Goal: Transaction & Acquisition: Purchase product/service

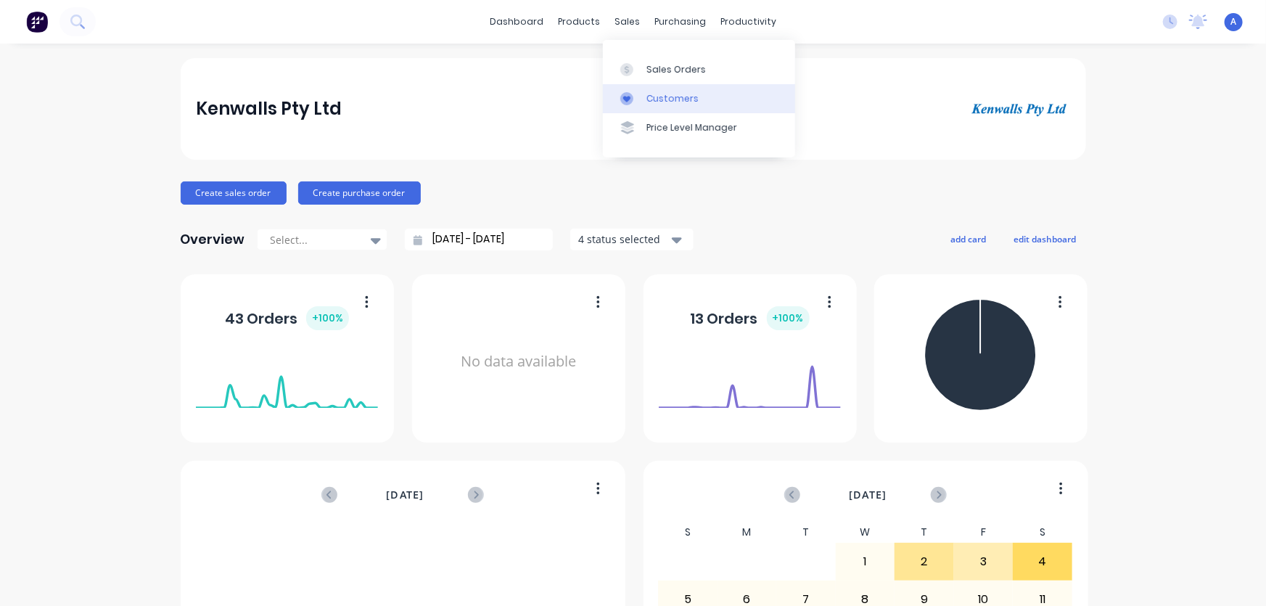
click at [648, 95] on div "Customers" at bounding box center [673, 98] width 52 height 13
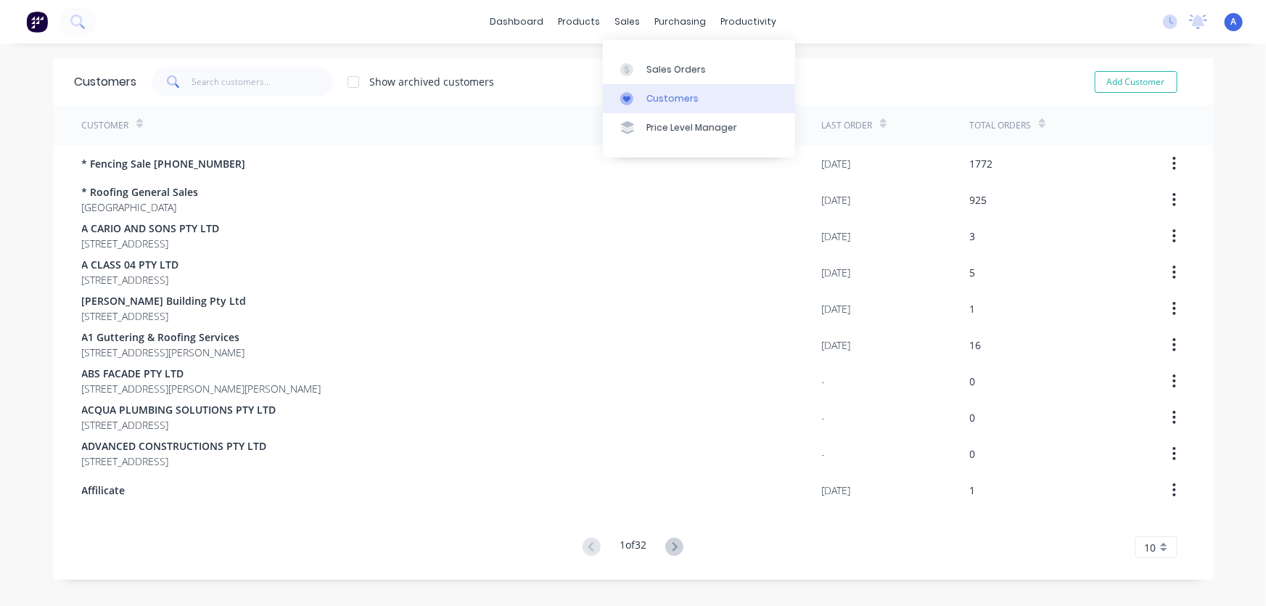
click at [642, 97] on link "Customers" at bounding box center [699, 98] width 192 height 29
click at [225, 81] on input "text" at bounding box center [262, 81] width 141 height 29
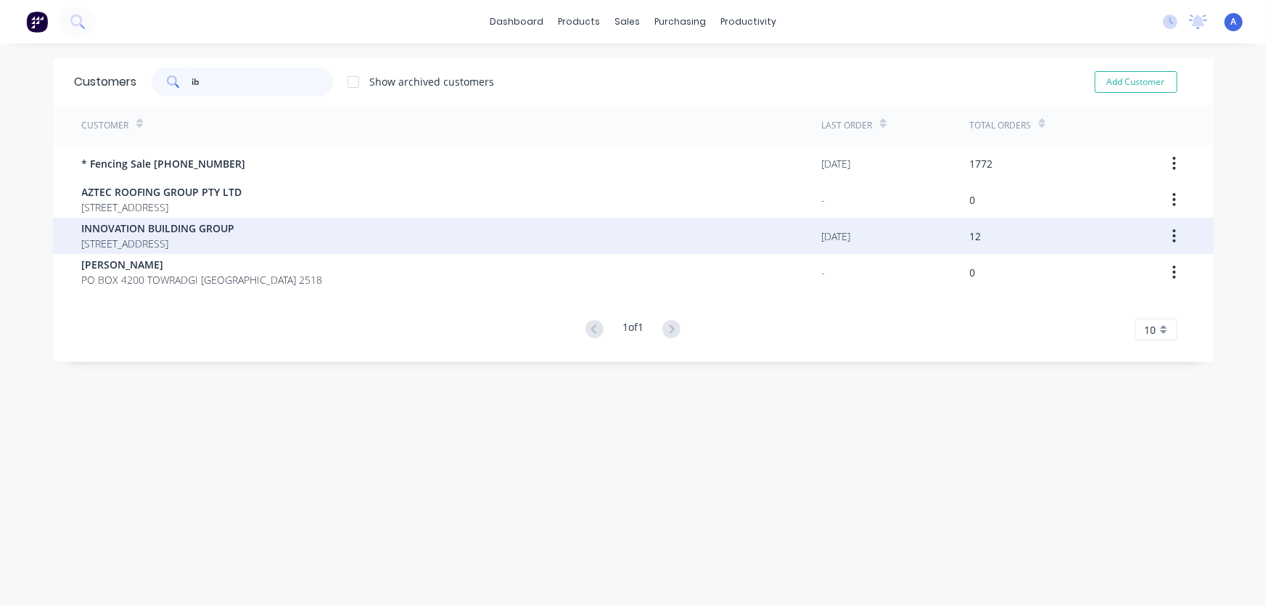
type input "ib"
click at [195, 236] on span "[STREET_ADDRESS]" at bounding box center [158, 243] width 153 height 15
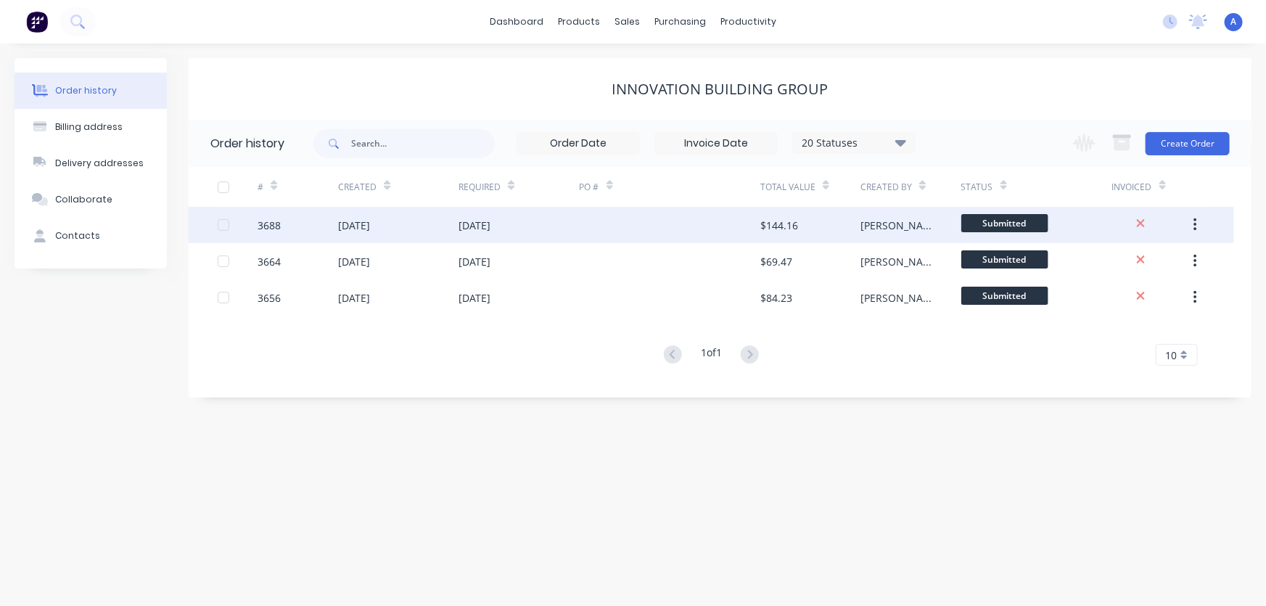
click at [702, 233] on div at bounding box center [670, 225] width 181 height 36
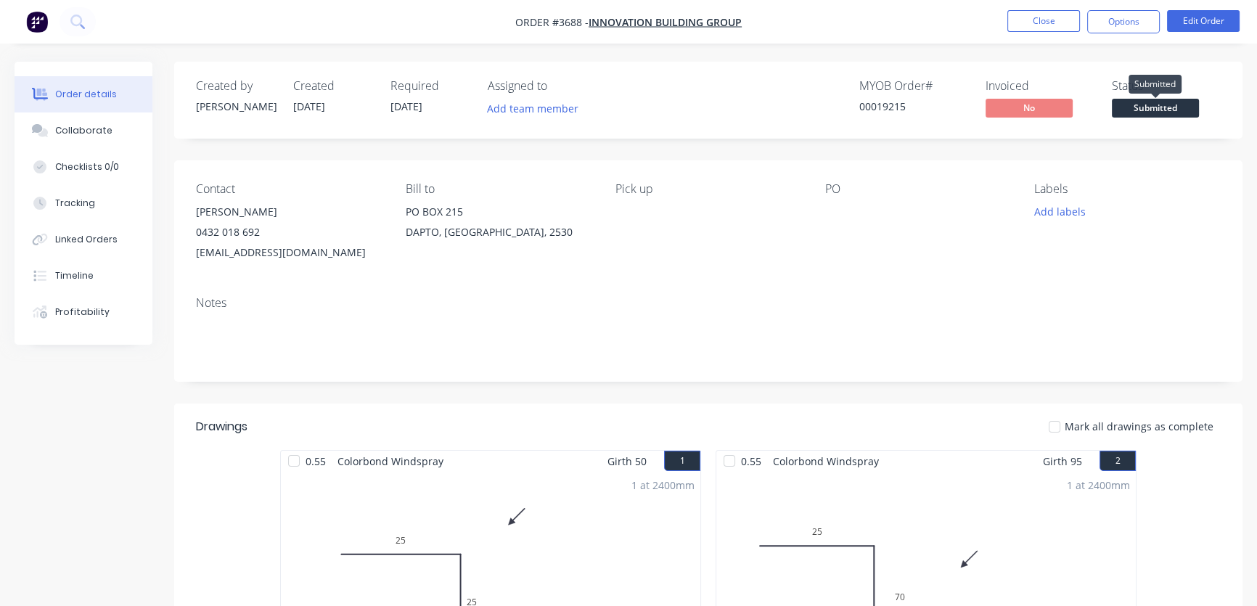
click at [1151, 104] on span "Submitted" at bounding box center [1155, 108] width 87 height 18
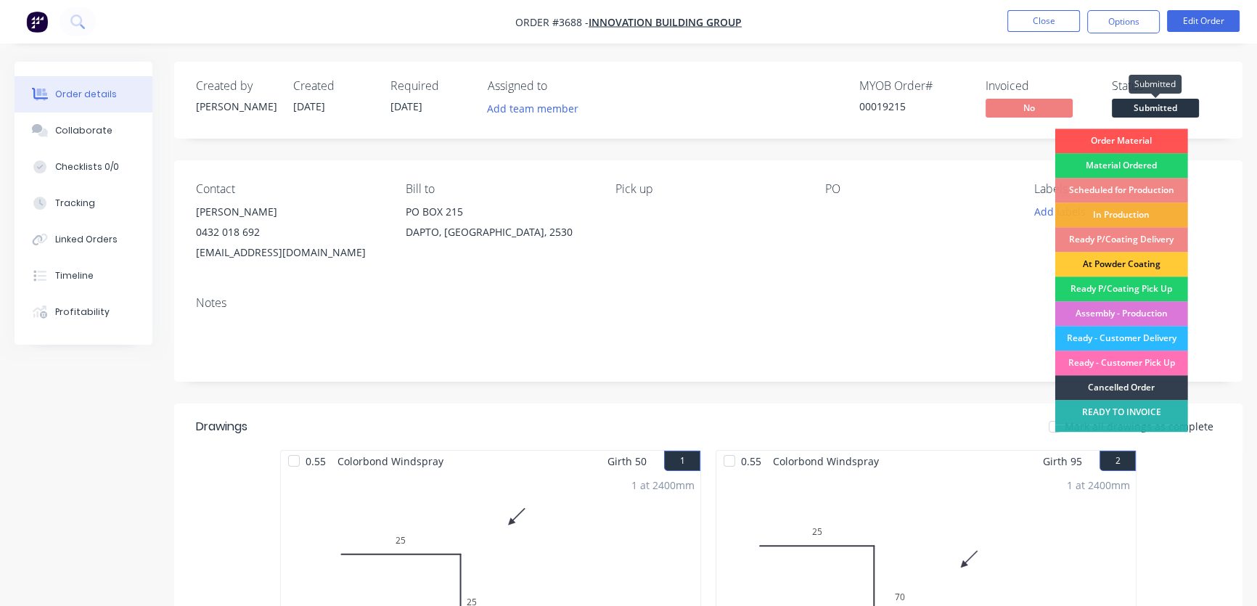
click at [1142, 108] on span "Submitted" at bounding box center [1155, 108] width 87 height 18
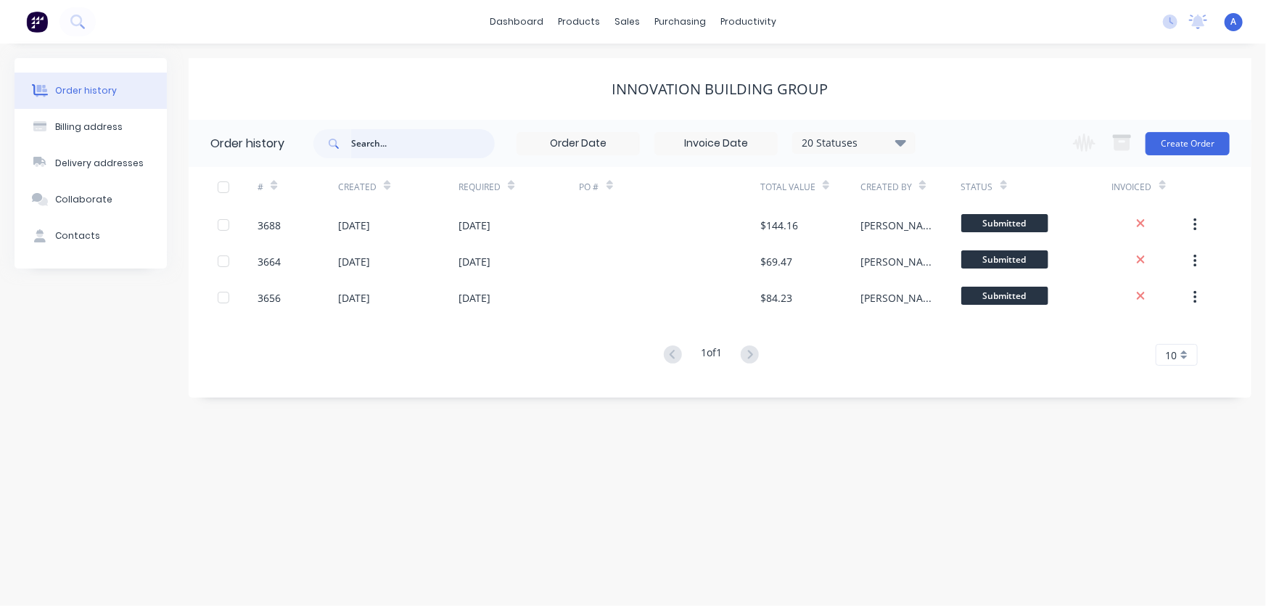
click at [385, 144] on input "text" at bounding box center [423, 143] width 144 height 29
type input "[PERSON_NAME]"
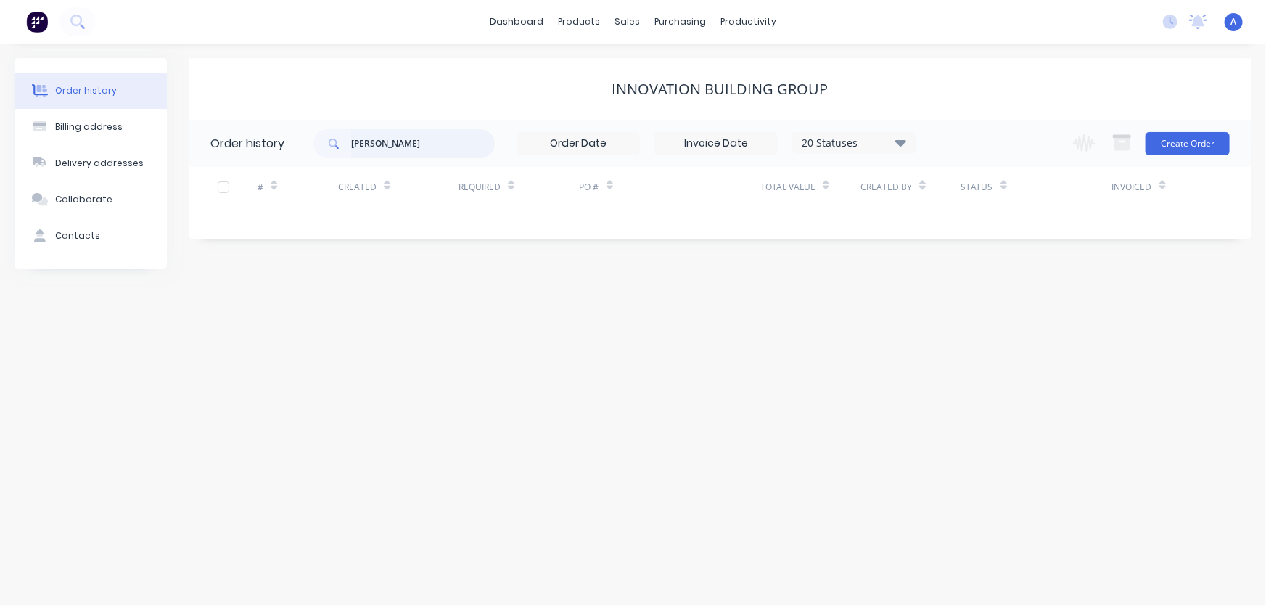
click at [371, 145] on input "[PERSON_NAME]" at bounding box center [423, 143] width 144 height 29
type input "danzo"
click at [1200, 144] on button "Create Order" at bounding box center [1188, 143] width 84 height 23
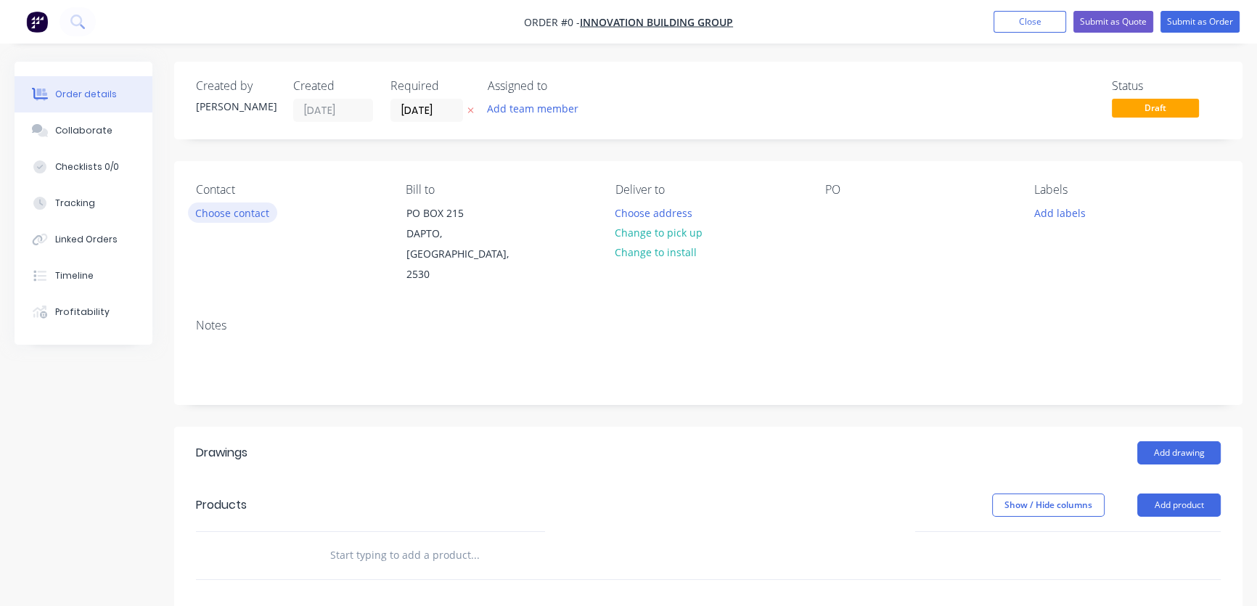
click at [221, 215] on button "Choose contact" at bounding box center [232, 212] width 89 height 20
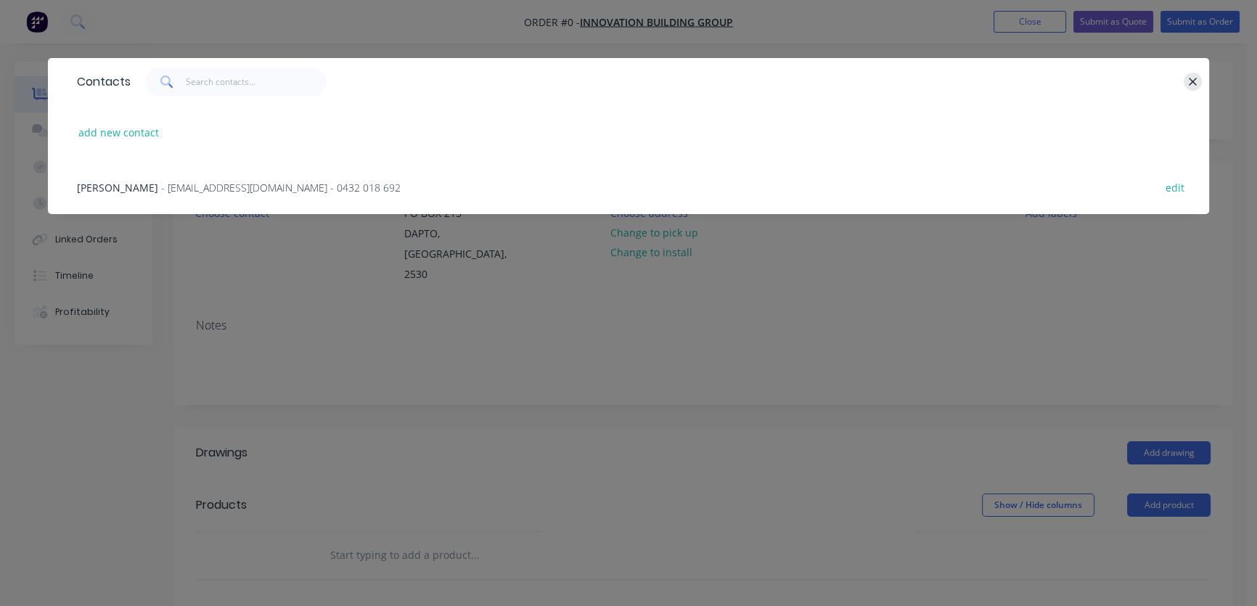
click at [1185, 78] on button "button" at bounding box center [1192, 82] width 18 height 18
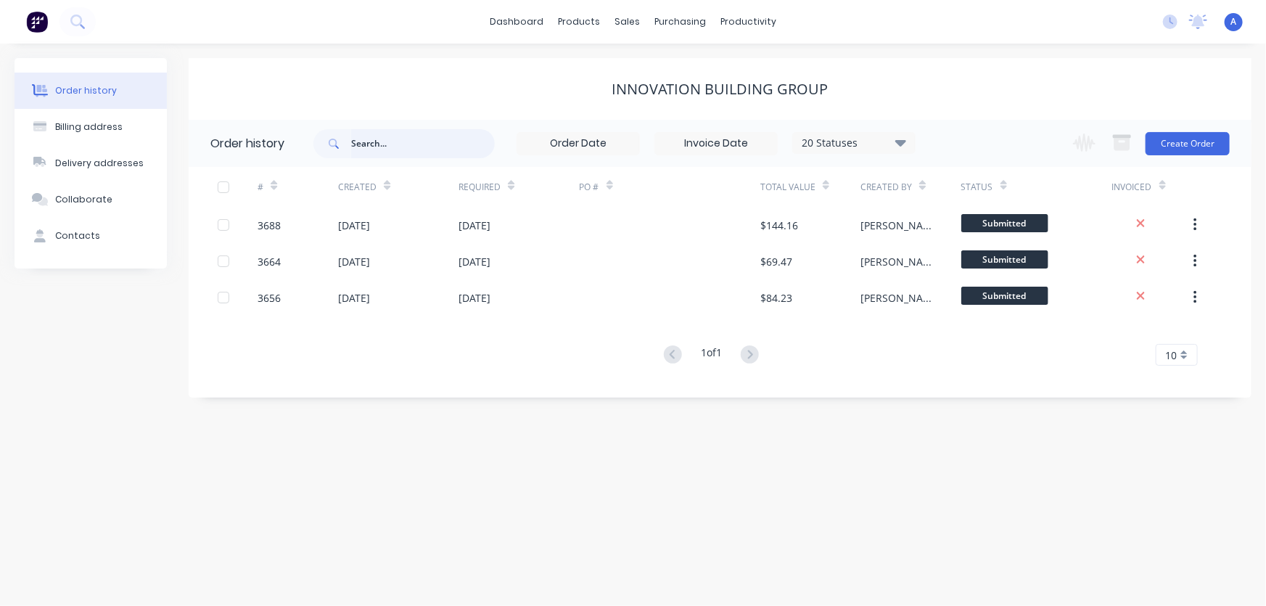
click at [366, 145] on input "text" at bounding box center [423, 143] width 144 height 29
type input "danzo construction"
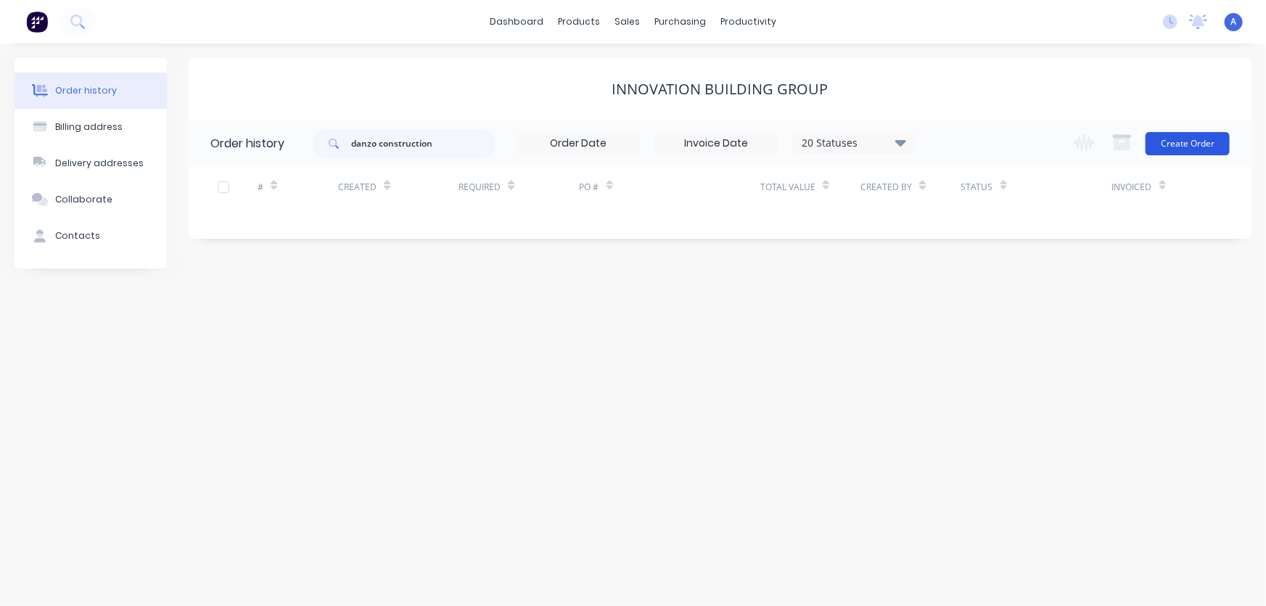
click at [1176, 146] on button "Create Order" at bounding box center [1188, 143] width 84 height 23
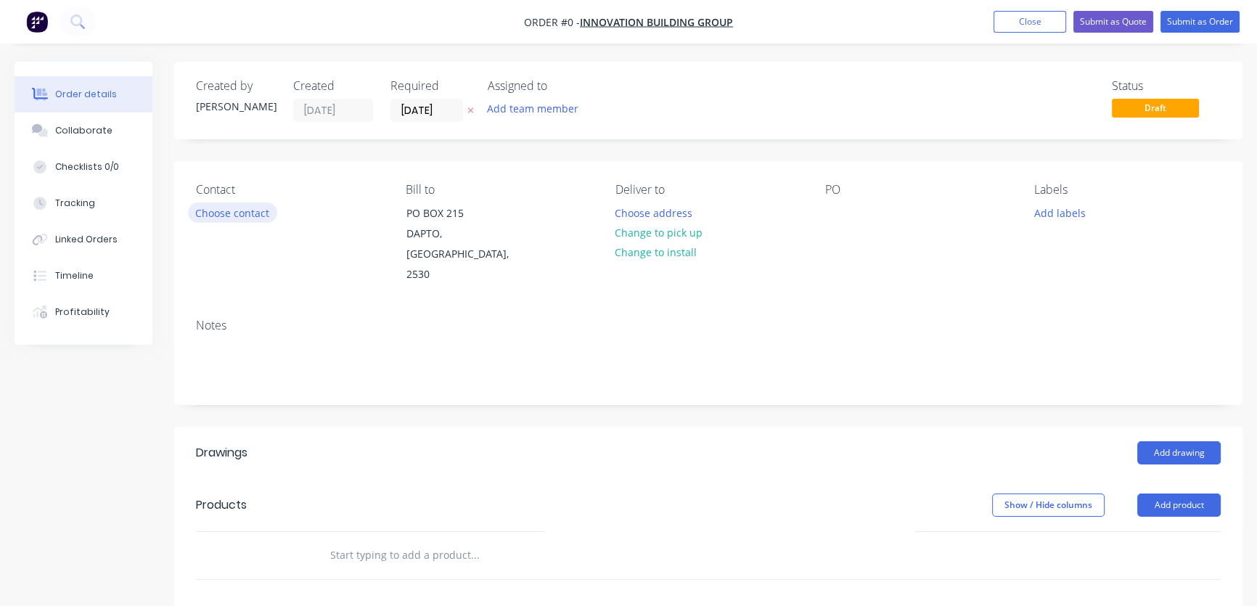
click at [221, 213] on button "Choose contact" at bounding box center [232, 212] width 89 height 20
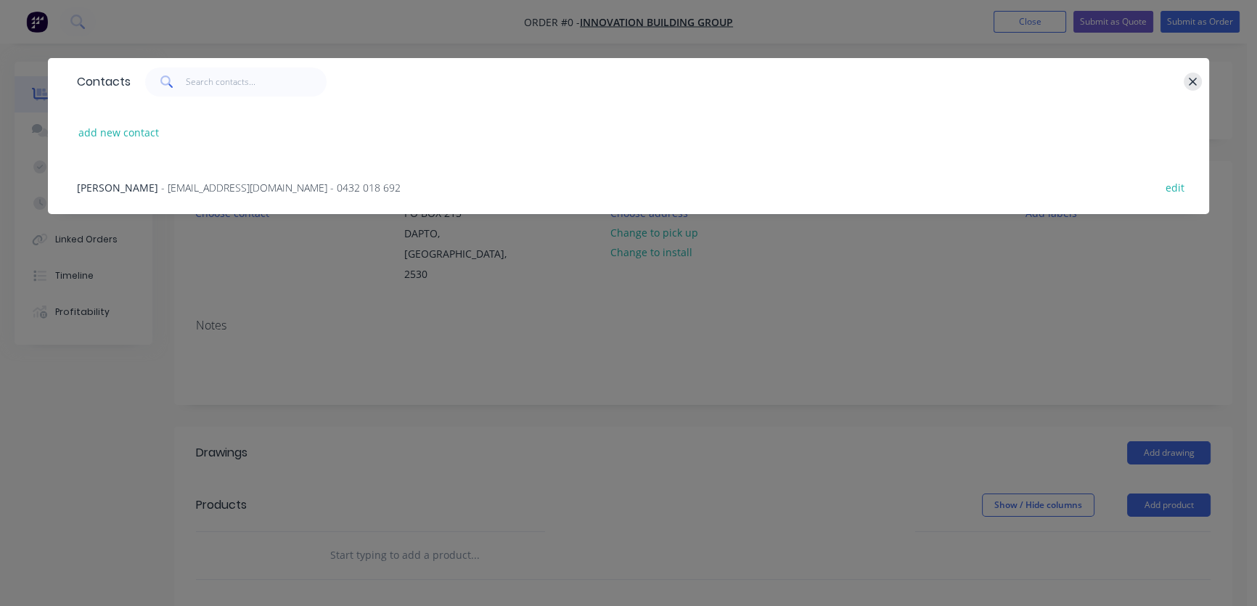
click at [1199, 82] on button "button" at bounding box center [1192, 82] width 18 height 18
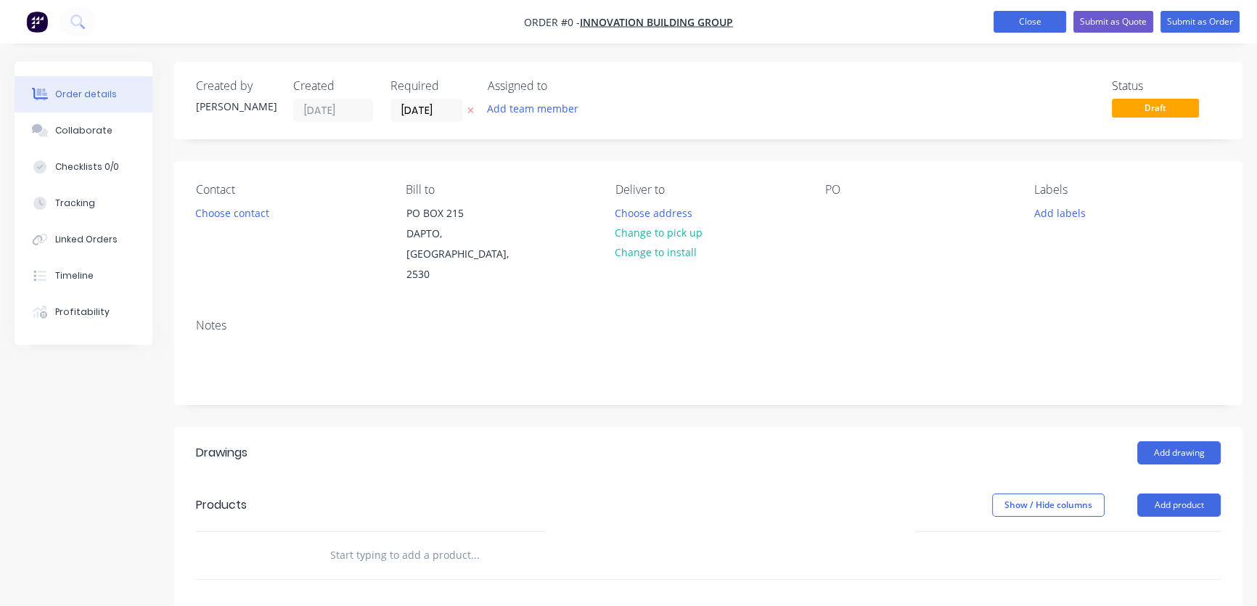
click at [1018, 22] on button "Close" at bounding box center [1029, 22] width 73 height 22
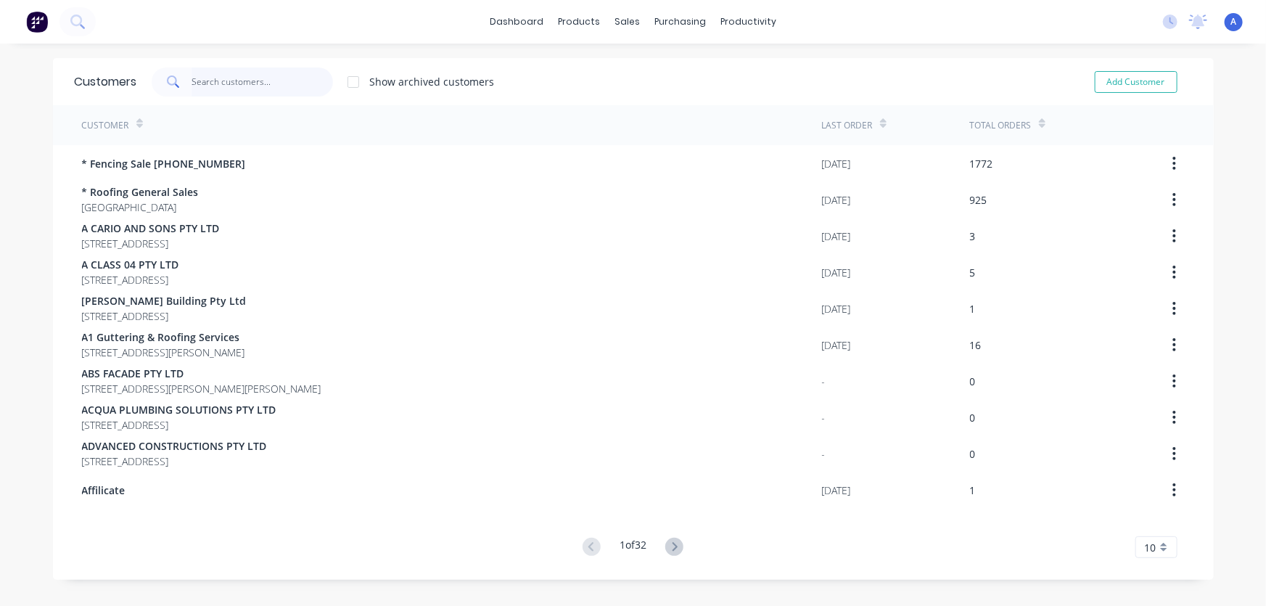
click at [250, 79] on input "text" at bounding box center [262, 81] width 141 height 29
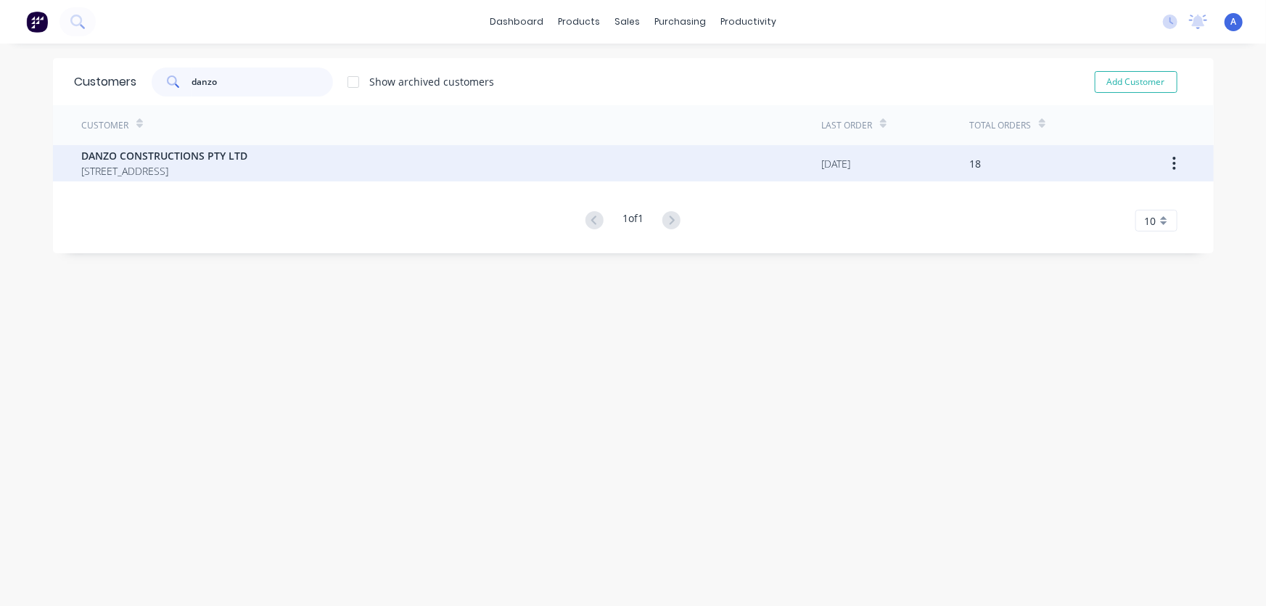
type input "danzo"
click at [202, 162] on span "DANZO CONSTRUCTIONS PTY LTD" at bounding box center [165, 155] width 166 height 15
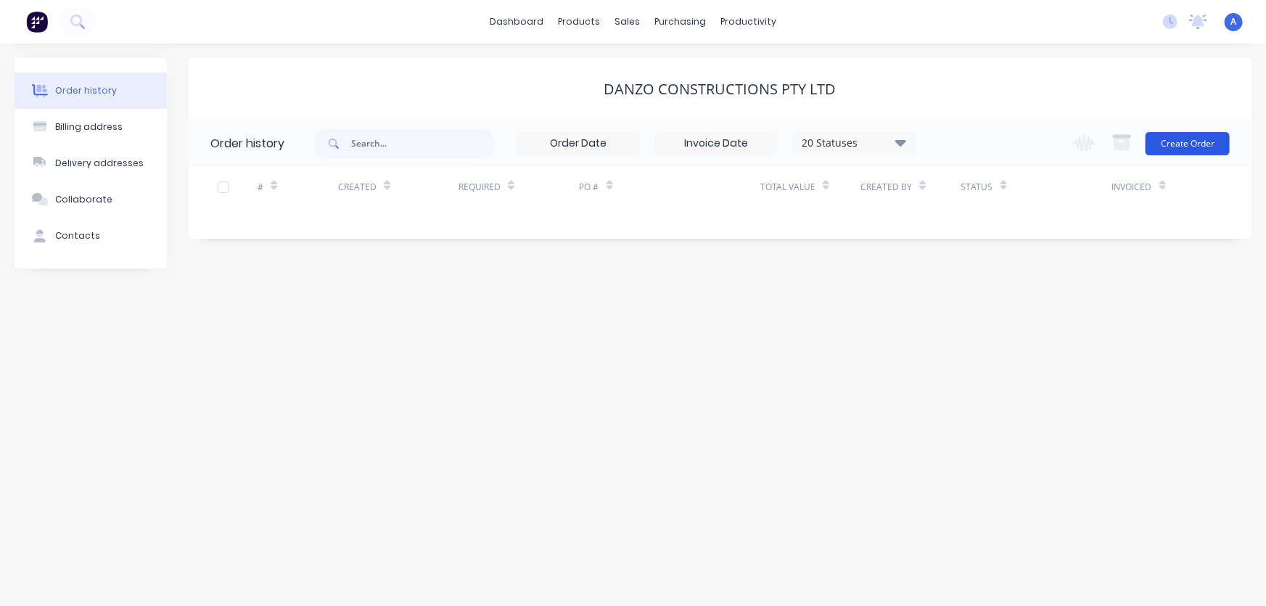
click at [1178, 140] on button "Create Order" at bounding box center [1188, 143] width 84 height 23
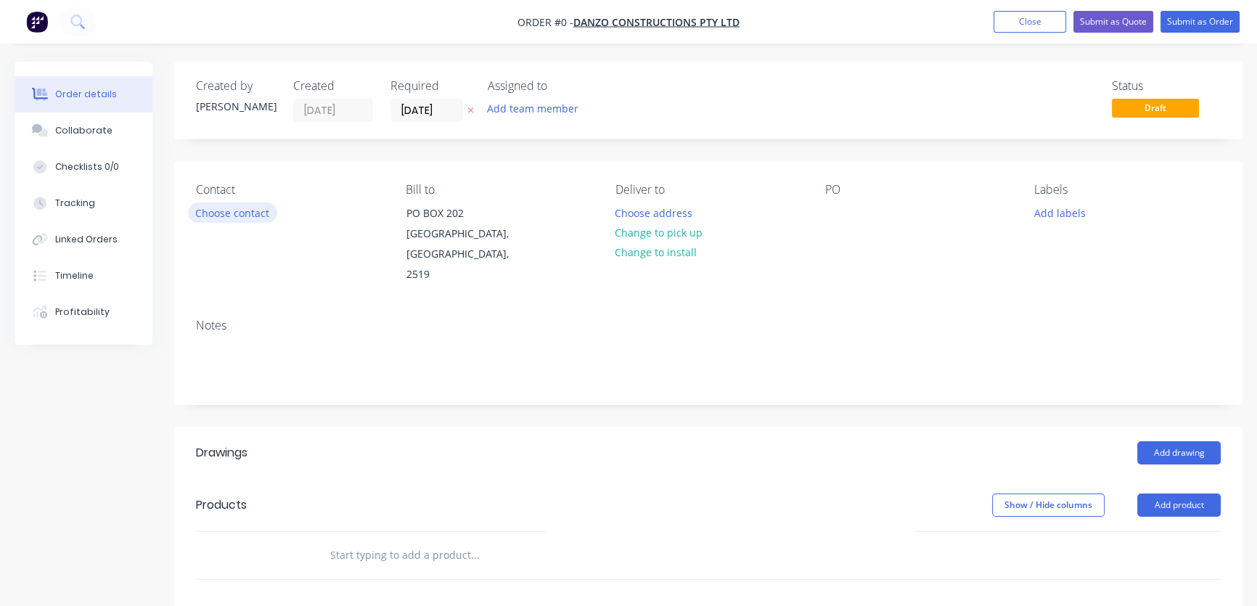
click at [244, 212] on button "Choose contact" at bounding box center [232, 212] width 89 height 20
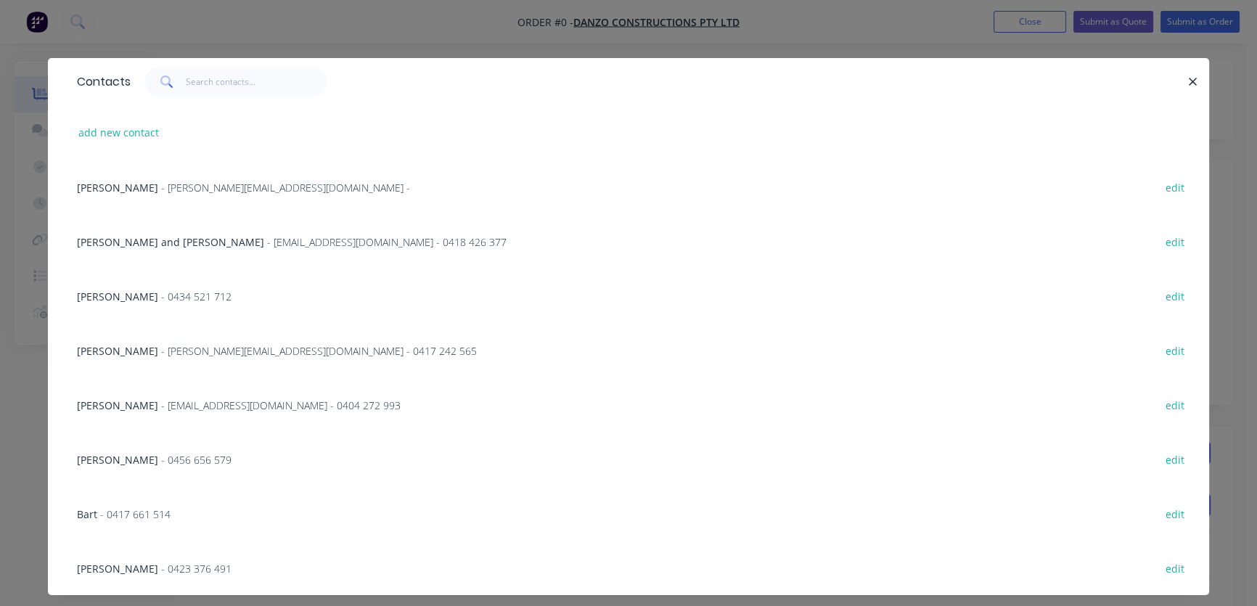
scroll to position [30, 0]
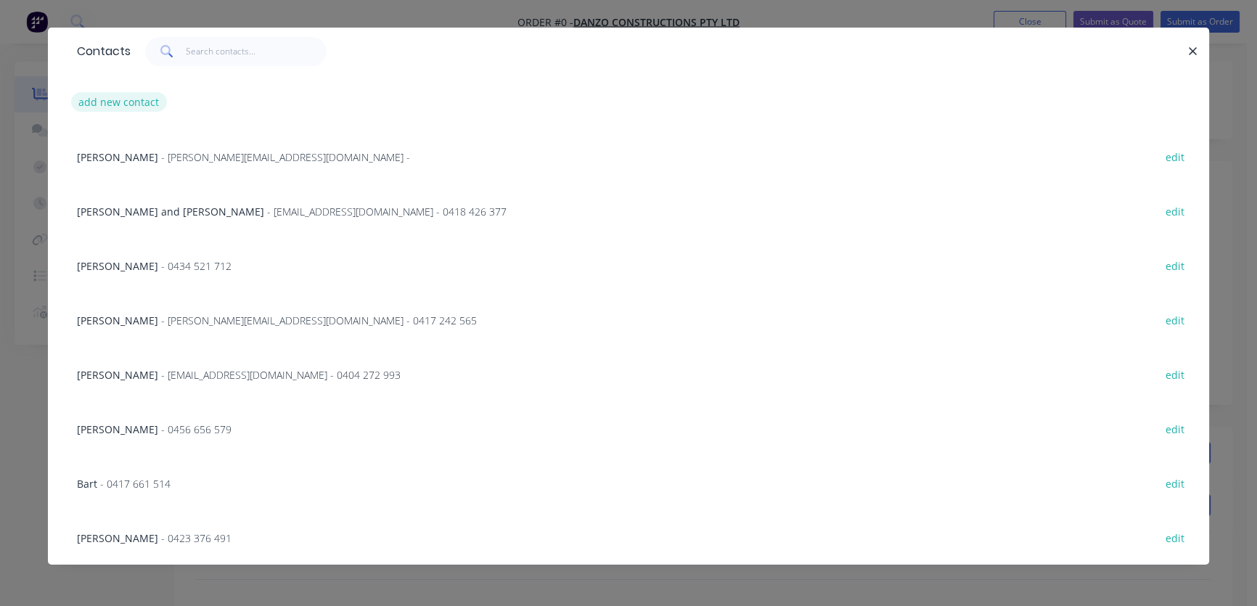
drag, startPoint x: 104, startPoint y: 102, endPoint x: 107, endPoint y: 110, distance: 8.8
click at [107, 110] on button "add new contact" at bounding box center [119, 102] width 96 height 20
select select "AU"
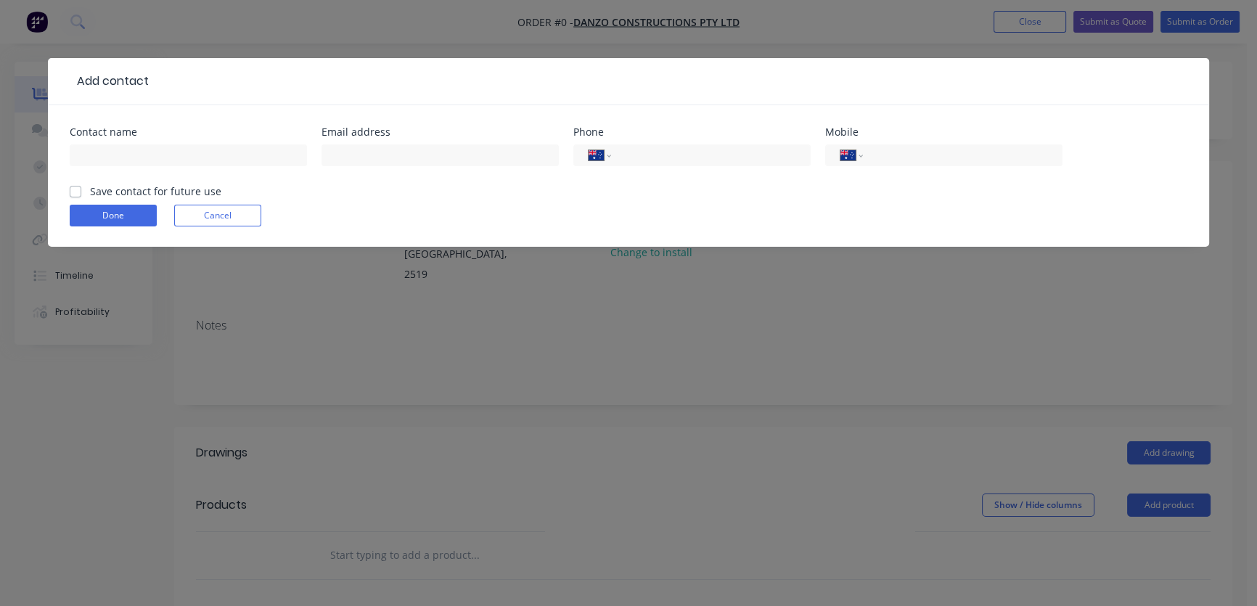
scroll to position [0, 0]
click at [90, 159] on input "text" at bounding box center [188, 155] width 237 height 22
type input "[PERSON_NAME]"
click at [90, 194] on label "Save contact for future use" at bounding box center [155, 191] width 131 height 15
click at [79, 194] on input "Save contact for future use" at bounding box center [76, 191] width 12 height 14
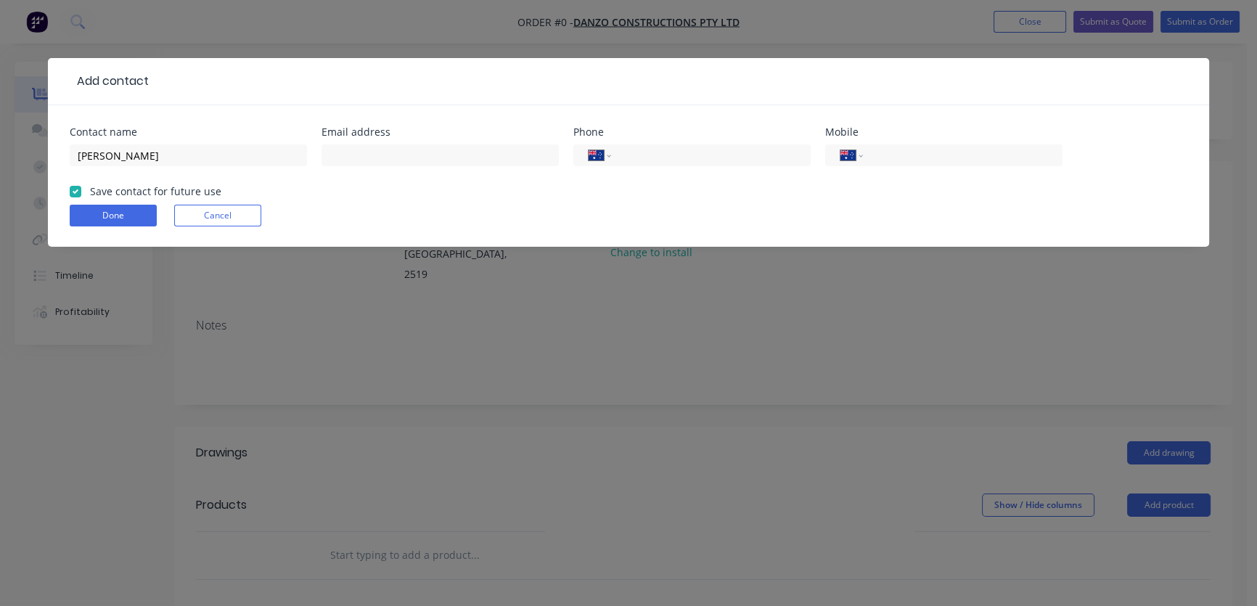
checkbox input "true"
click at [112, 220] on button "Done" at bounding box center [113, 216] width 87 height 22
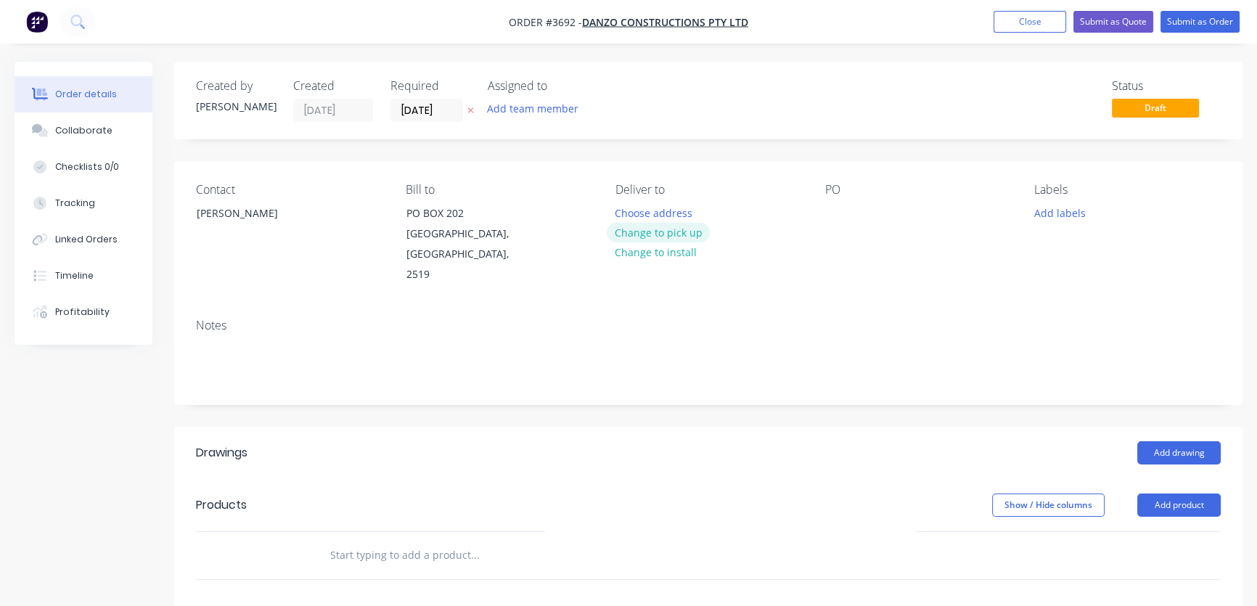
click at [649, 234] on button "Change to pick up" at bounding box center [658, 233] width 103 height 20
click at [837, 206] on div at bounding box center [835, 212] width 23 height 21
drag, startPoint x: 873, startPoint y: 211, endPoint x: 909, endPoint y: 155, distance: 66.6
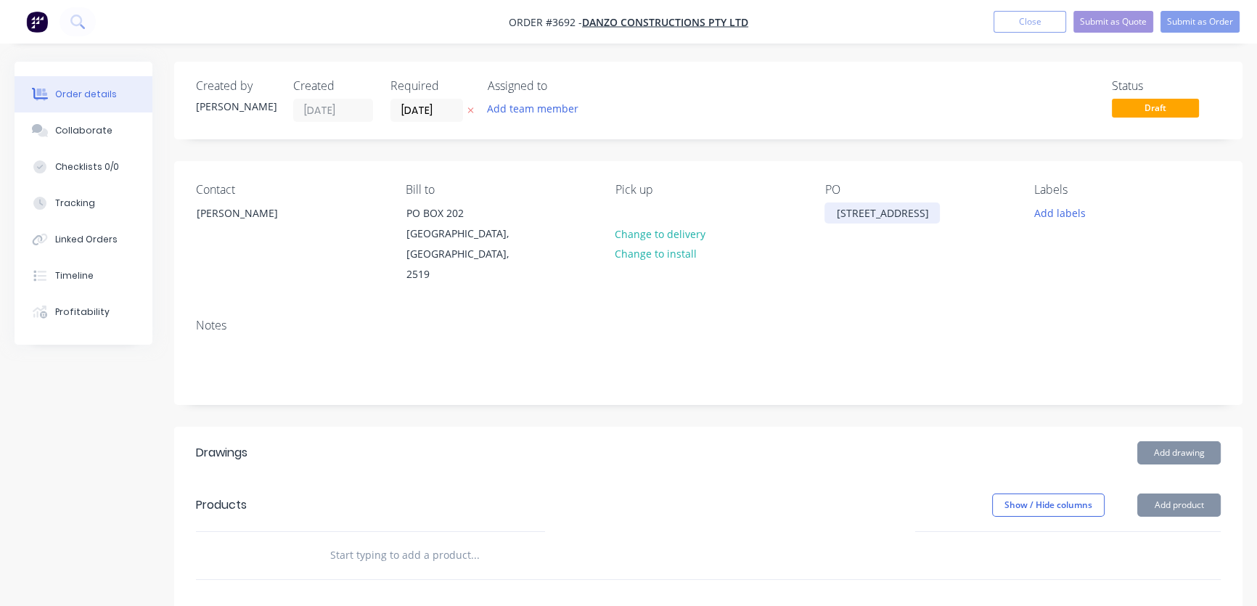
drag, startPoint x: 909, startPoint y: 155, endPoint x: 878, endPoint y: 216, distance: 68.5
click at [878, 216] on div "[STREET_ADDRESS]" at bounding box center [881, 212] width 115 height 21
click at [878, 218] on div "[STREET_ADDRESS]" at bounding box center [881, 212] width 115 height 21
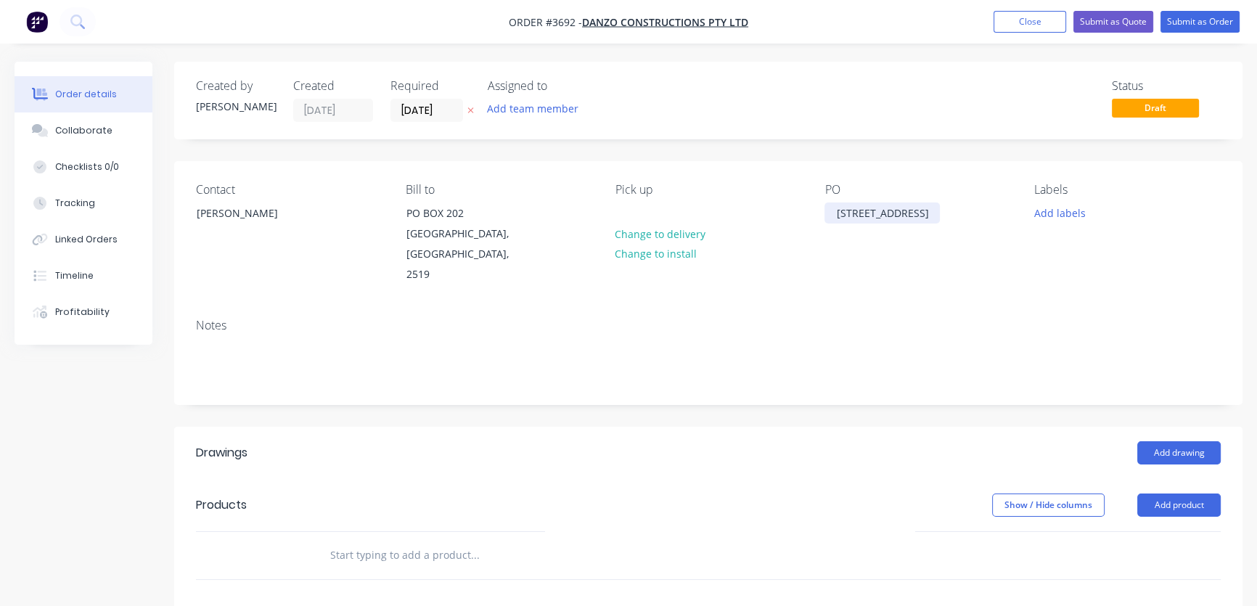
click at [873, 216] on div "[STREET_ADDRESS]" at bounding box center [881, 212] width 115 height 21
drag, startPoint x: 872, startPoint y: 212, endPoint x: 879, endPoint y: 215, distance: 7.8
click at [874, 212] on div "[STREET_ADDRESS]" at bounding box center [881, 212] width 115 height 21
click at [900, 213] on div "[STREET_ADDRESS]" at bounding box center [881, 212] width 115 height 21
click at [894, 281] on div "Contact [PERSON_NAME] Bill to [STREET_ADDRESS] Pick up Change to delivery Chang…" at bounding box center [708, 234] width 1068 height 146
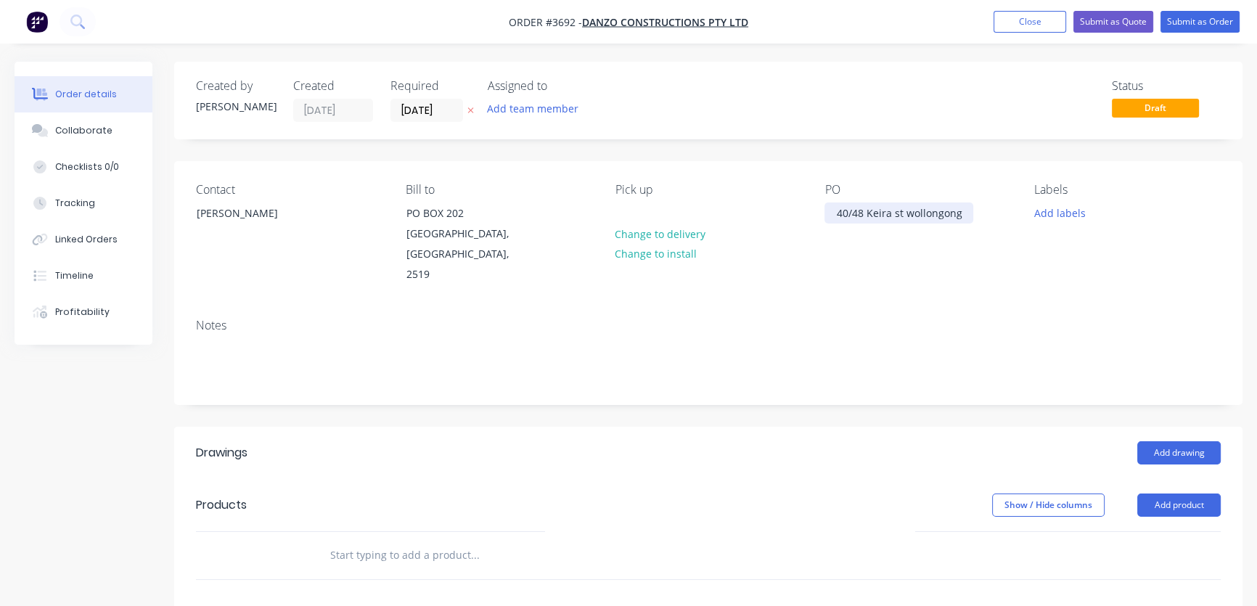
click at [878, 218] on div "40/48 Keira st wollongong" at bounding box center [898, 212] width 149 height 21
click at [927, 218] on div "40/48 Keira st wollongong" at bounding box center [898, 212] width 149 height 21
click at [919, 219] on div "40/48 Keira st wollongong" at bounding box center [898, 212] width 149 height 21
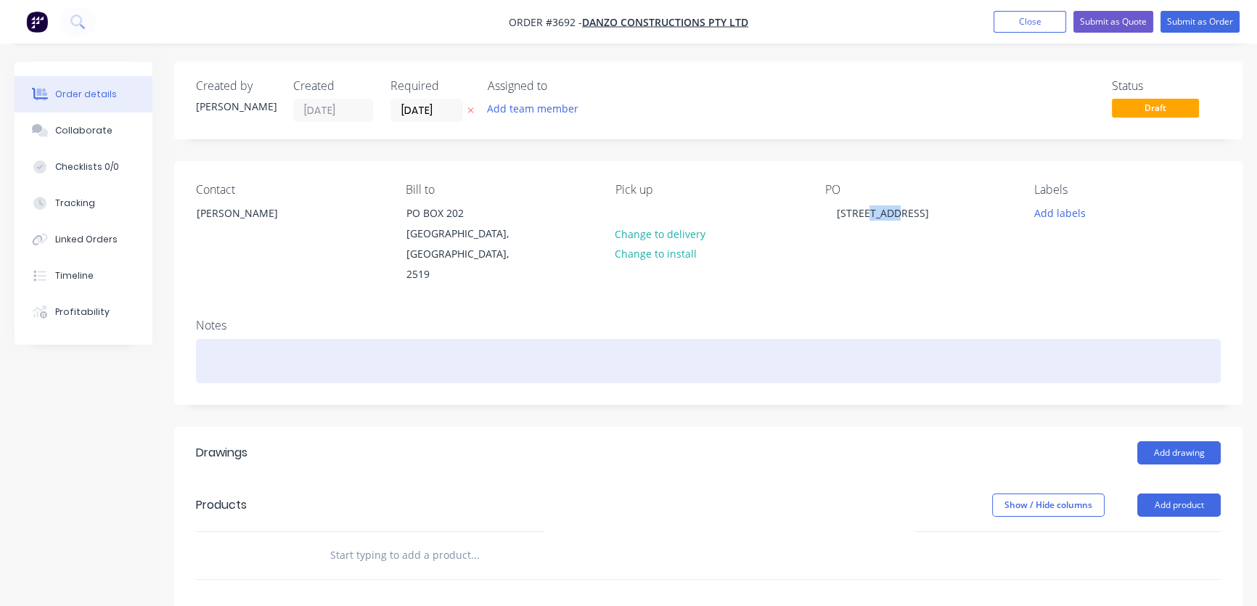
drag, startPoint x: 878, startPoint y: 214, endPoint x: 781, endPoint y: 319, distance: 142.2
click at [781, 339] on div at bounding box center [708, 361] width 1025 height 44
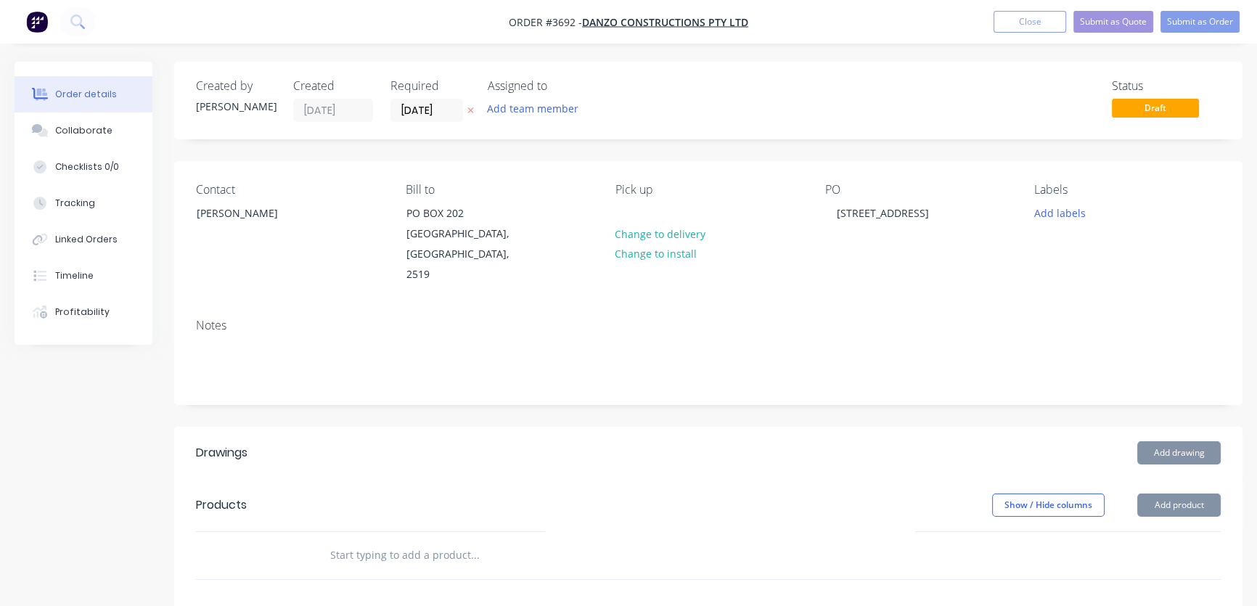
click at [1179, 493] on button "Add product" at bounding box center [1178, 504] width 83 height 23
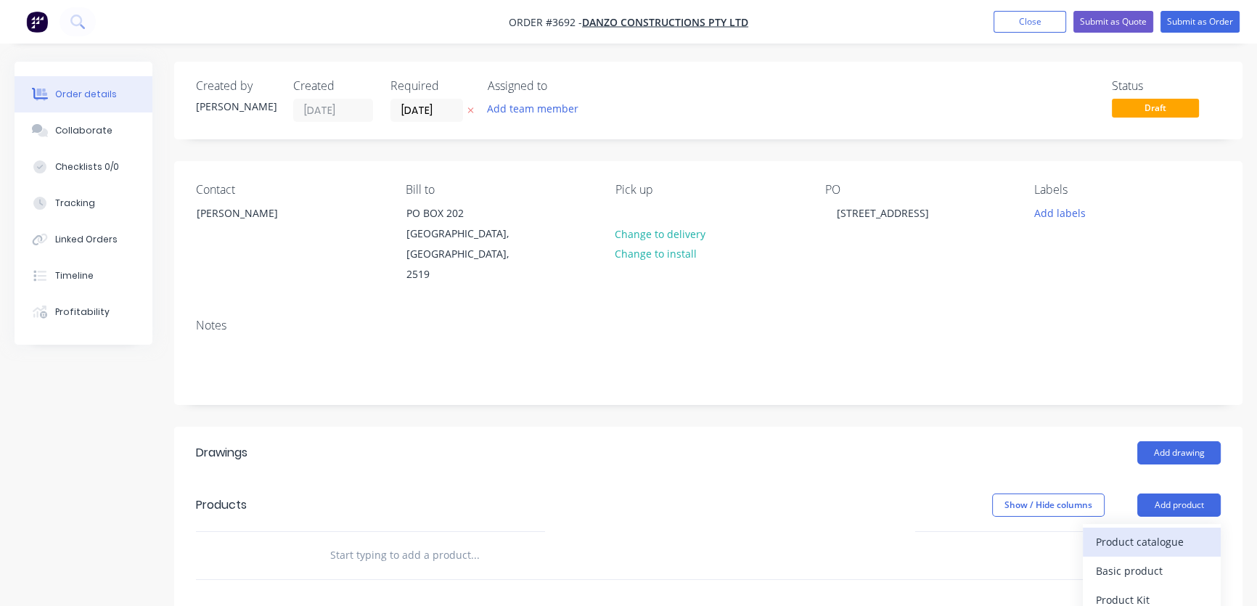
click at [1137, 531] on div "Product catalogue" at bounding box center [1152, 541] width 112 height 21
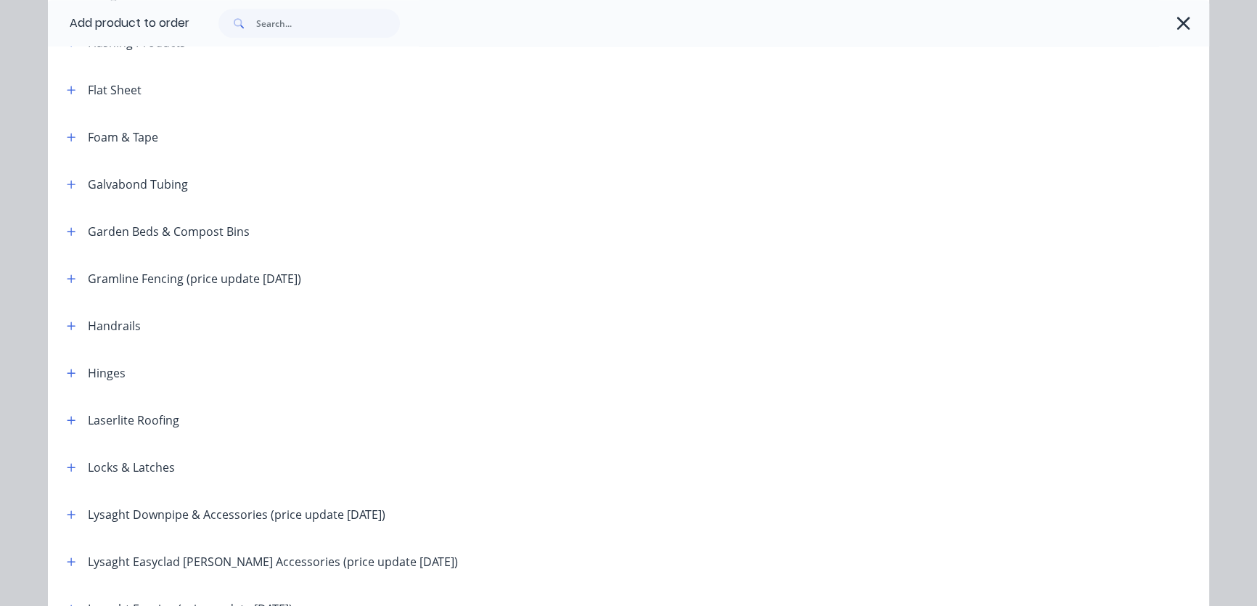
scroll to position [1538, 0]
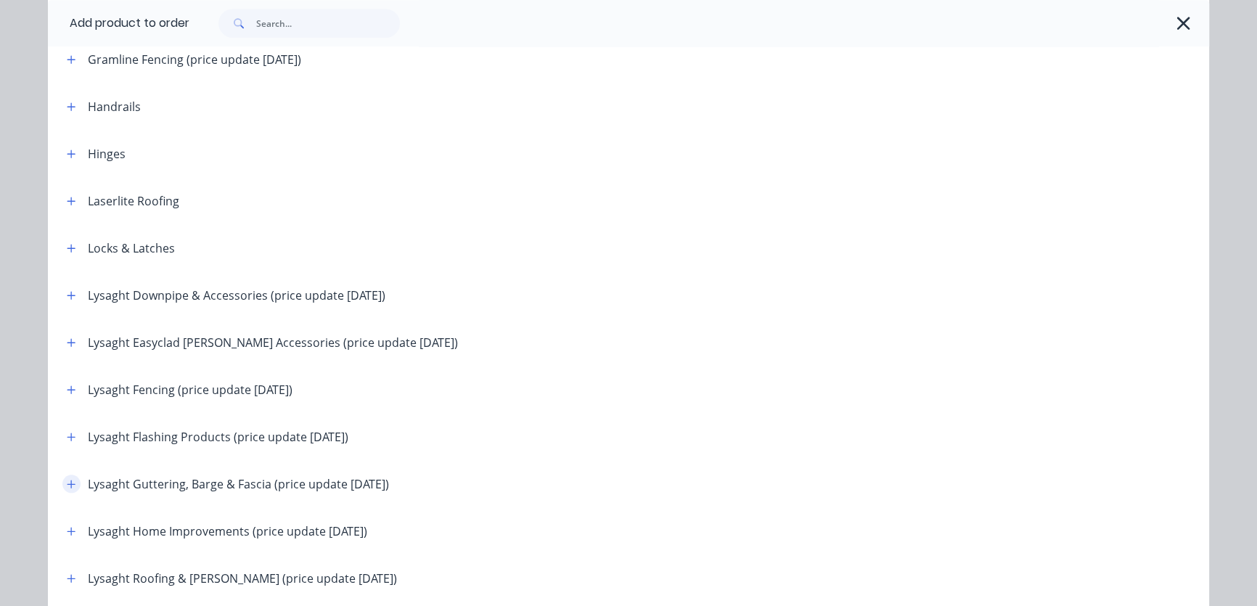
click at [67, 485] on icon "button" at bounding box center [71, 484] width 9 height 10
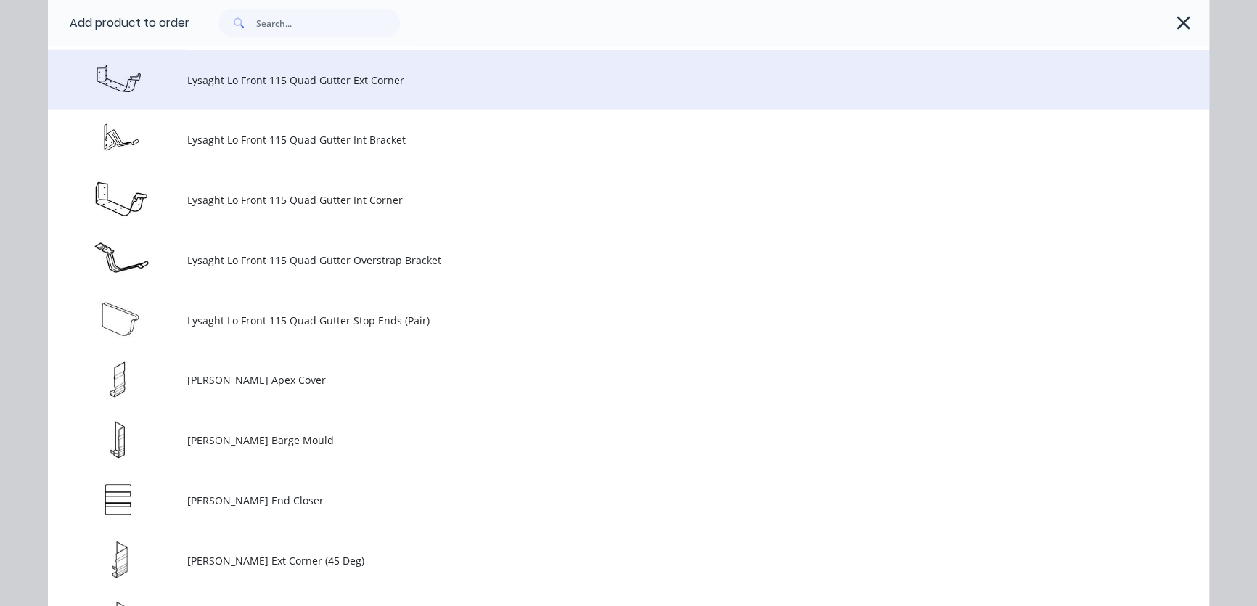
scroll to position [3518, 0]
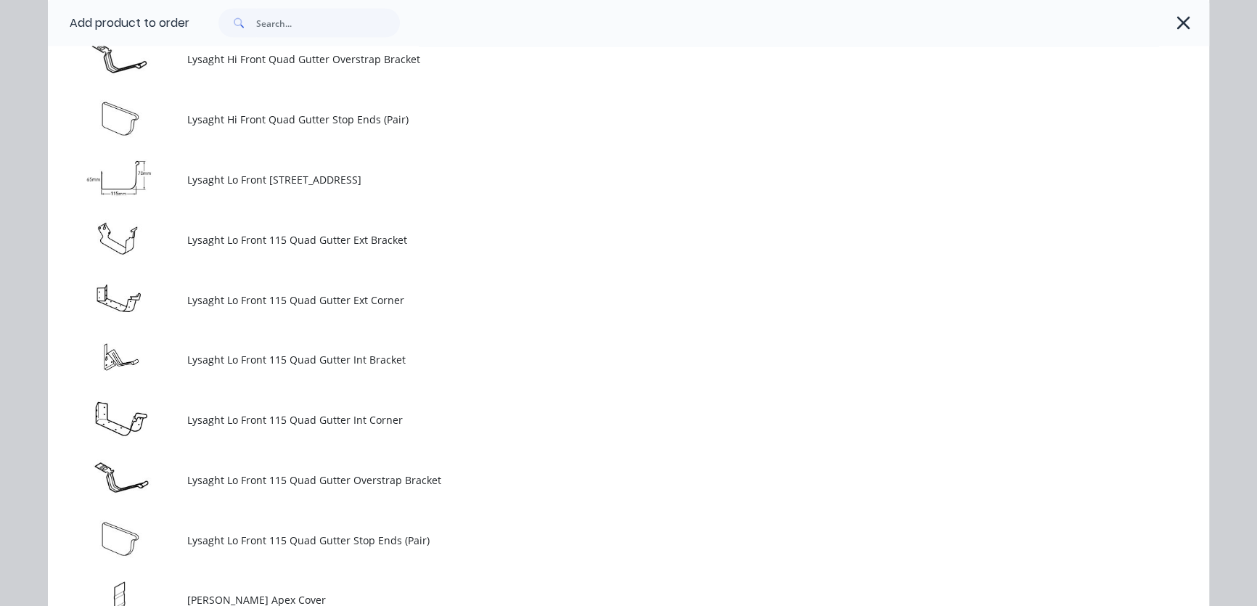
click at [255, 184] on span "Lysaght Lo Front [STREET_ADDRESS]" at bounding box center [595, 179] width 817 height 15
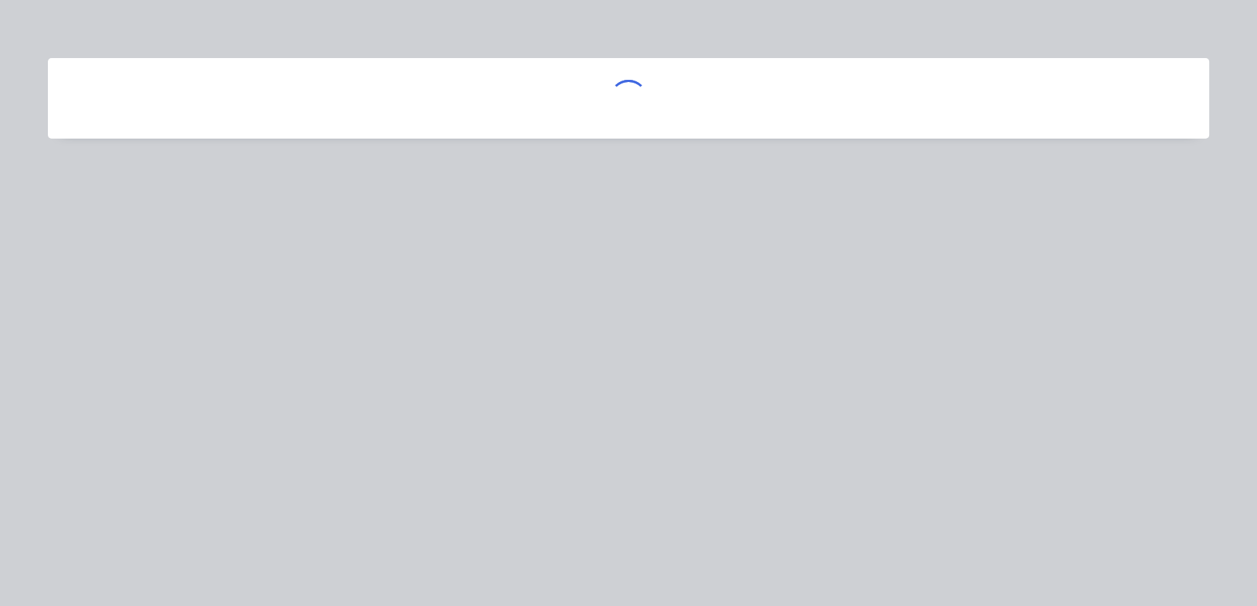
scroll to position [0, 0]
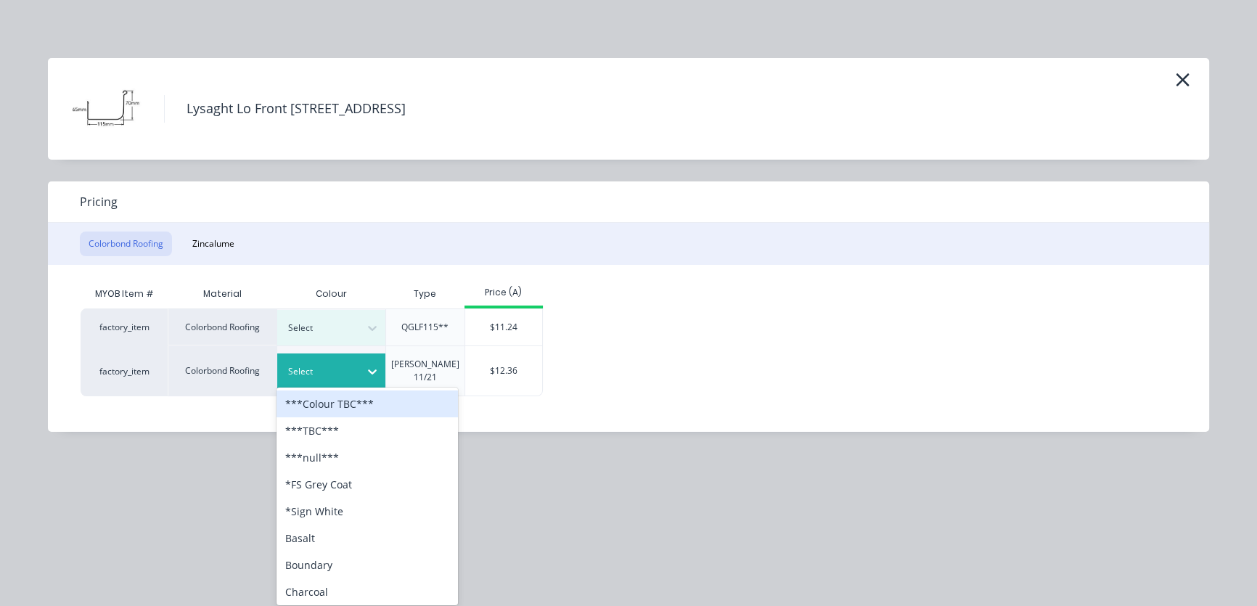
click at [372, 369] on icon at bounding box center [372, 371] width 15 height 15
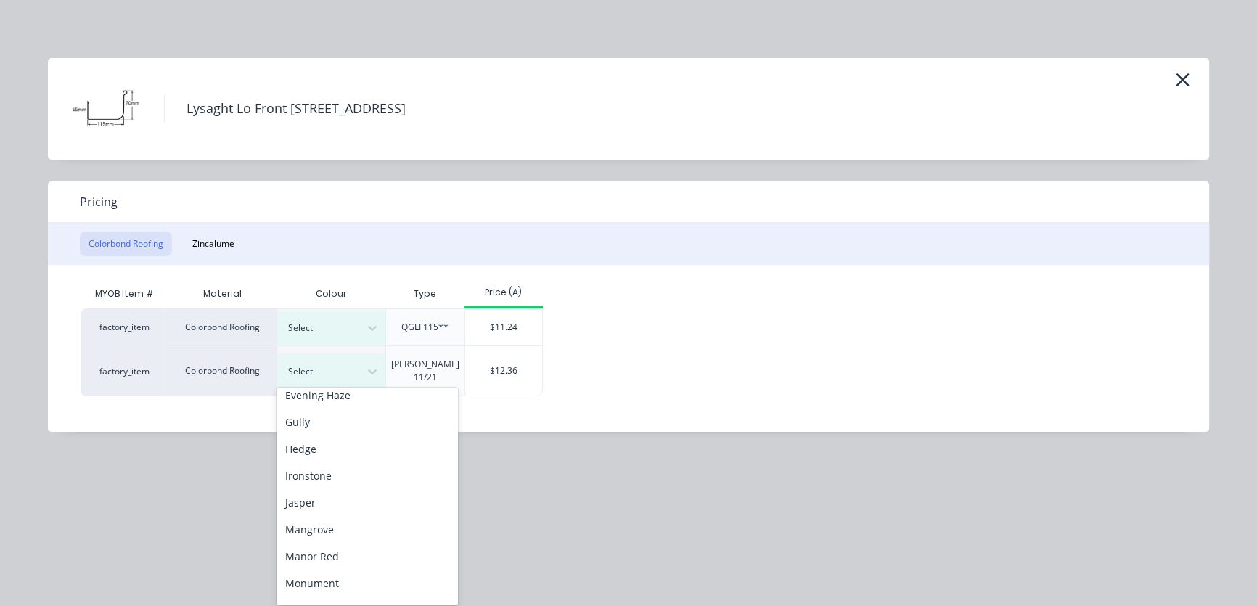
scroll to position [440, 0]
drag, startPoint x: 329, startPoint y: 556, endPoint x: 333, endPoint y: 549, distance: 7.5
click at [330, 555] on div "Monument" at bounding box center [366, 554] width 181 height 27
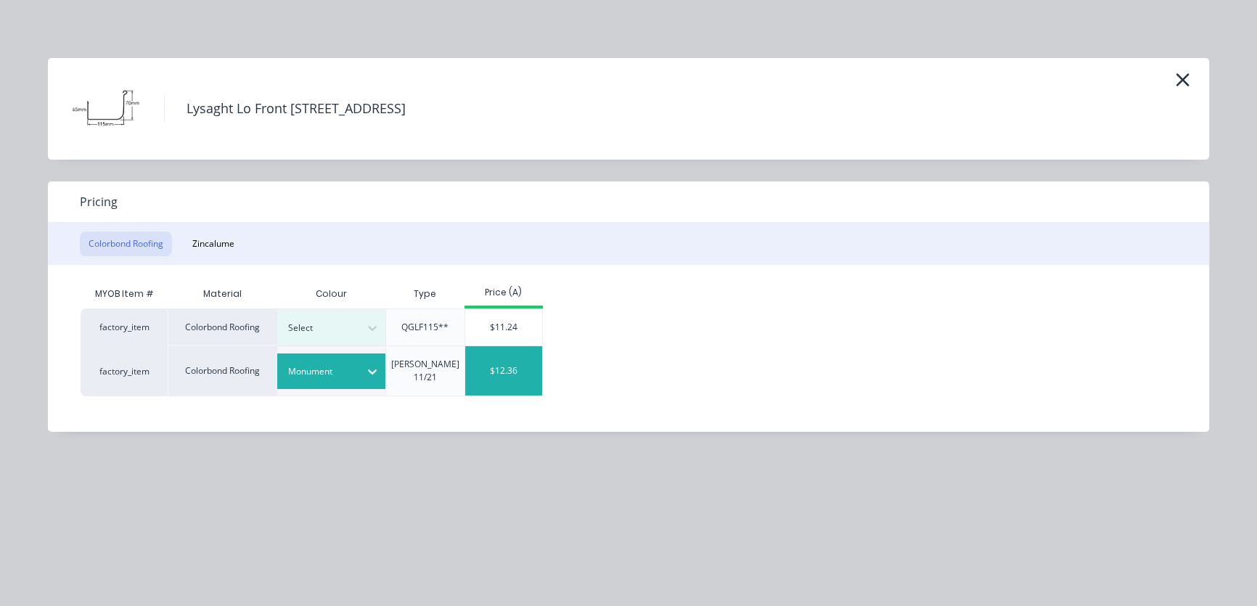
click at [493, 366] on div "$12.36" at bounding box center [504, 370] width 78 height 49
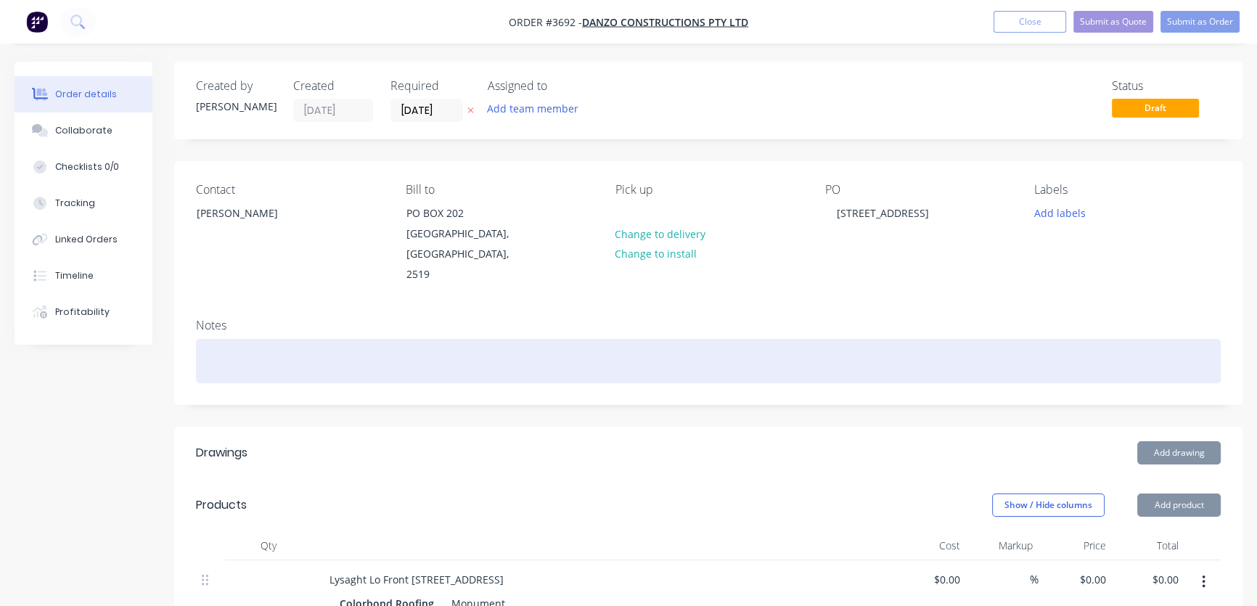
type input "$12.36"
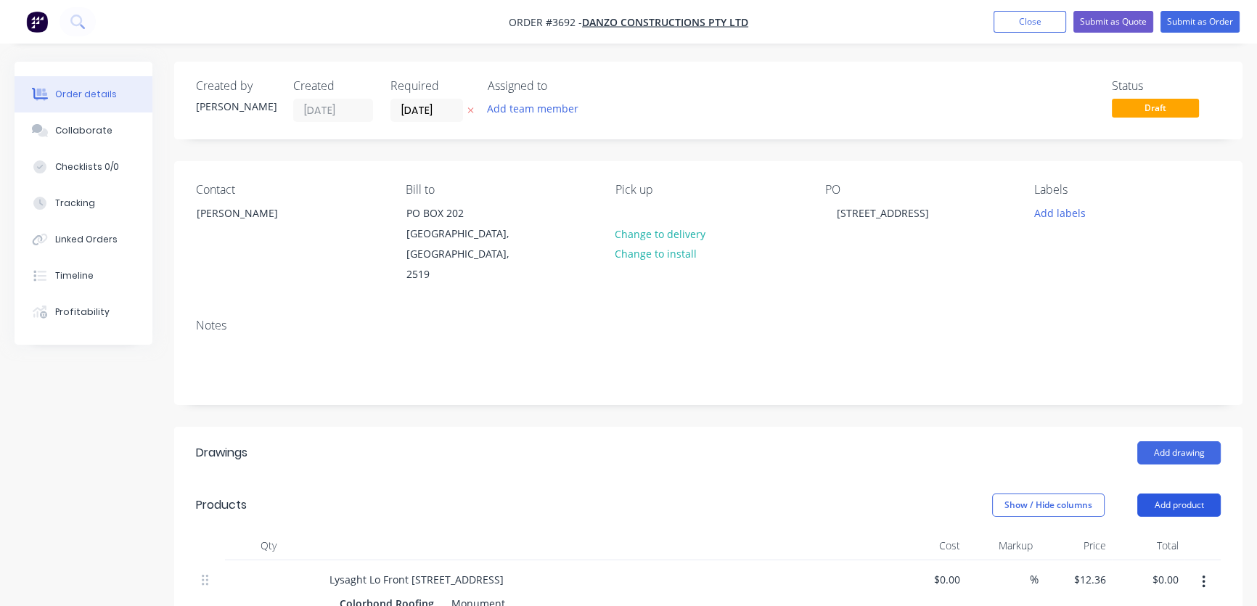
click at [1176, 493] on button "Add product" at bounding box center [1178, 504] width 83 height 23
click at [1138, 560] on div "Basic product" at bounding box center [1152, 570] width 112 height 21
click at [1187, 493] on button "Add product" at bounding box center [1178, 504] width 83 height 23
click at [1139, 560] on div "Basic product" at bounding box center [1152, 570] width 112 height 21
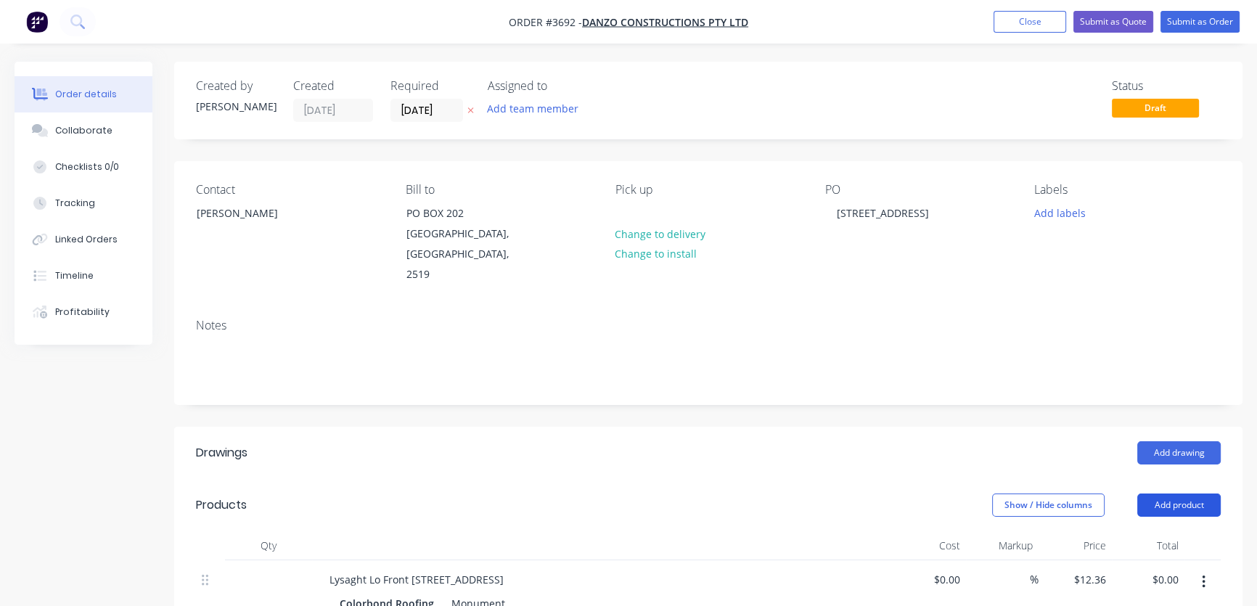
click at [1164, 493] on button "Add product" at bounding box center [1178, 504] width 83 height 23
click at [1154, 531] on div "Product catalogue" at bounding box center [1152, 541] width 112 height 21
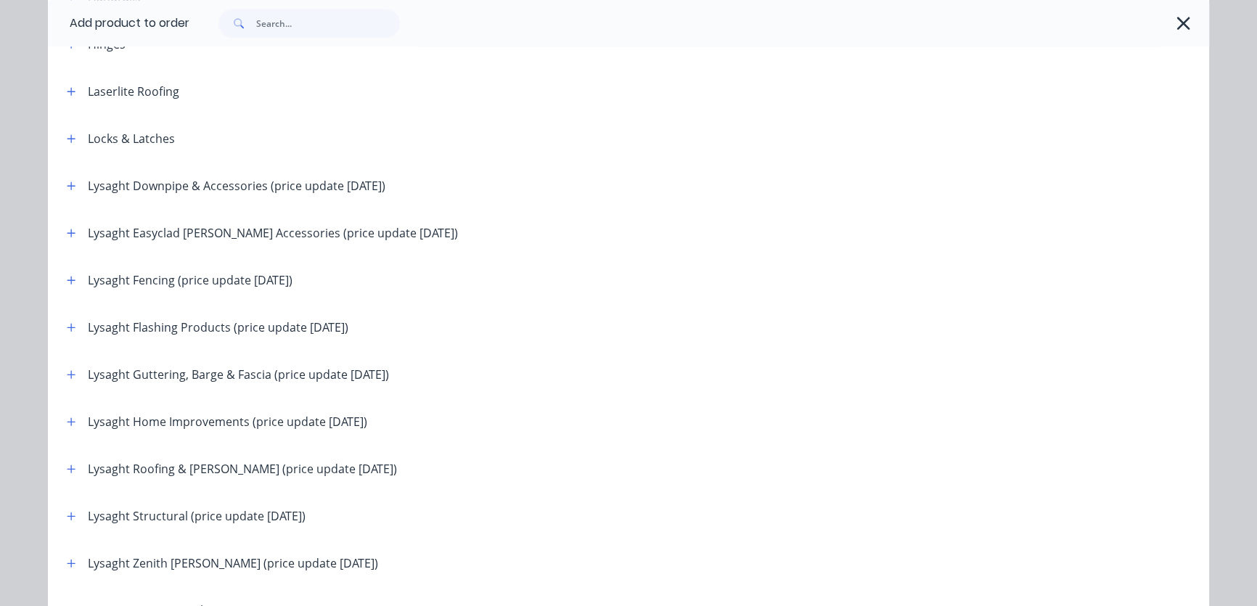
scroll to position [1759, 0]
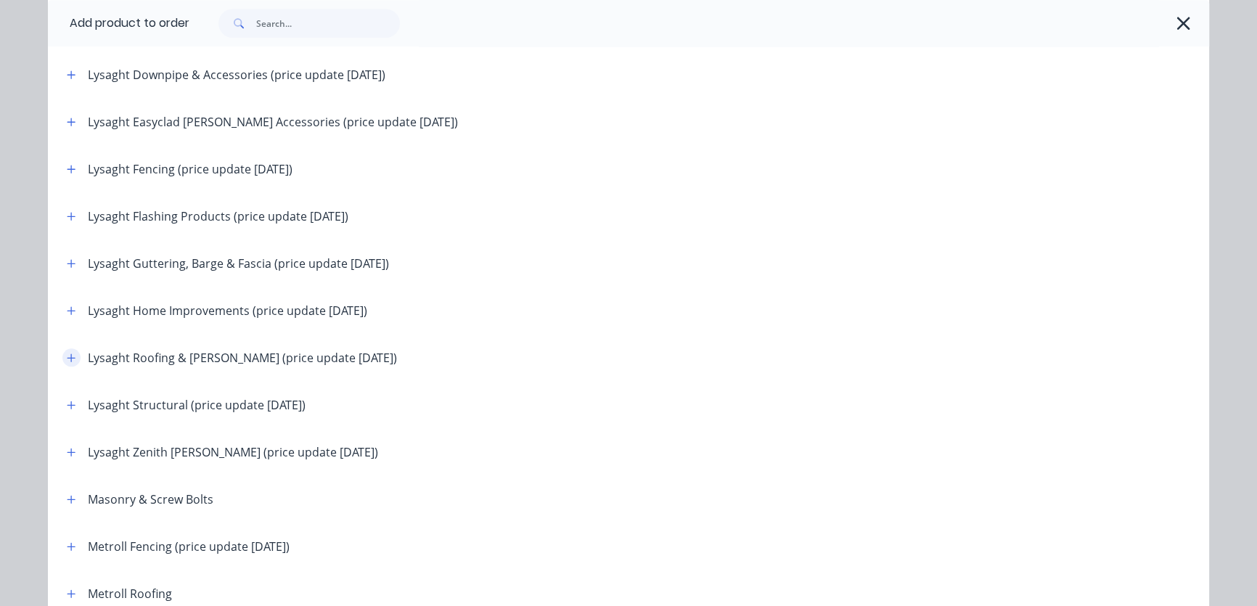
click at [67, 363] on button "button" at bounding box center [71, 357] width 18 height 18
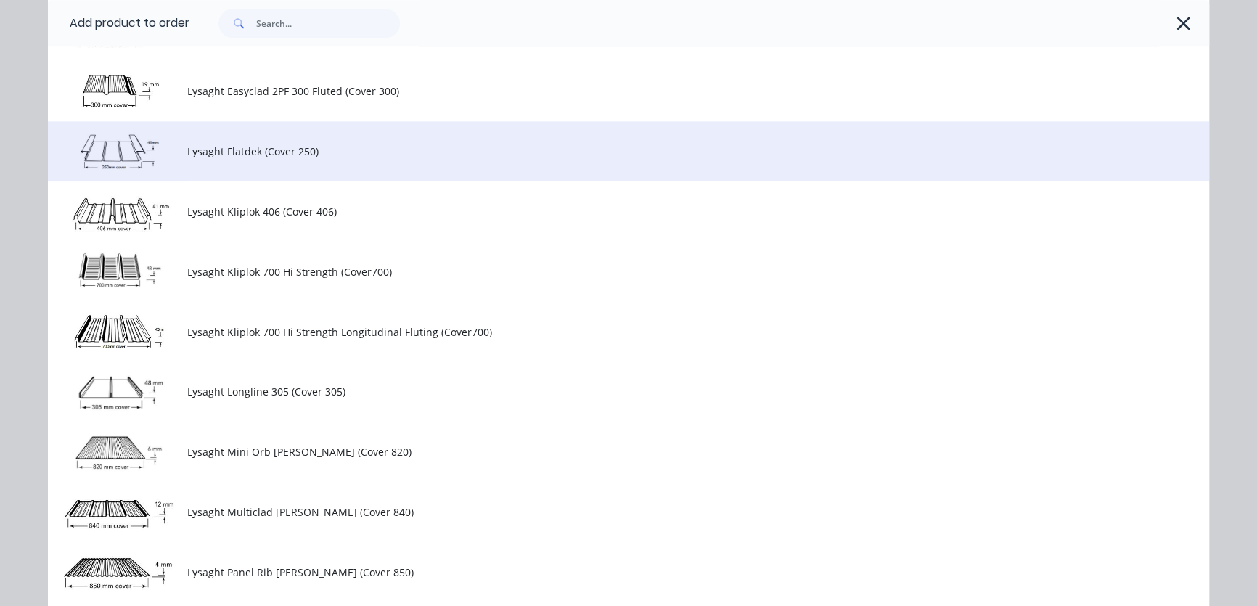
scroll to position [1979, 0]
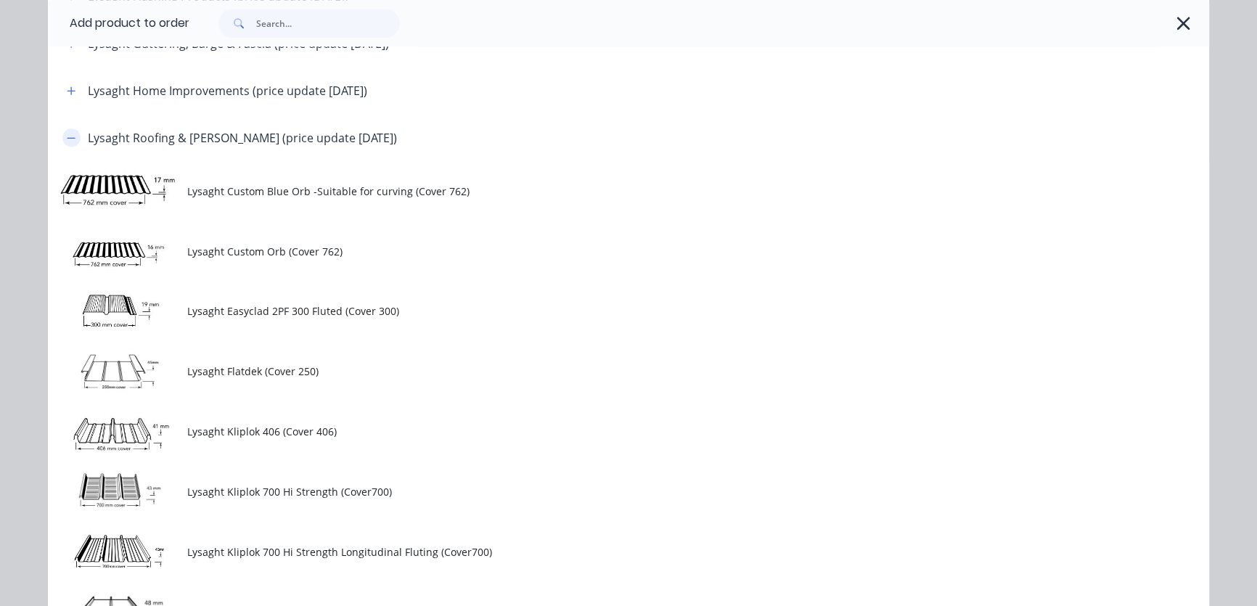
click at [67, 139] on icon "button" at bounding box center [71, 138] width 9 height 10
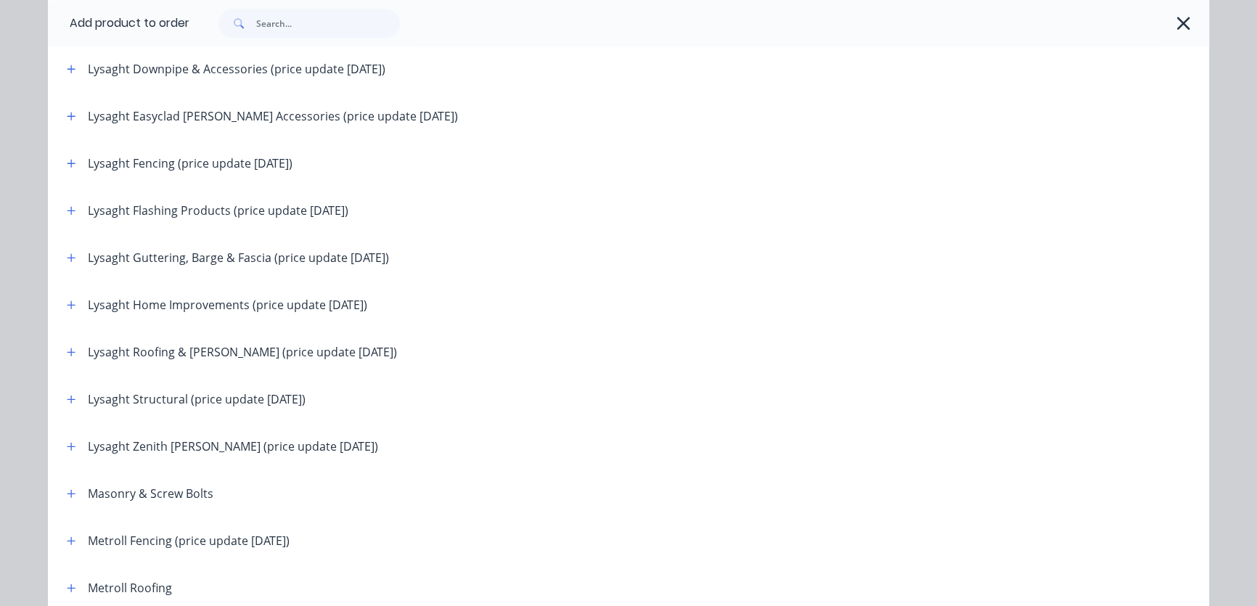
scroll to position [1759, 0]
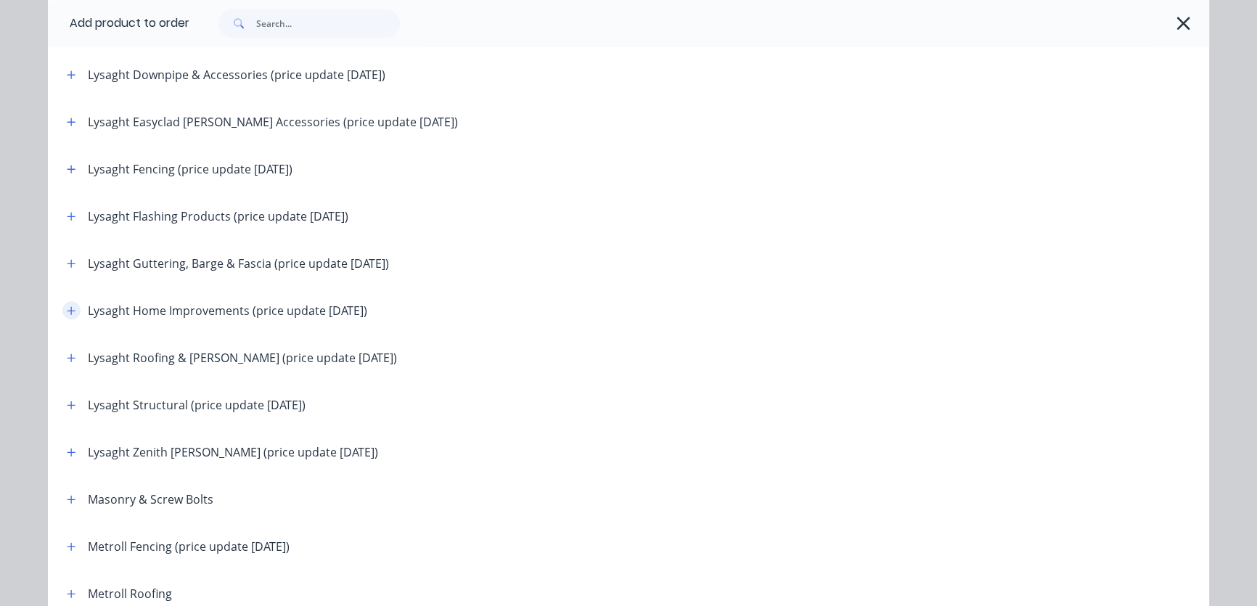
click at [70, 308] on icon "button" at bounding box center [71, 310] width 9 height 10
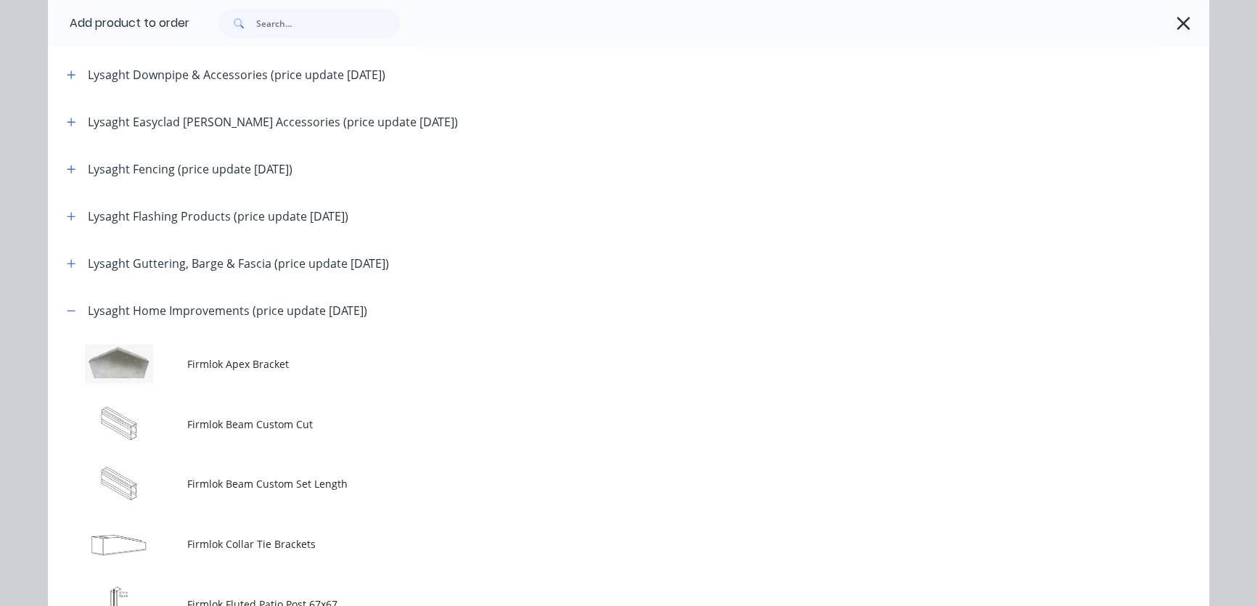
drag, startPoint x: 63, startPoint y: 313, endPoint x: 65, endPoint y: 297, distance: 16.0
click at [67, 311] on icon "button" at bounding box center [71, 310] width 9 height 10
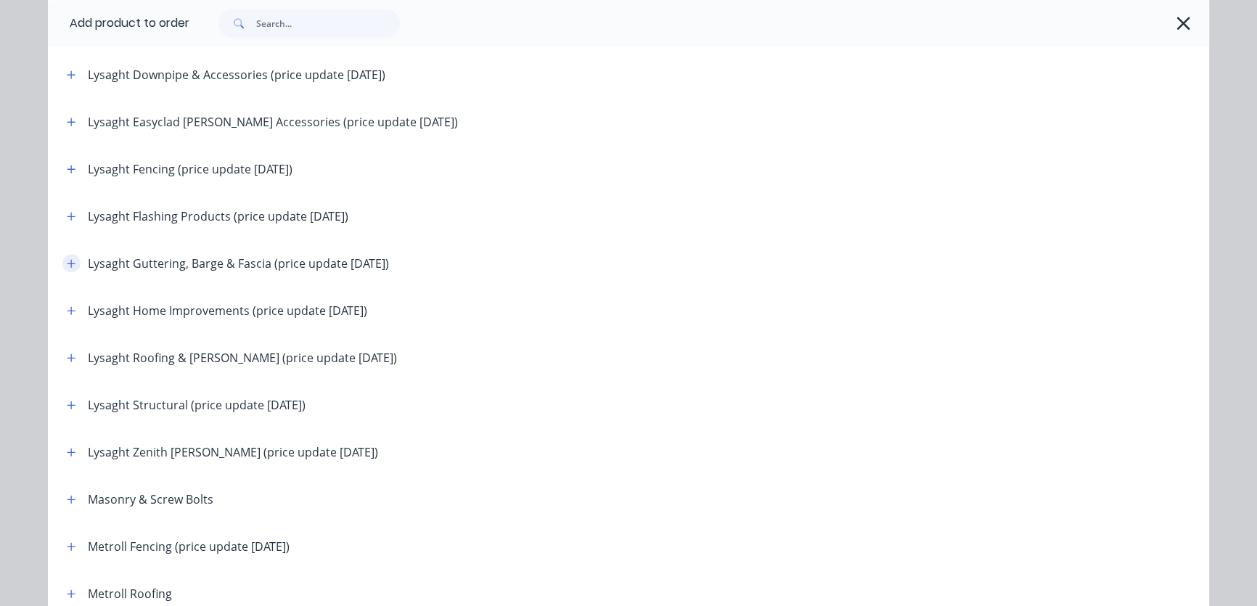
click at [67, 261] on icon "button" at bounding box center [71, 263] width 9 height 10
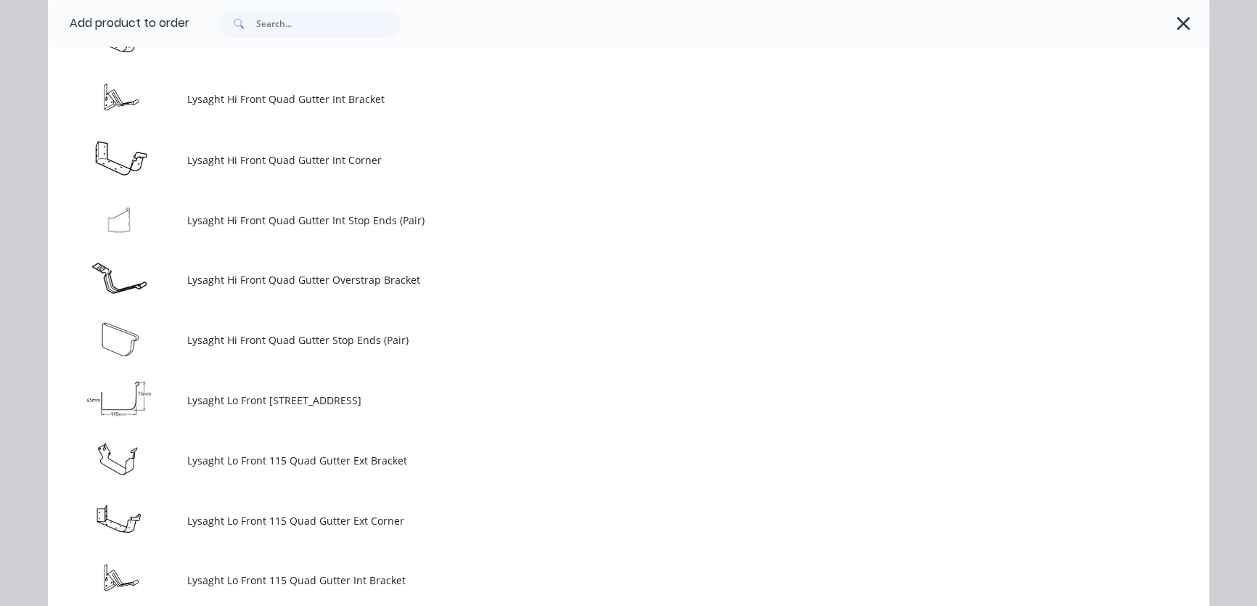
scroll to position [3518, 0]
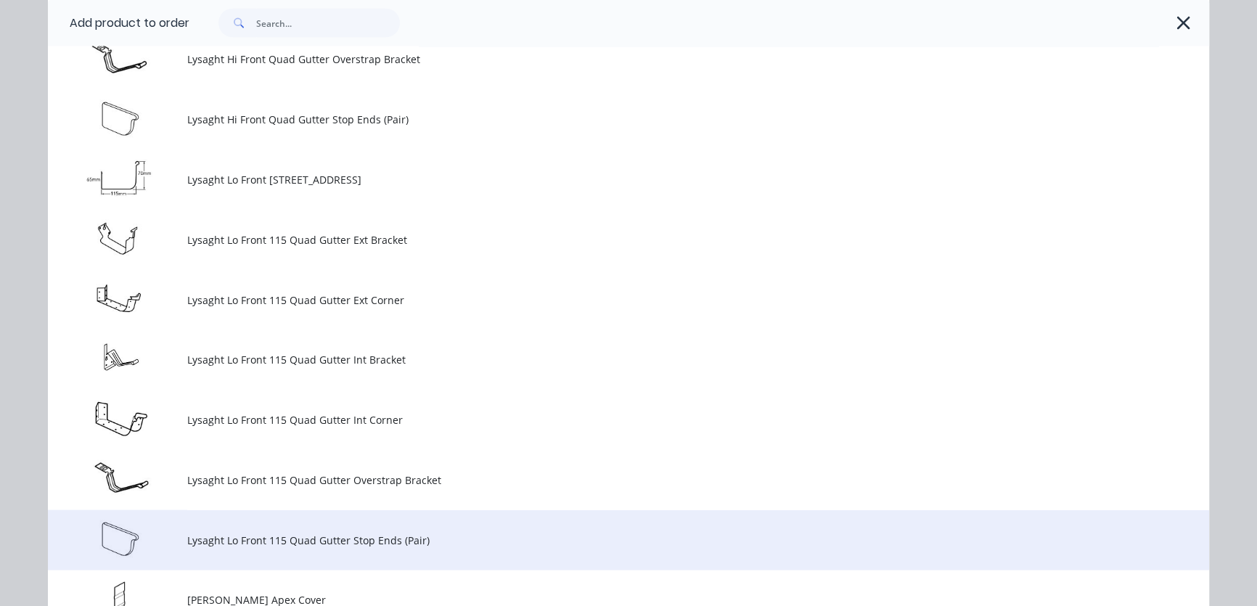
click at [233, 537] on span "Lysaght Lo Front 115 Quad Gutter Stop Ends (Pair)" at bounding box center [595, 540] width 817 height 15
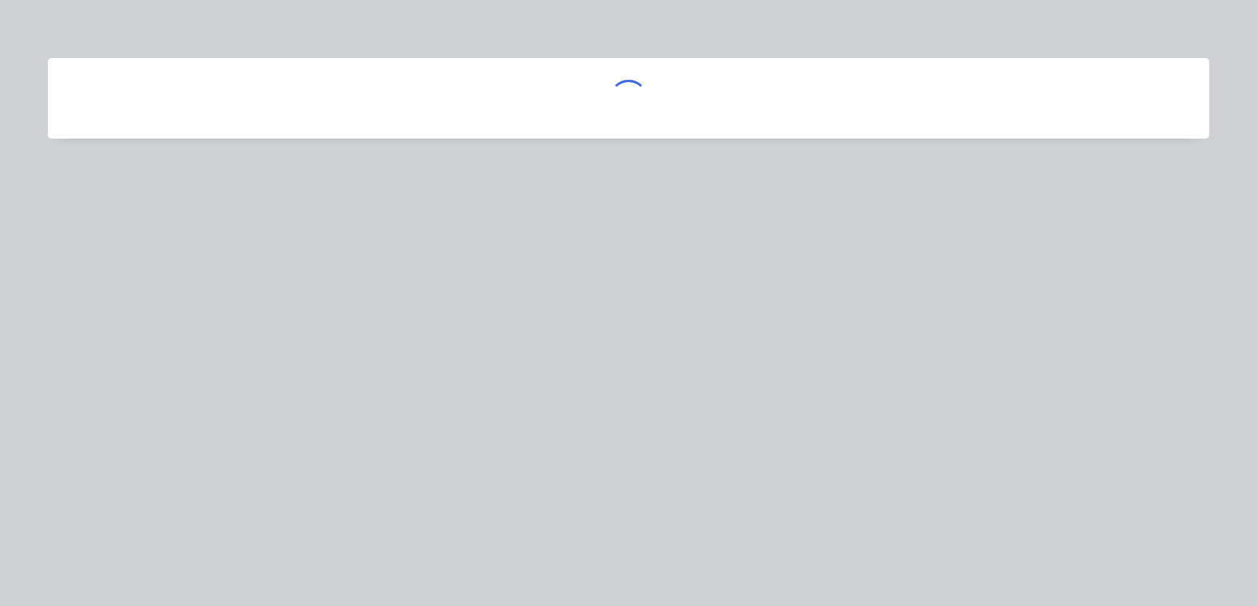
scroll to position [0, 0]
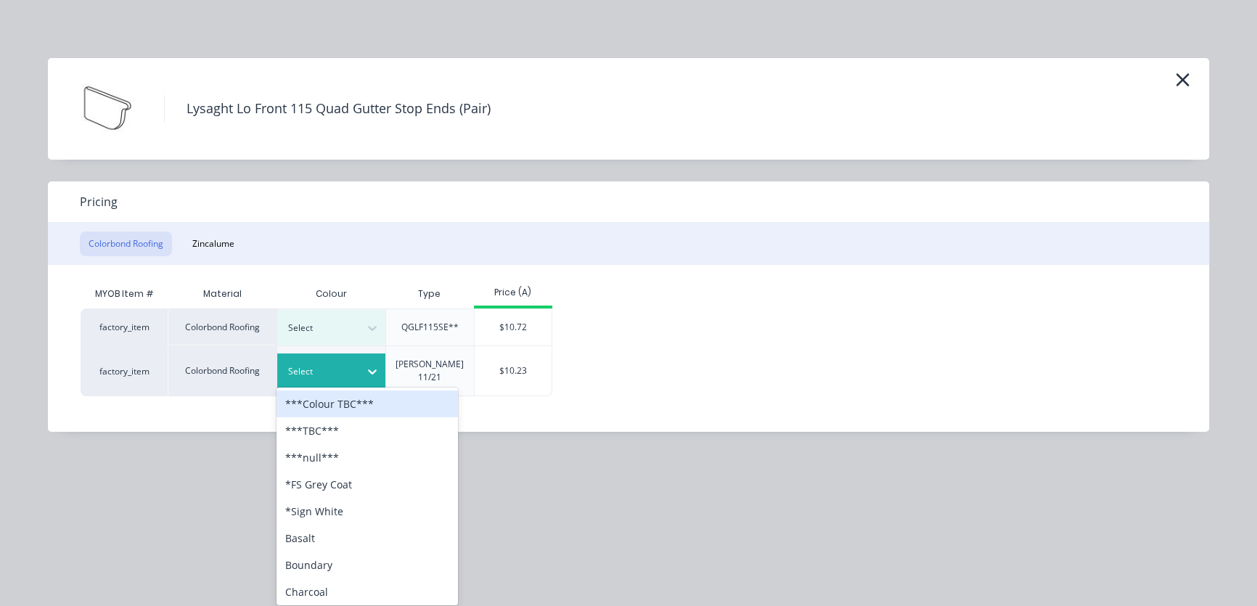
click at [377, 367] on icon at bounding box center [372, 371] width 15 height 15
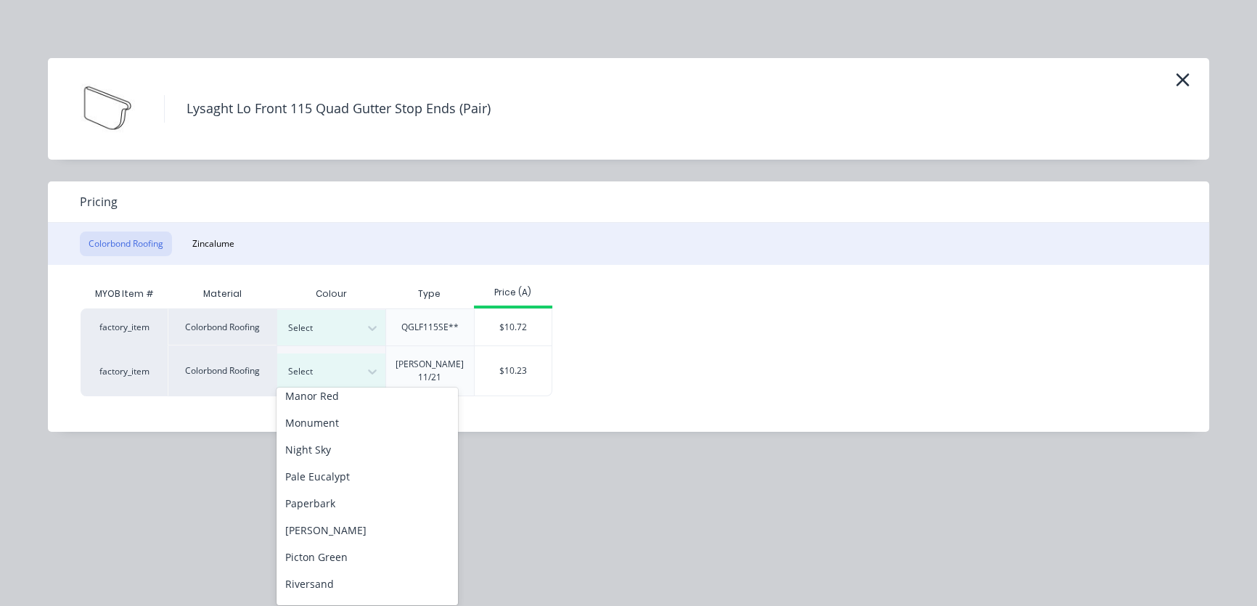
scroll to position [561, 0]
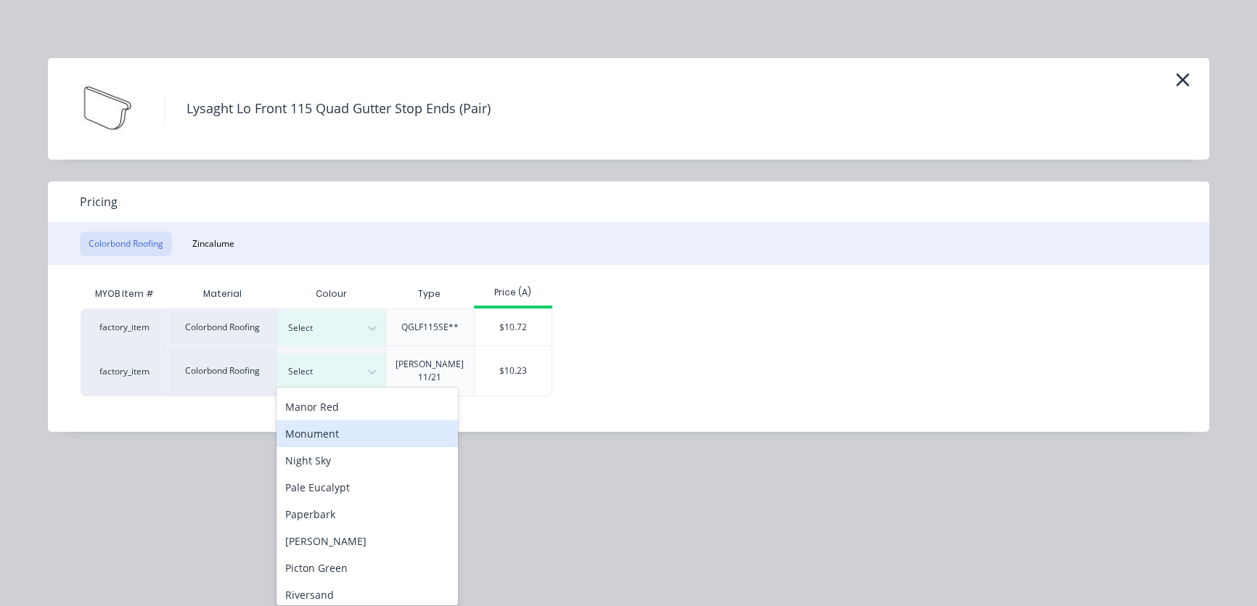
click at [318, 436] on div "Monument" at bounding box center [366, 433] width 181 height 27
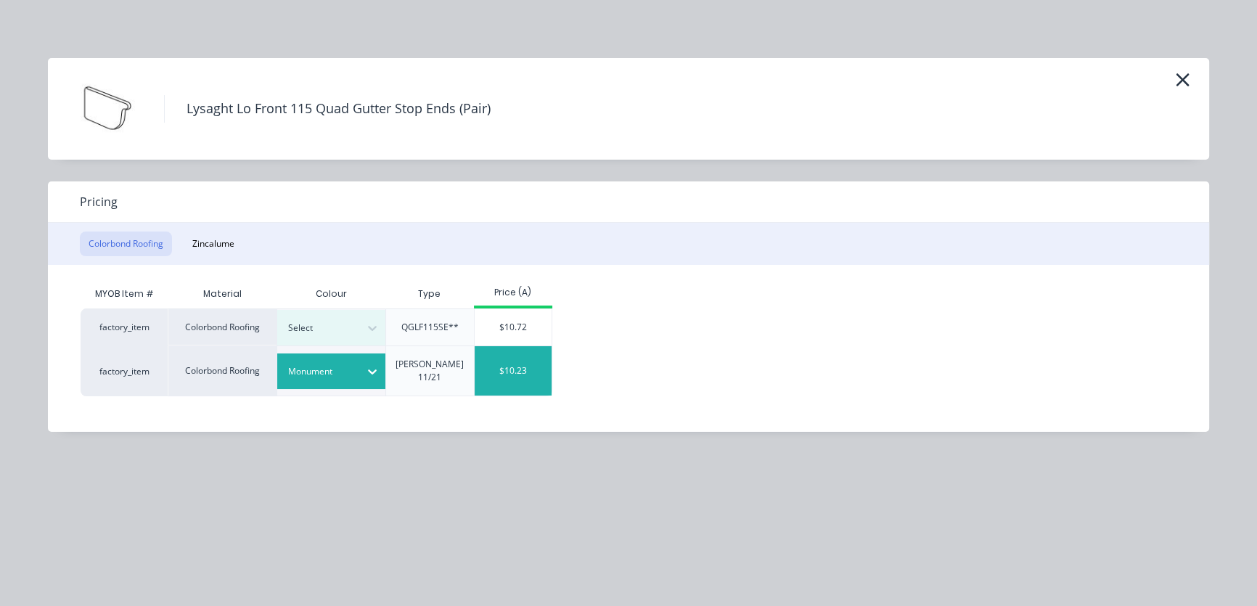
click at [514, 369] on div "$10.23" at bounding box center [514, 370] width 78 height 49
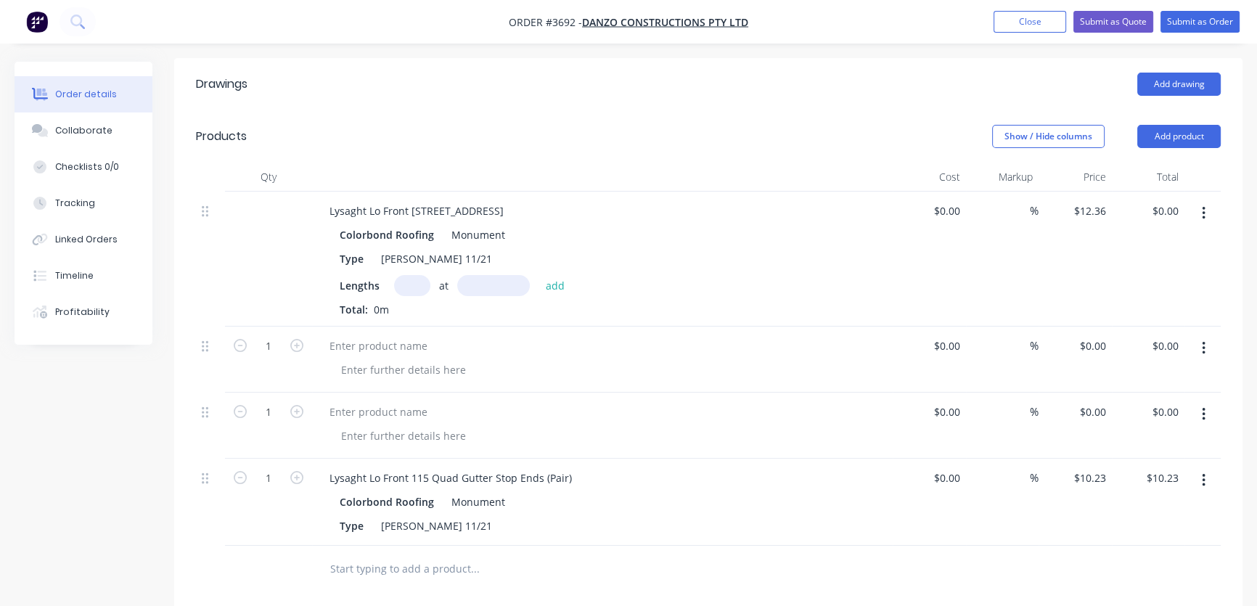
scroll to position [440, 0]
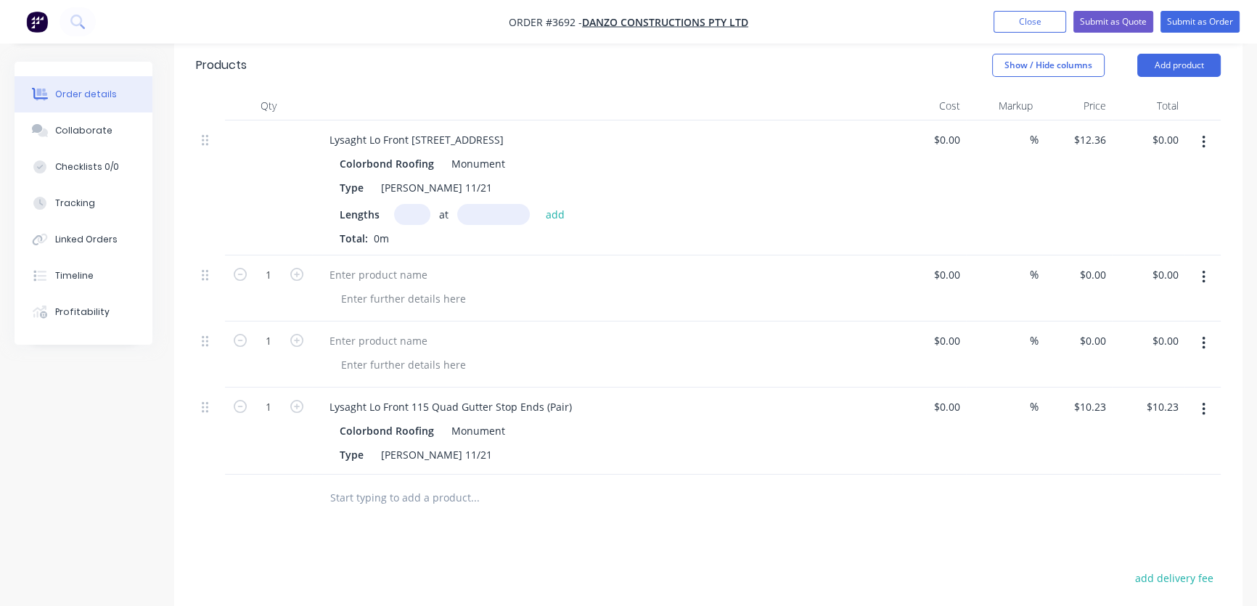
click at [1199, 264] on button "button" at bounding box center [1203, 277] width 34 height 26
drag, startPoint x: 1115, startPoint y: 354, endPoint x: 1183, endPoint y: 346, distance: 68.0
click at [1116, 363] on div "Delete" at bounding box center [1152, 373] width 112 height 21
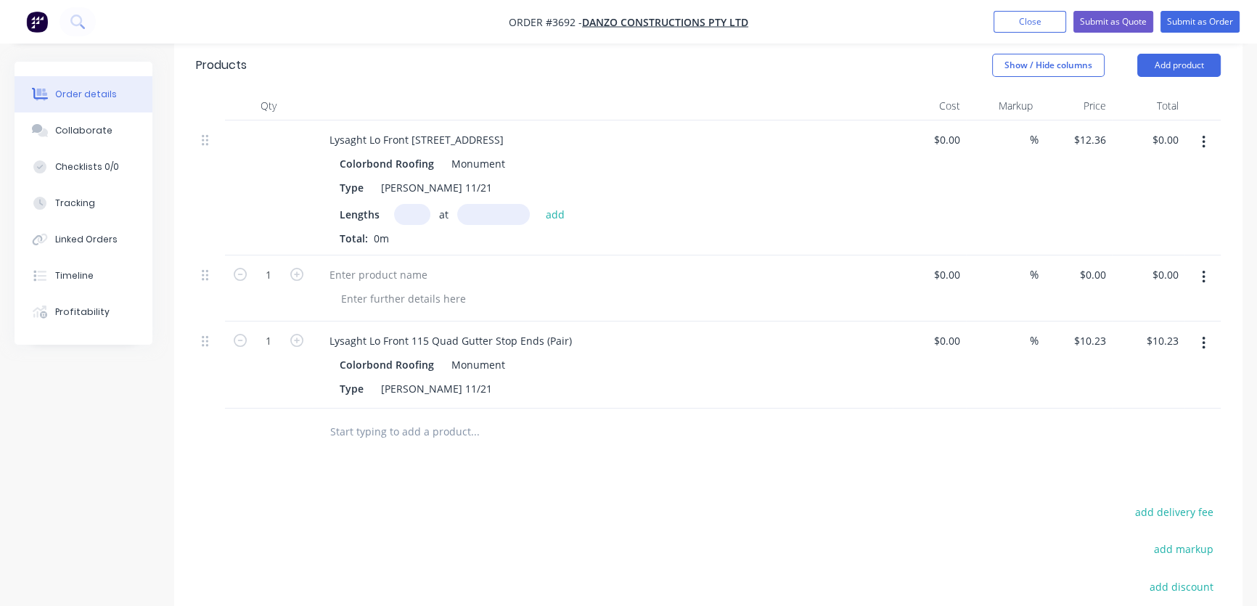
click at [1207, 264] on button "button" at bounding box center [1203, 277] width 34 height 26
click at [1123, 363] on div "Delete" at bounding box center [1152, 373] width 112 height 21
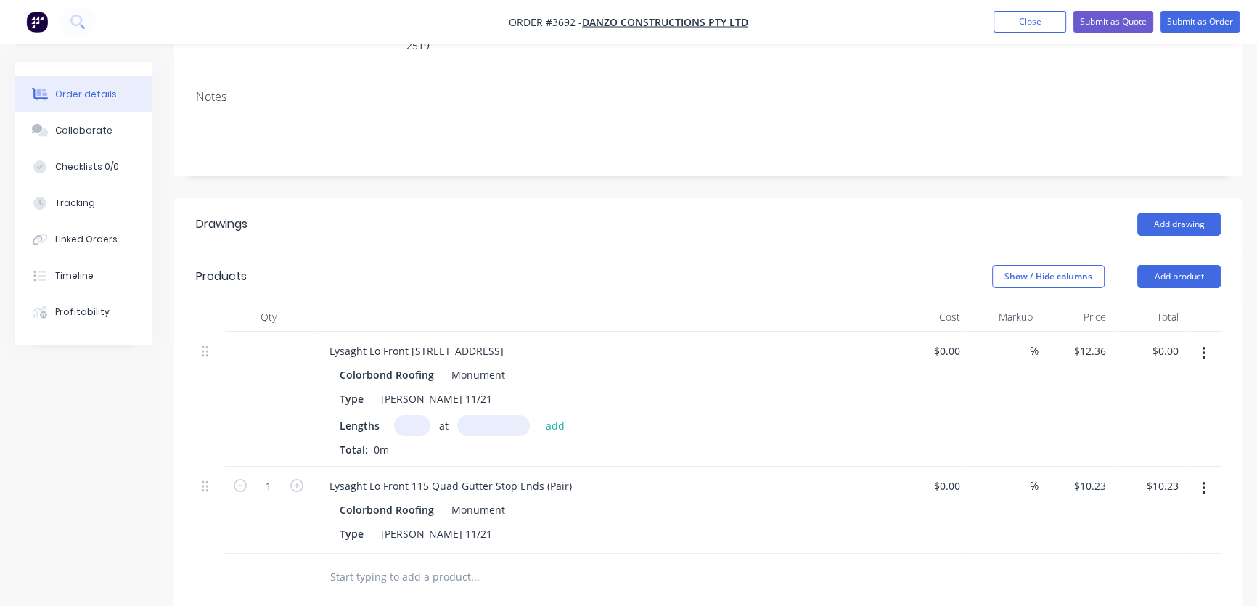
scroll to position [219, 0]
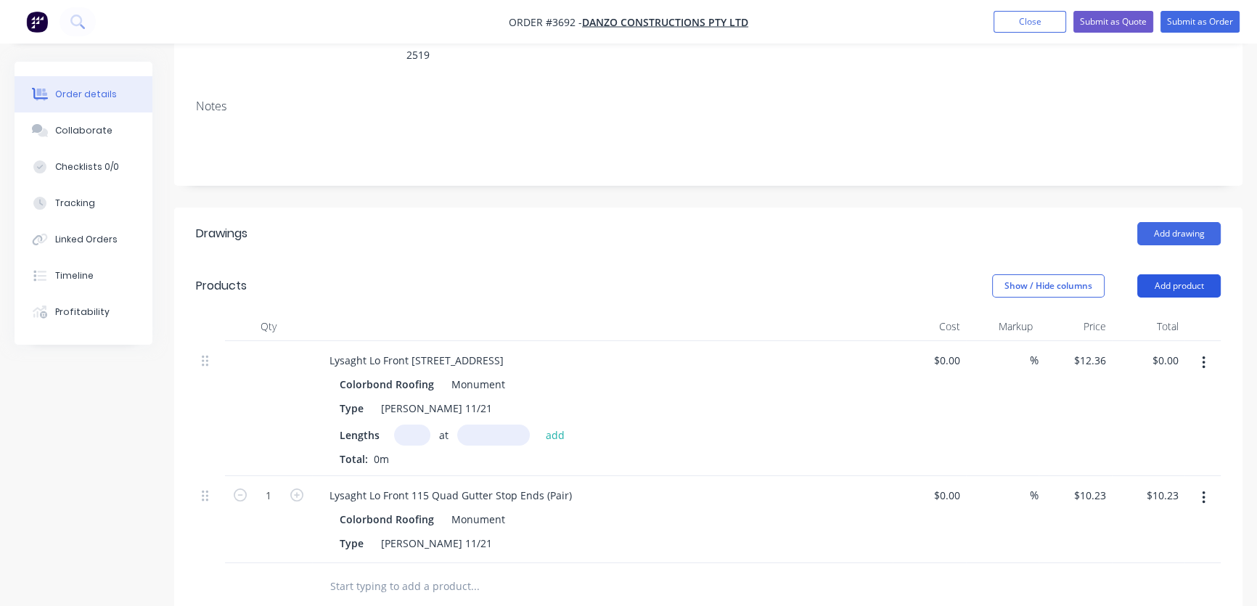
click at [1176, 274] on button "Add product" at bounding box center [1178, 285] width 83 height 23
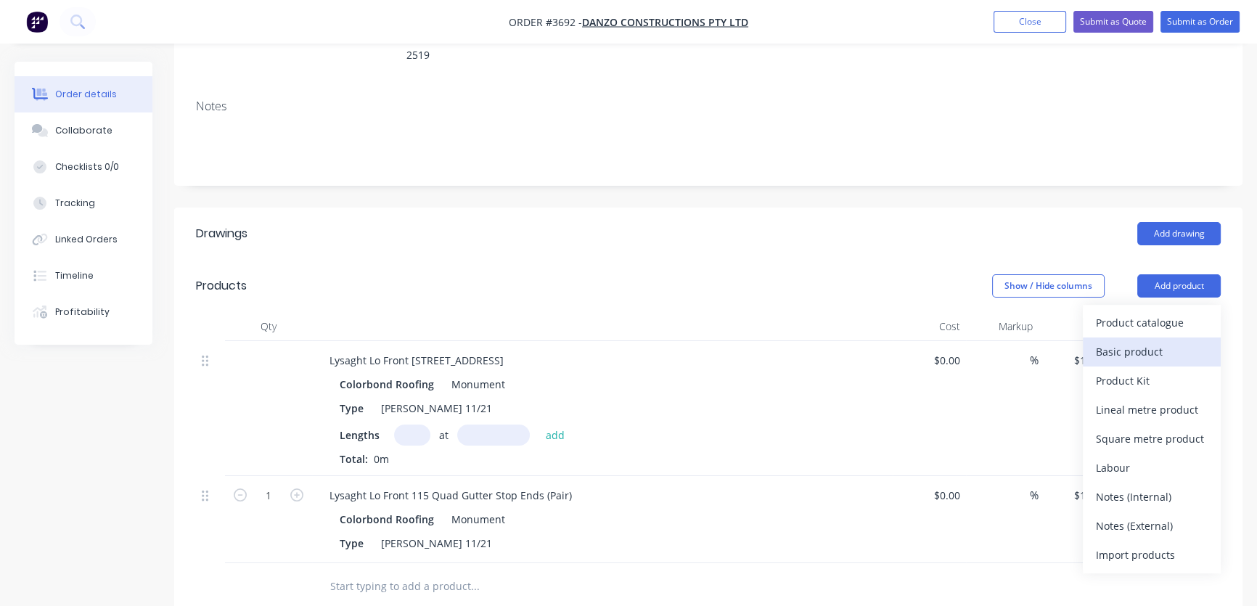
click at [1132, 341] on div "Basic product" at bounding box center [1152, 351] width 112 height 21
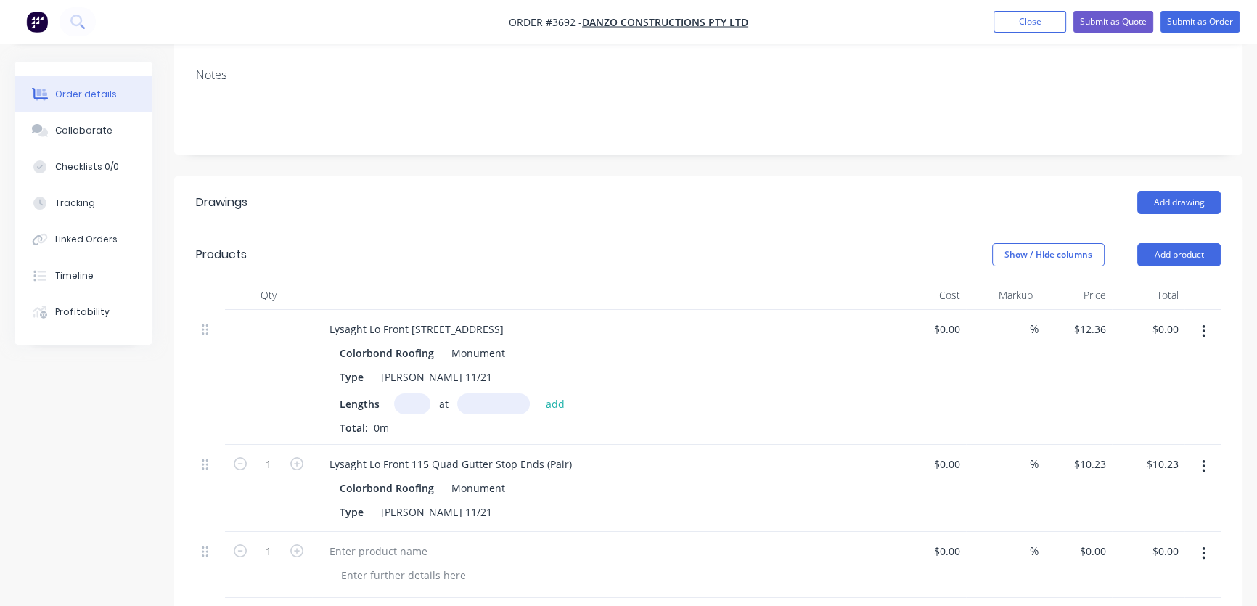
scroll to position [440, 0]
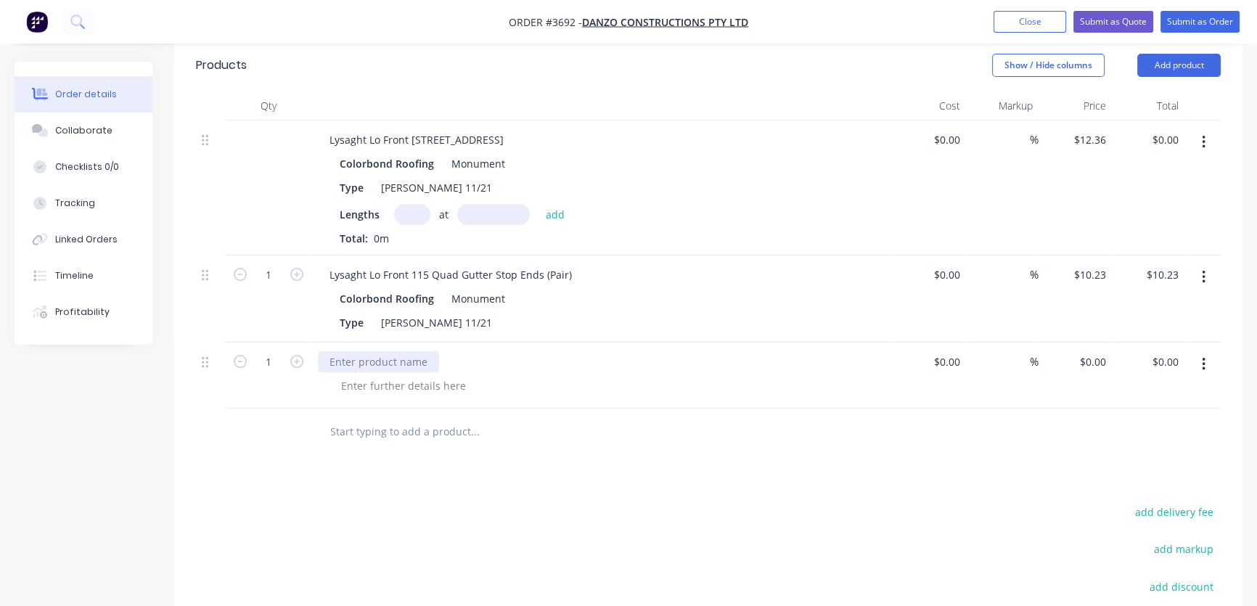
click at [340, 351] on div at bounding box center [378, 361] width 121 height 21
click at [1202, 356] on icon "button" at bounding box center [1204, 364] width 4 height 16
drag, startPoint x: 1042, startPoint y: 374, endPoint x: 1088, endPoint y: 369, distance: 46.8
click at [1045, 374] on div "$0.00 $0.00" at bounding box center [1074, 375] width 73 height 66
click at [1162, 351] on input "0.00" at bounding box center [1167, 361] width 33 height 21
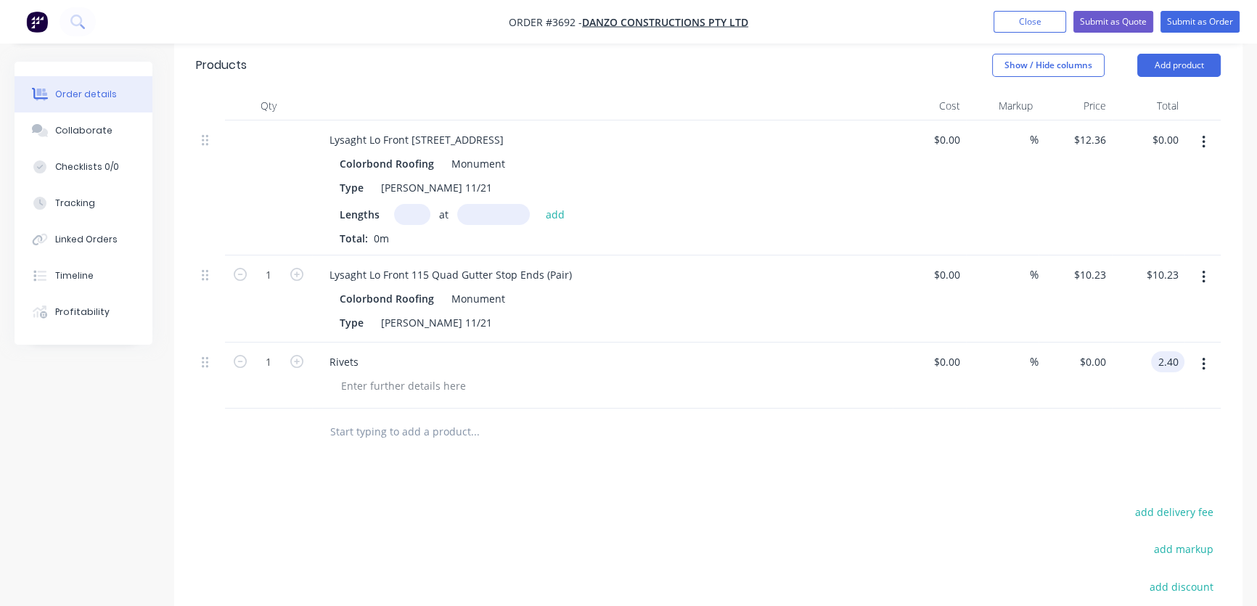
type input "2.40"
type input "$2.40"
click at [1027, 419] on div at bounding box center [708, 432] width 1025 height 47
click at [385, 417] on input "text" at bounding box center [474, 431] width 290 height 29
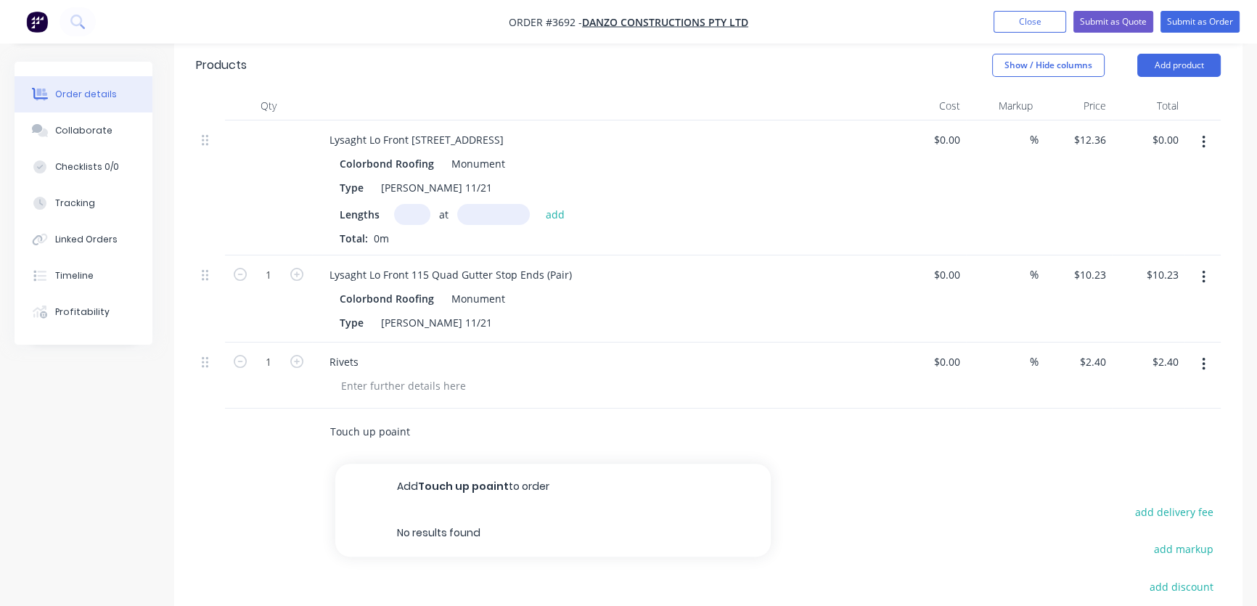
click at [387, 417] on input "Touch up poaint" at bounding box center [474, 431] width 290 height 29
click at [385, 417] on input "Touch up poaint" at bounding box center [474, 431] width 290 height 29
type input "Touch up paint"
click at [1001, 423] on div "Touch up paint Add Touch up paint to order Touch Up Paint Product Touch Up Pain…" at bounding box center [708, 432] width 1025 height 47
click at [394, 417] on input "Touch up paint" at bounding box center [474, 431] width 290 height 29
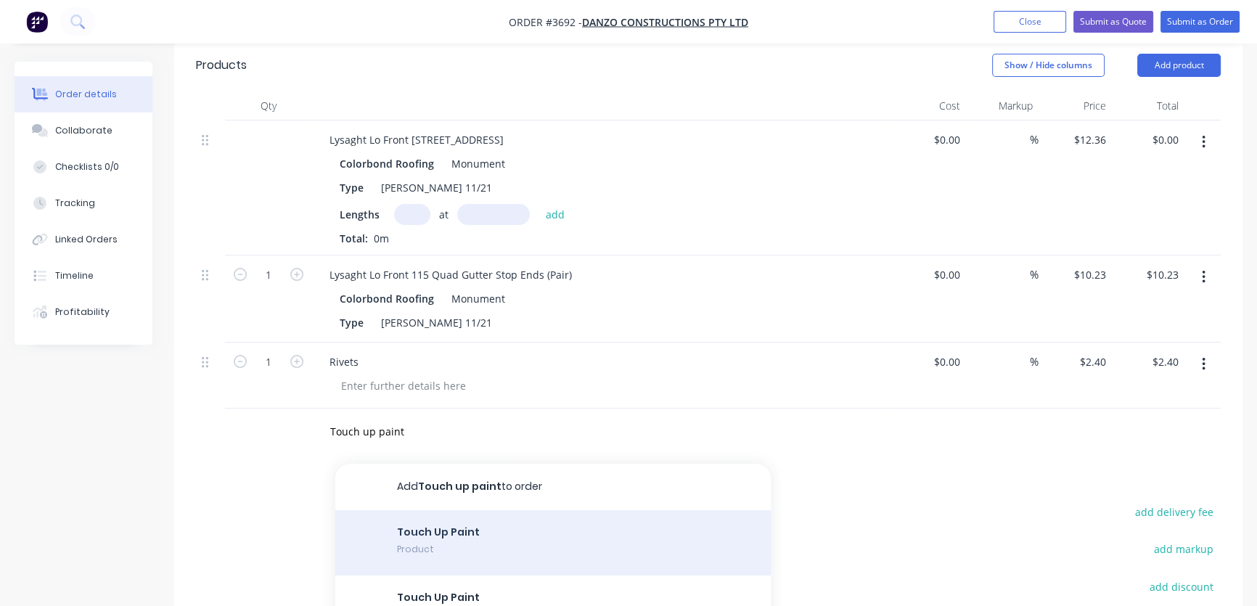
click at [430, 519] on div "Touch Up Paint Product" at bounding box center [552, 542] width 435 height 65
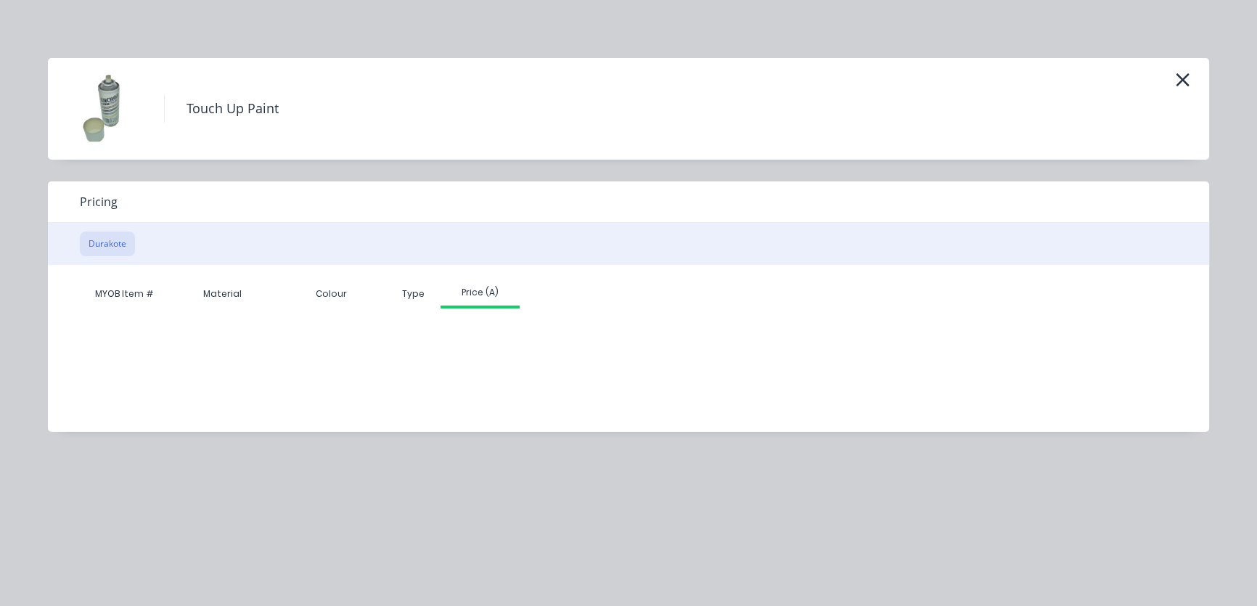
click at [332, 292] on div "Colour" at bounding box center [330, 293] width 109 height 29
click at [473, 298] on div "Price (A)" at bounding box center [479, 292] width 79 height 13
click at [488, 345] on div "MYOB Item # Material Colour Type Price (A)" at bounding box center [617, 337] width 1139 height 145
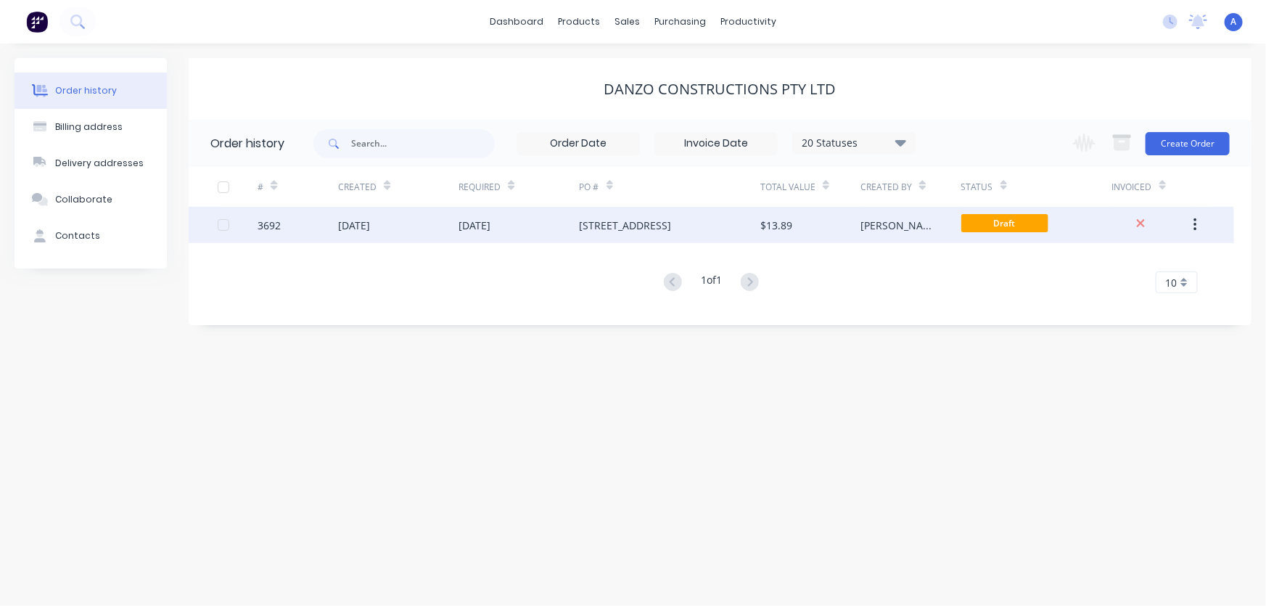
click at [527, 227] on div "[DATE]" at bounding box center [519, 225] width 120 height 36
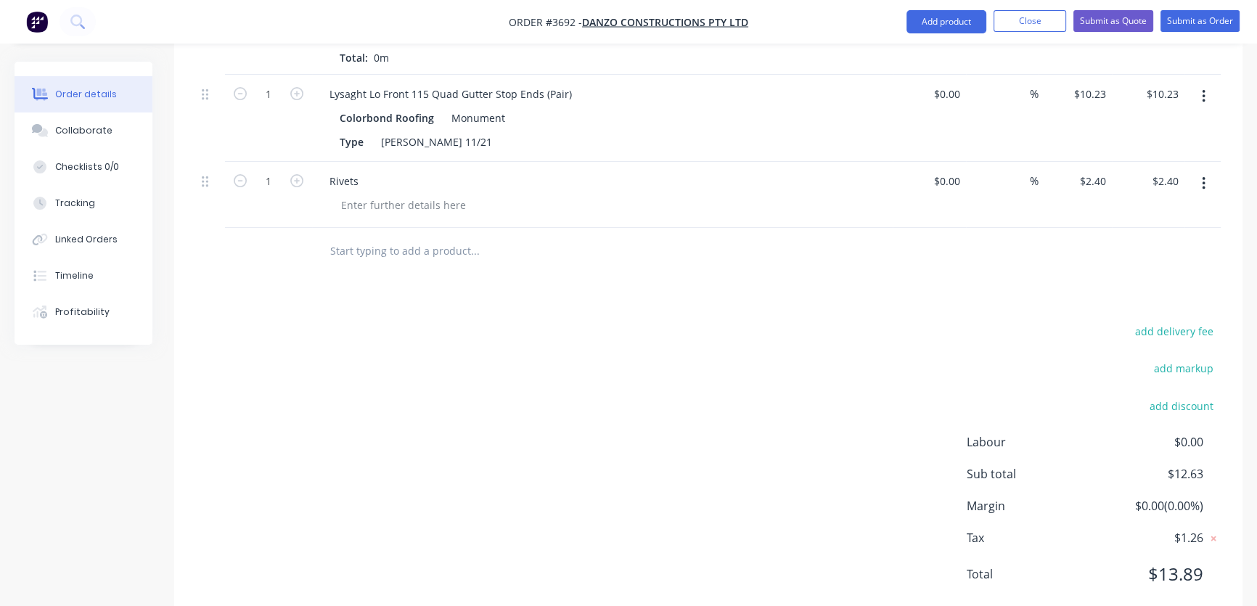
scroll to position [638, 0]
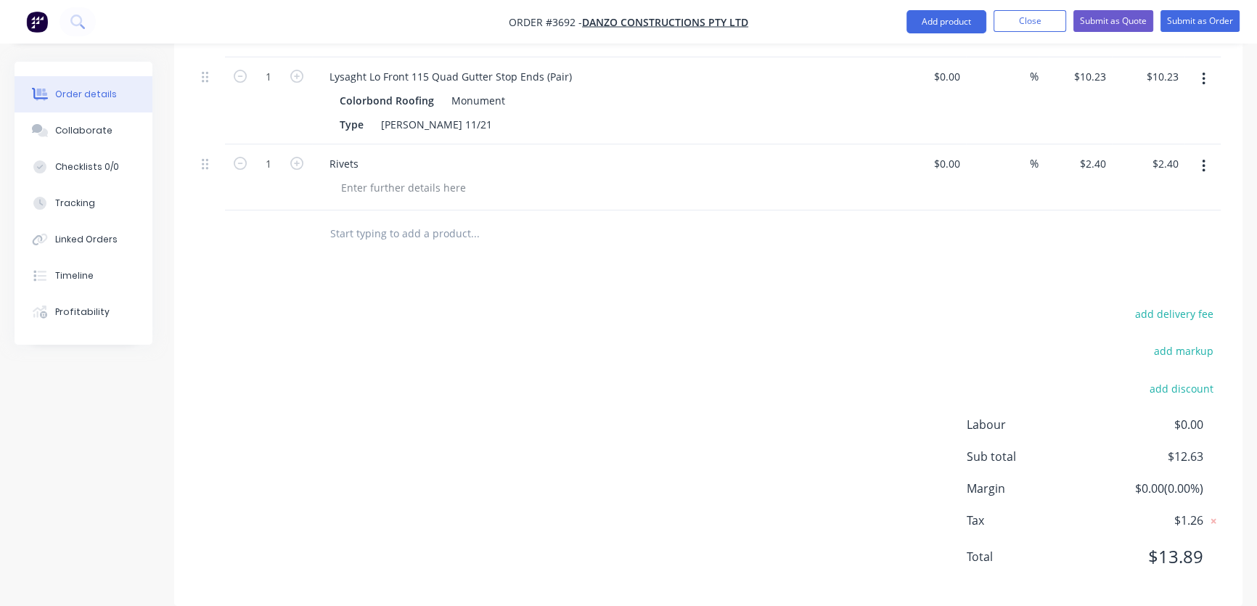
click at [395, 219] on input "text" at bounding box center [474, 233] width 290 height 29
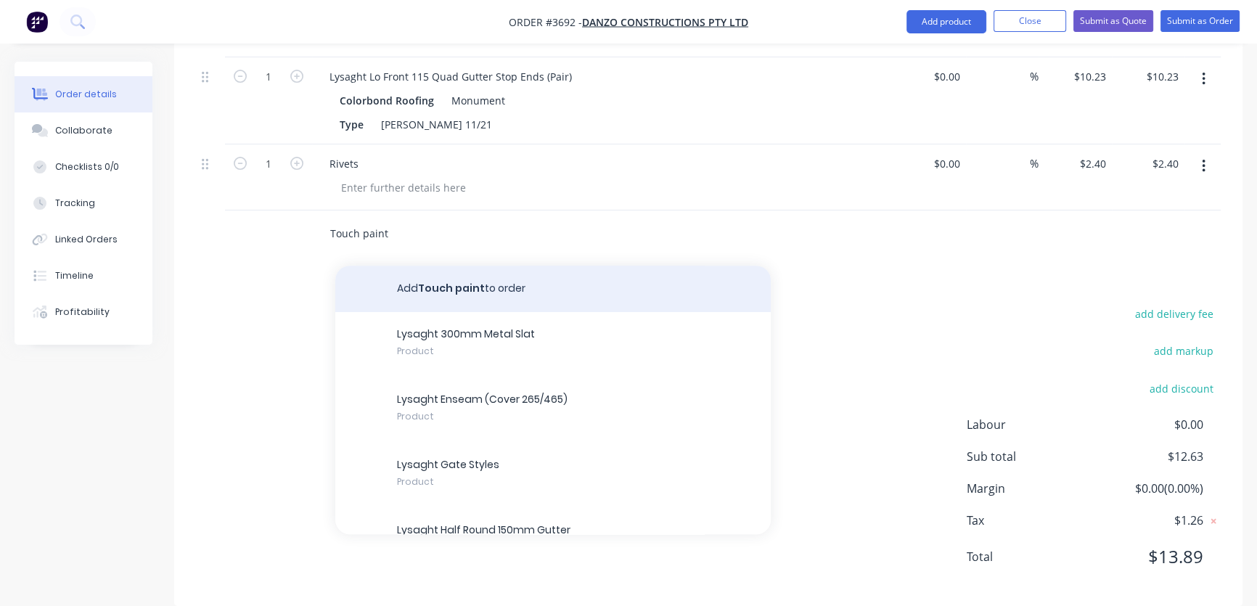
type input "Touch paint"
click at [473, 268] on button "Add Touch paint to order" at bounding box center [552, 289] width 435 height 46
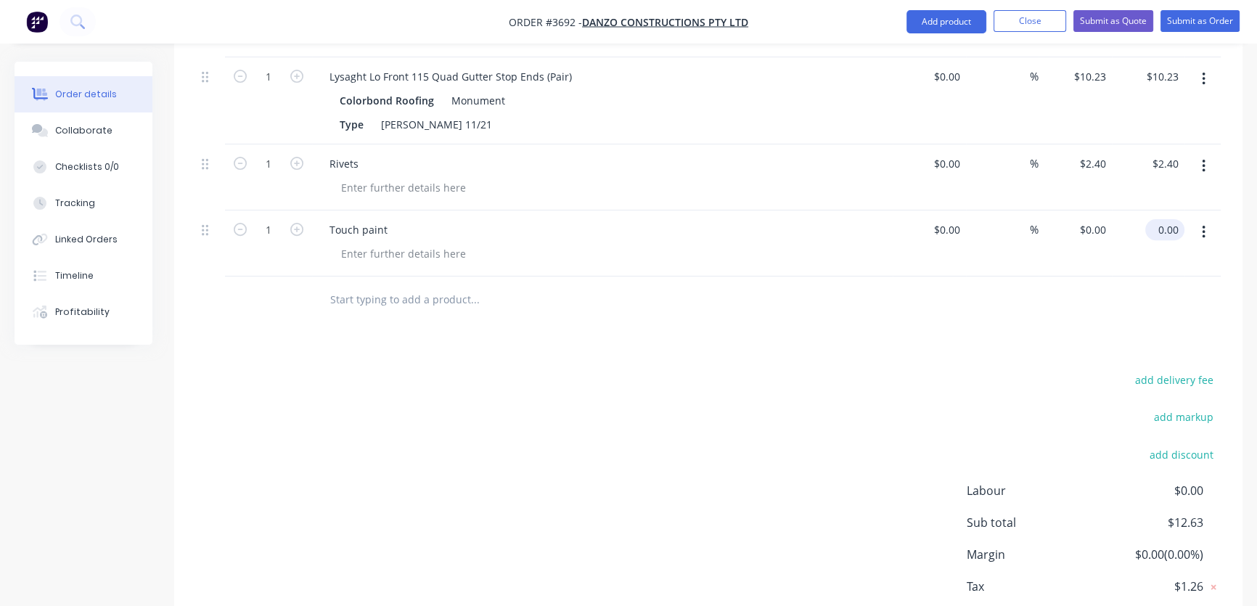
click at [1161, 219] on input "0.00" at bounding box center [1167, 229] width 33 height 21
type input "15.00"
type input "$15.00"
click at [895, 293] on div at bounding box center [708, 299] width 1025 height 47
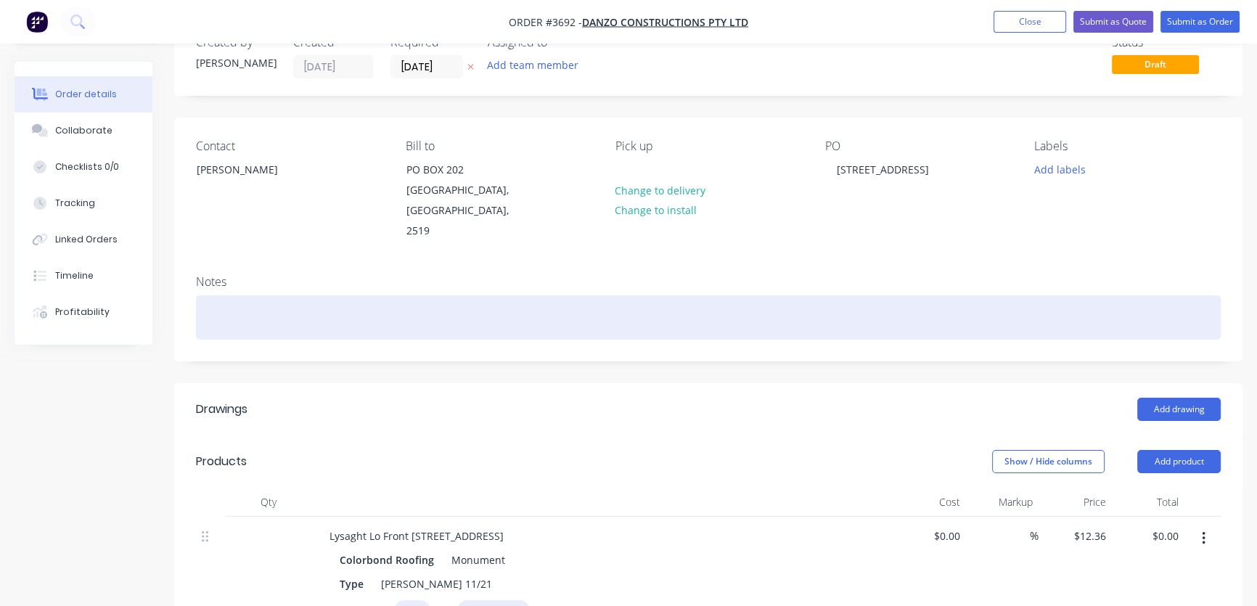
scroll to position [263, 0]
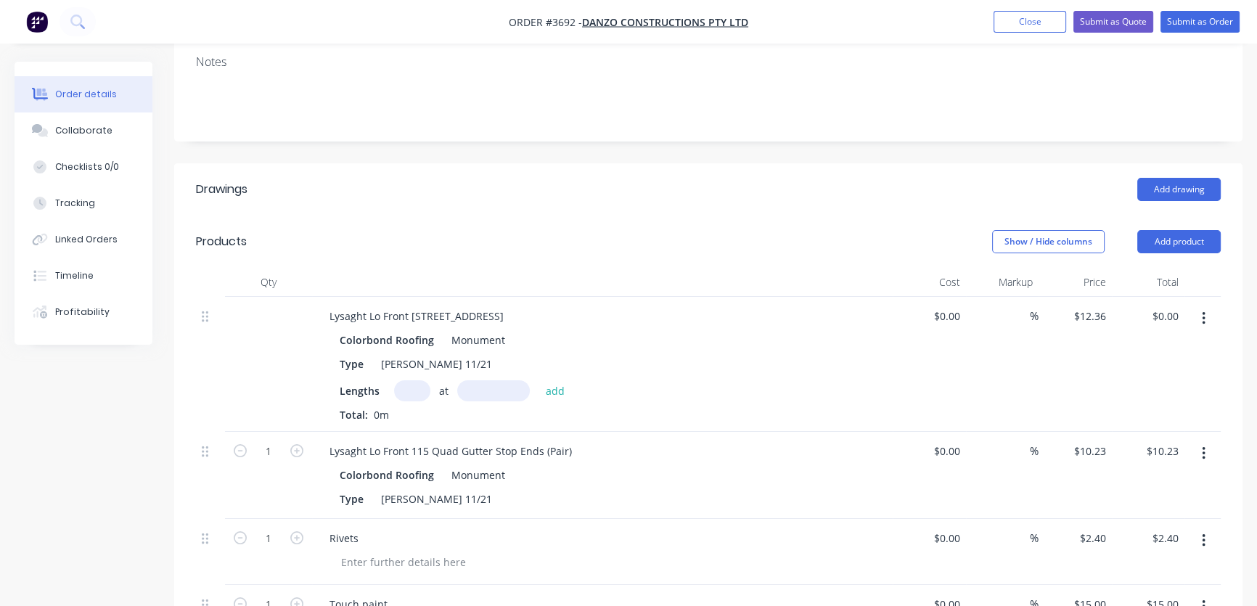
click at [412, 380] on input "text" at bounding box center [412, 390] width 36 height 21
type input "1"
click at [503, 380] on input "text" at bounding box center [493, 390] width 73 height 21
type input "2000mm"
click at [556, 380] on button "add" at bounding box center [555, 390] width 34 height 20
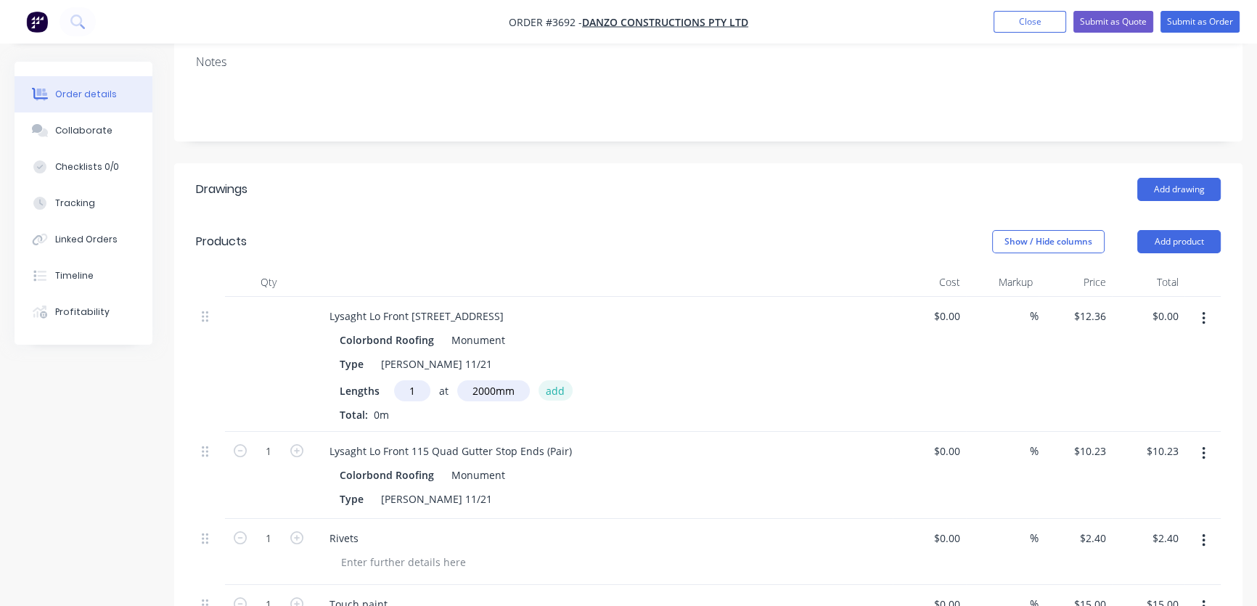
type input "$24.72"
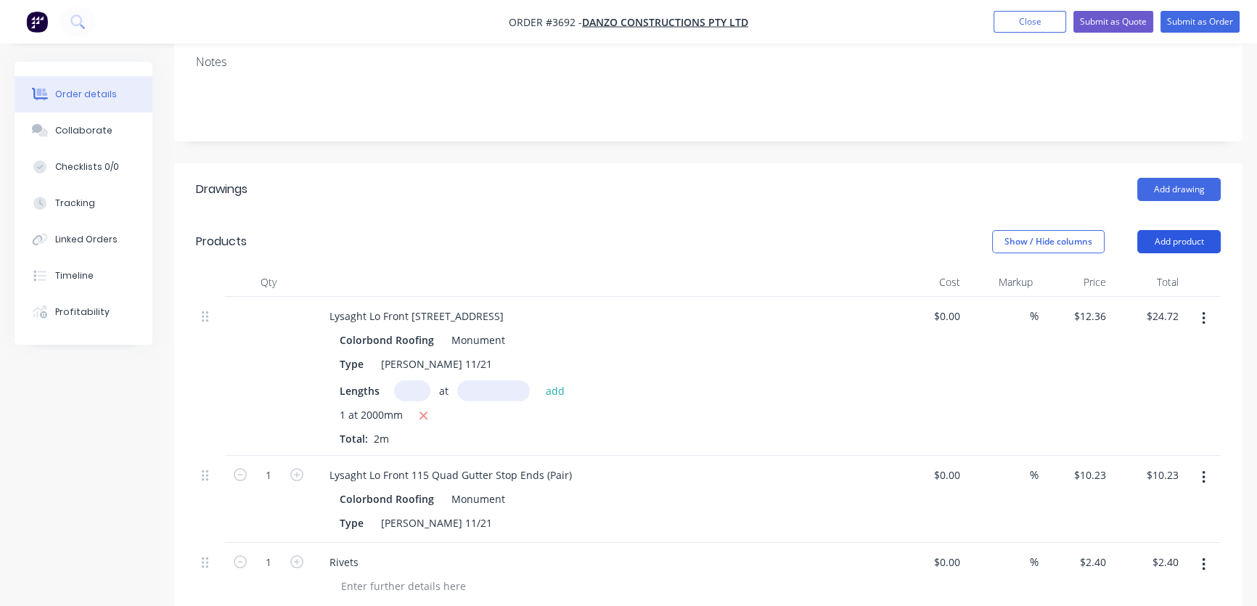
click at [1181, 230] on button "Add product" at bounding box center [1178, 241] width 83 height 23
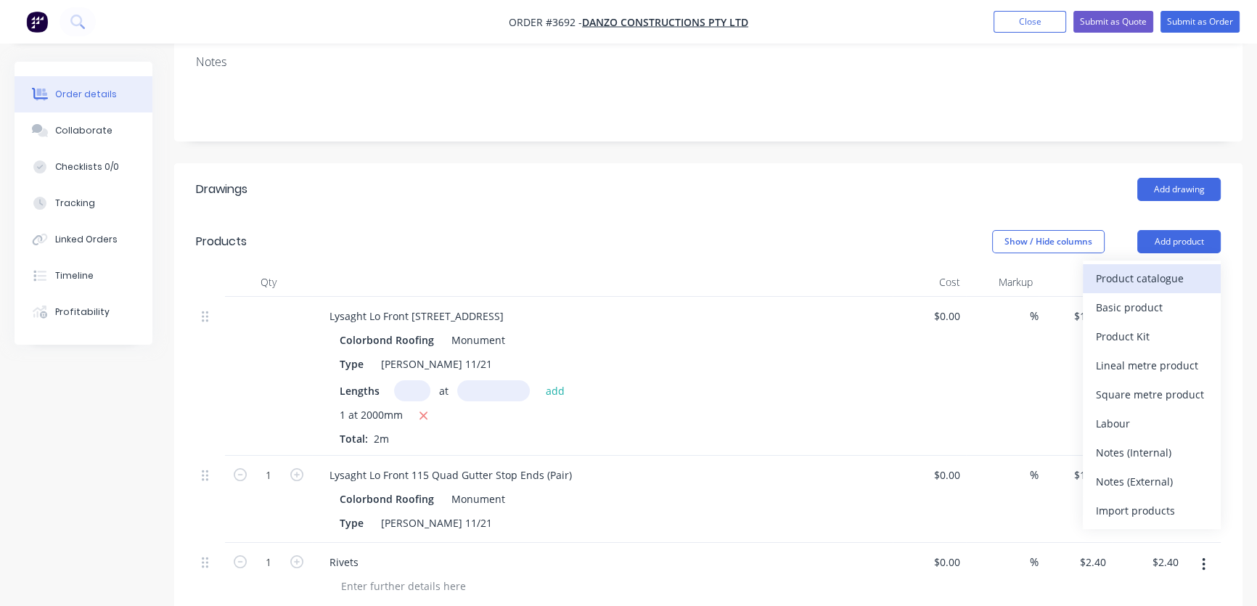
click at [1154, 268] on div "Product catalogue" at bounding box center [1152, 278] width 112 height 21
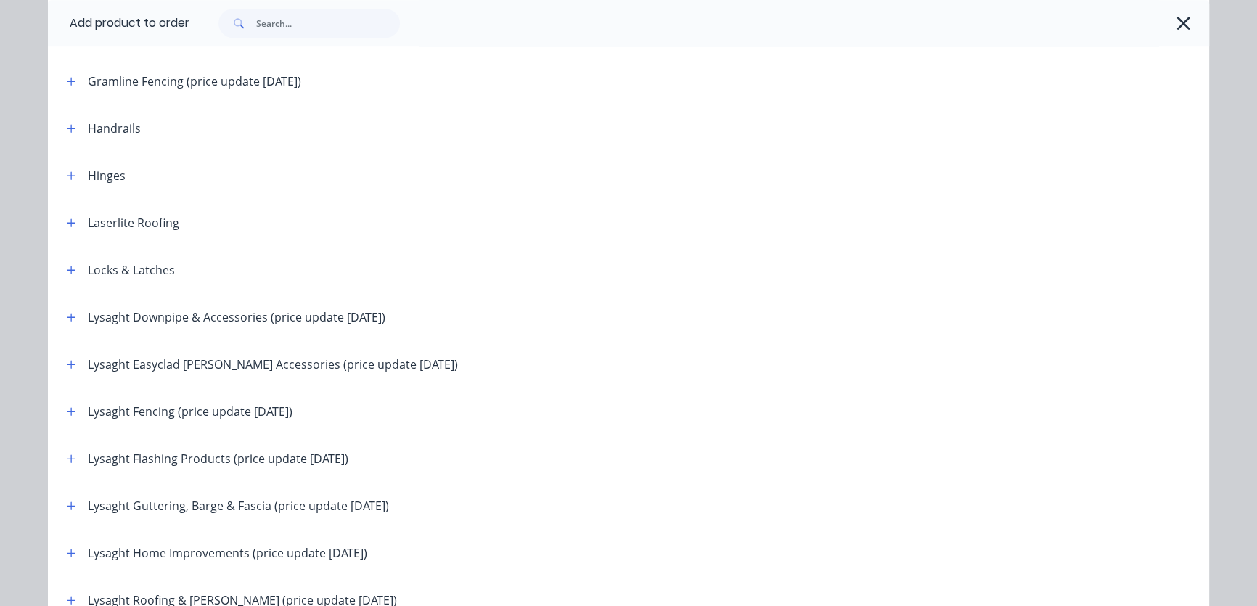
scroll to position [1538, 0]
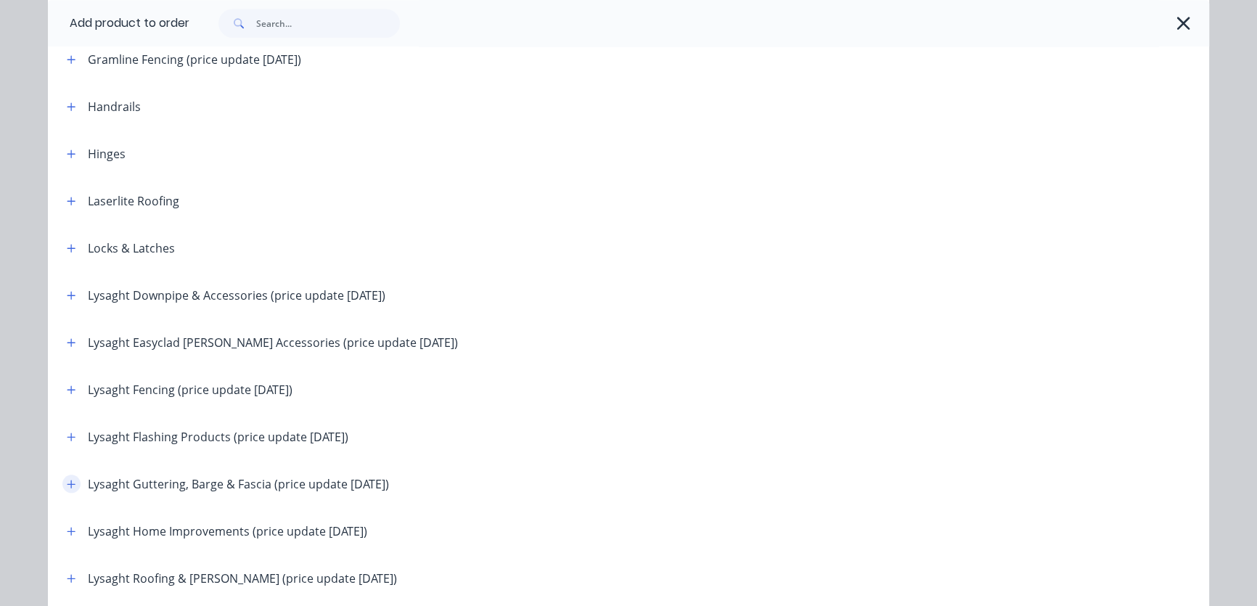
click at [67, 480] on icon "button" at bounding box center [71, 484] width 8 height 8
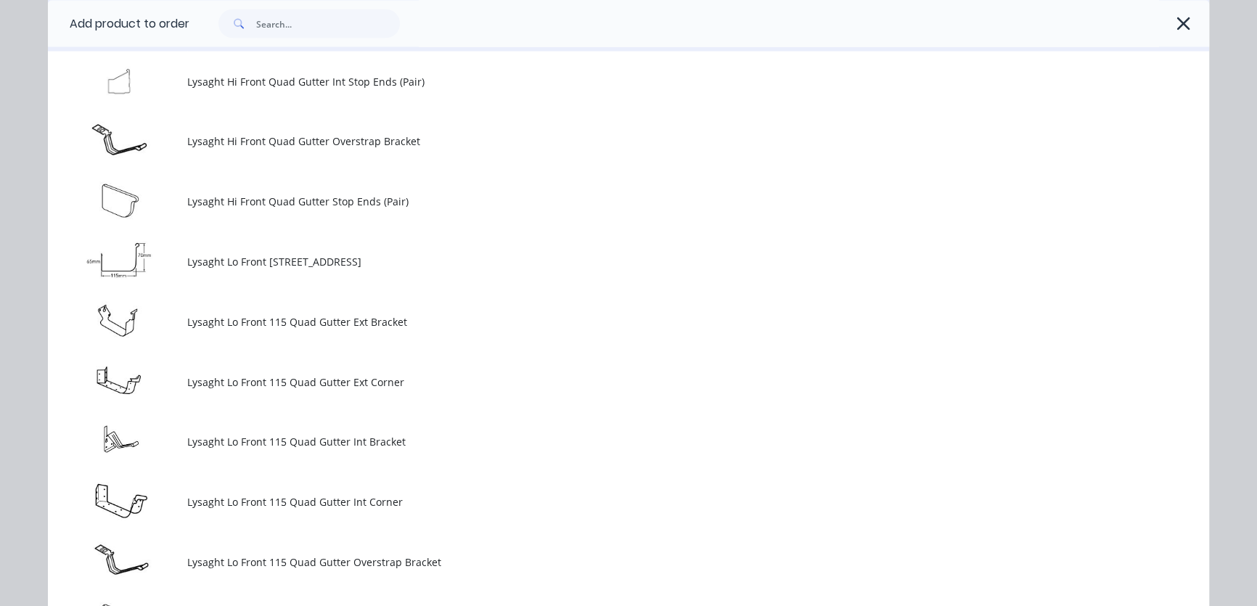
scroll to position [3518, 0]
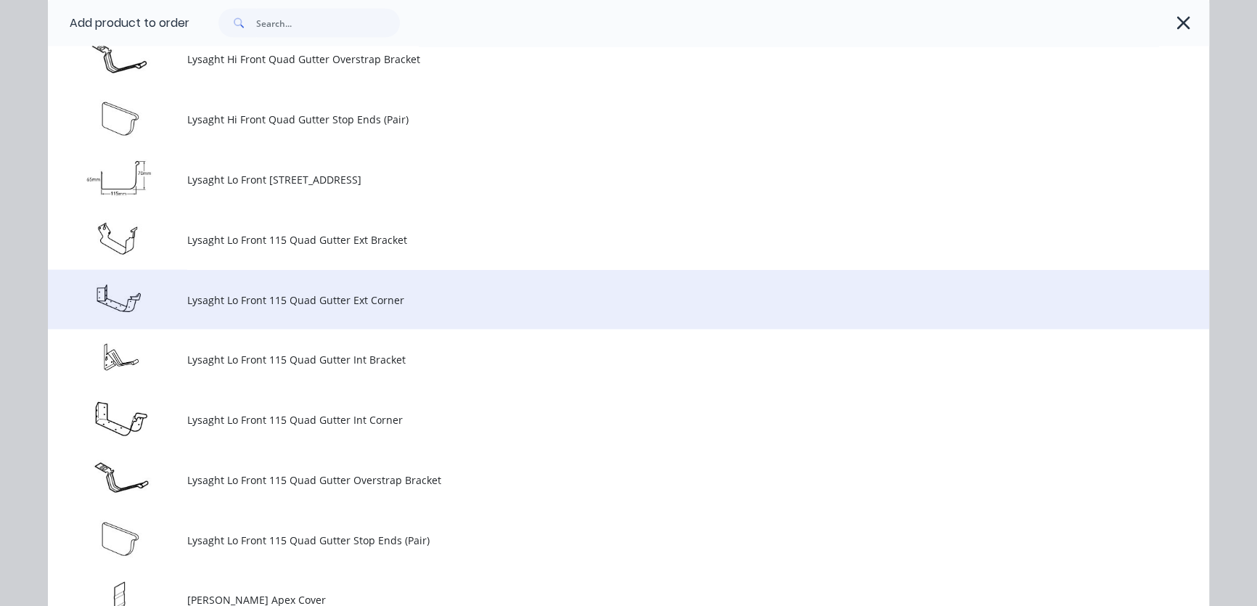
click at [248, 310] on td "Lysaght Lo Front 115 Quad Gutter Ext Corner" at bounding box center [698, 300] width 1022 height 60
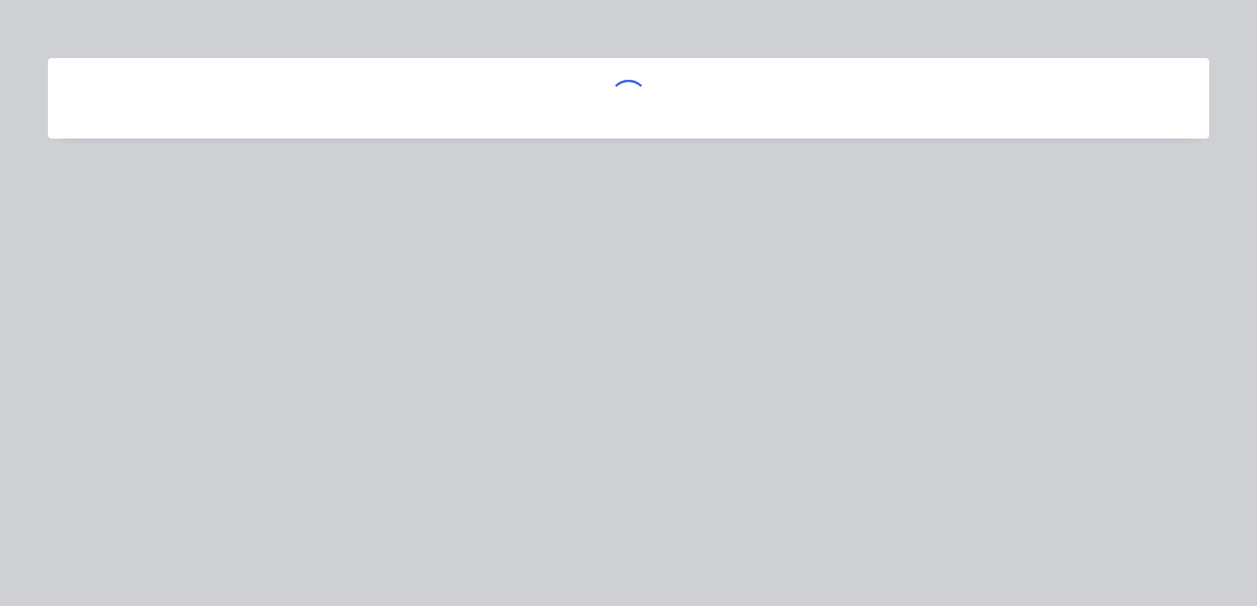
scroll to position [0, 0]
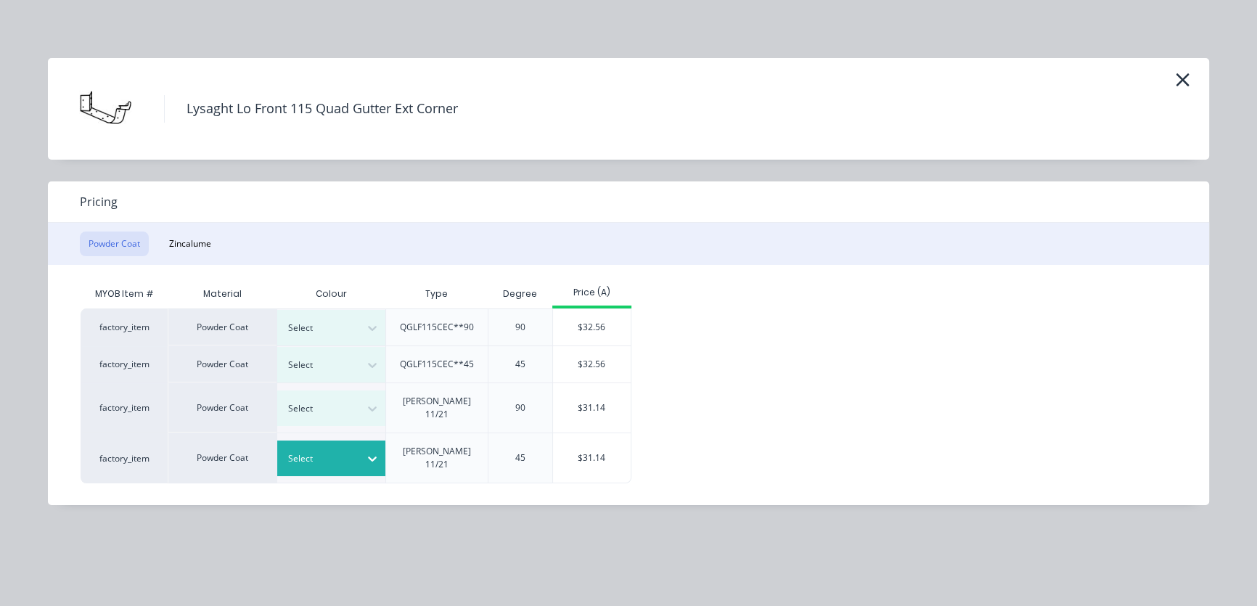
click at [346, 451] on div at bounding box center [320, 459] width 65 height 16
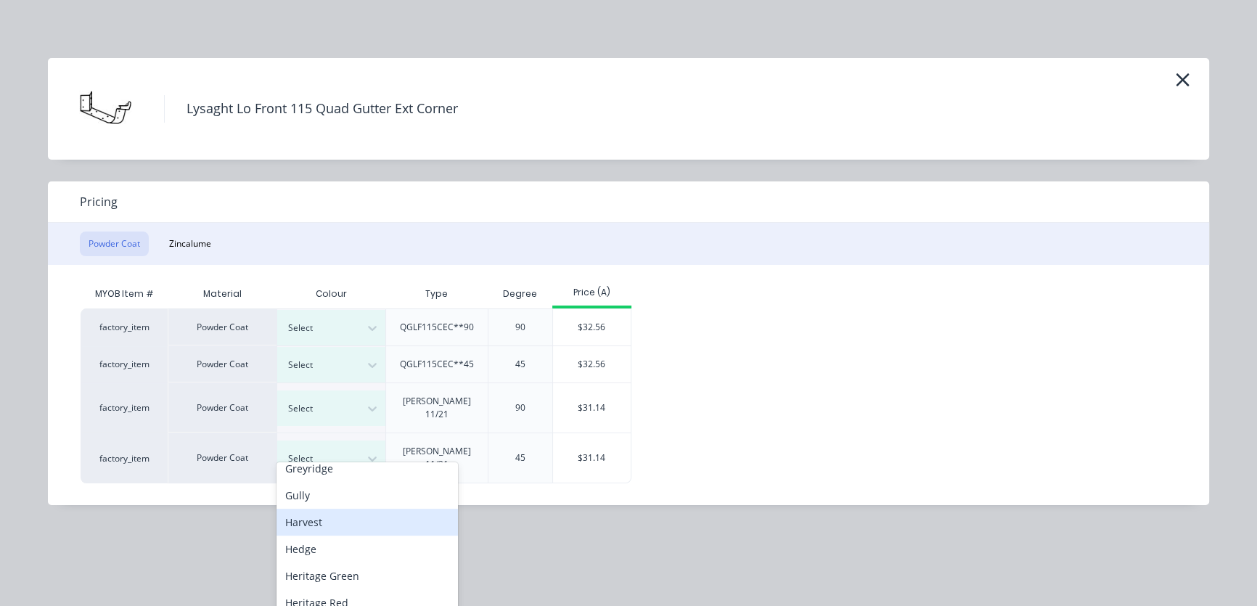
scroll to position [660, 0]
click at [332, 515] on div "Monument" at bounding box center [366, 517] width 181 height 27
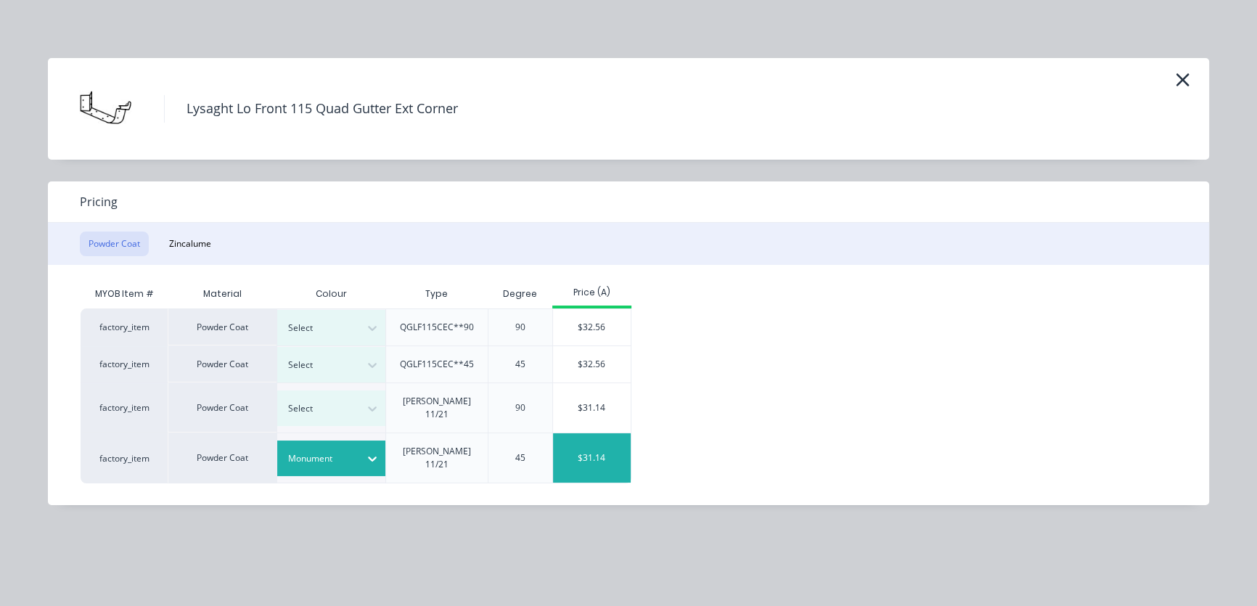
click at [607, 440] on div "$31.14" at bounding box center [592, 457] width 78 height 49
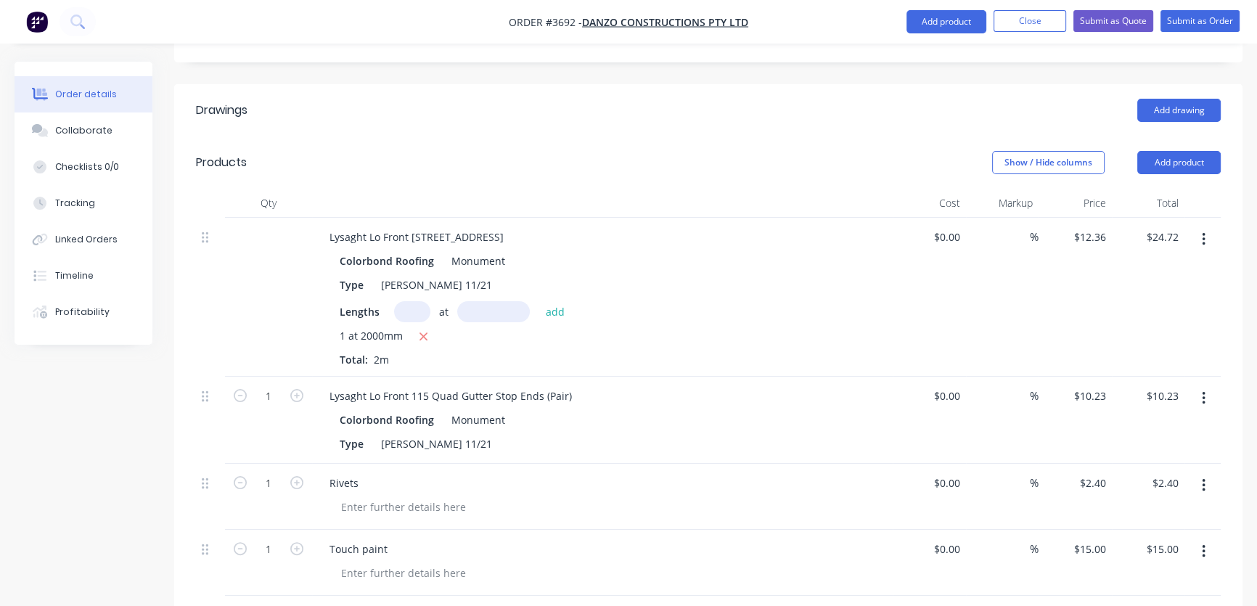
scroll to position [783, 0]
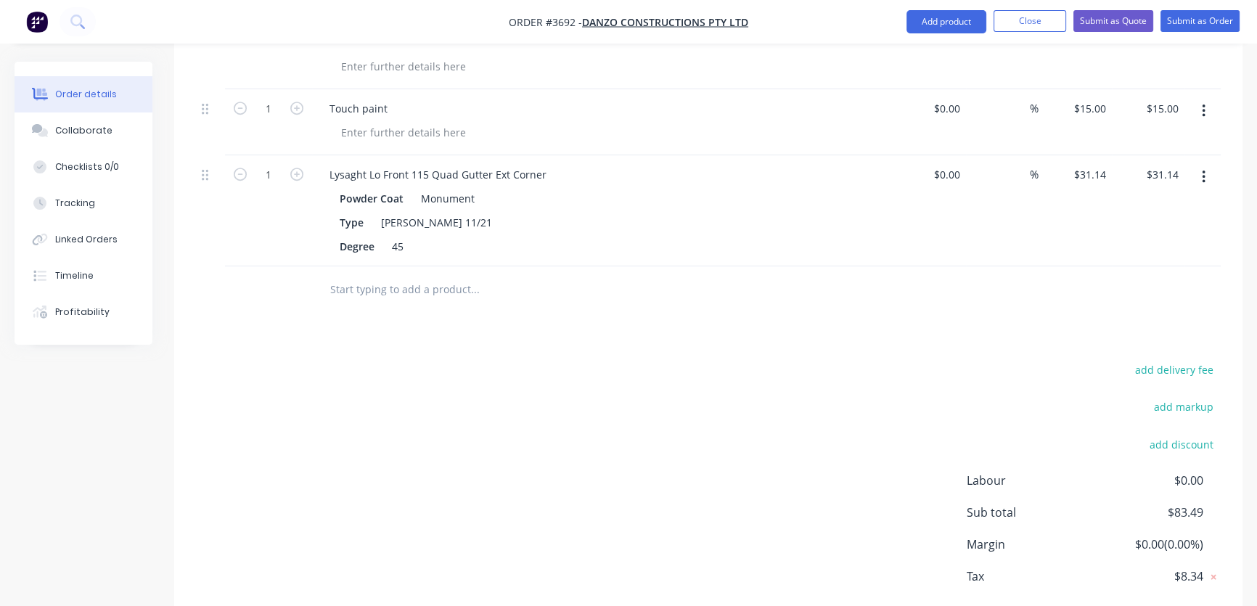
click at [1205, 171] on icon "button" at bounding box center [1203, 177] width 3 height 13
drag, startPoint x: 1107, startPoint y: 284, endPoint x: 1075, endPoint y: 268, distance: 36.0
click at [1108, 292] on div "Delete" at bounding box center [1152, 302] width 112 height 21
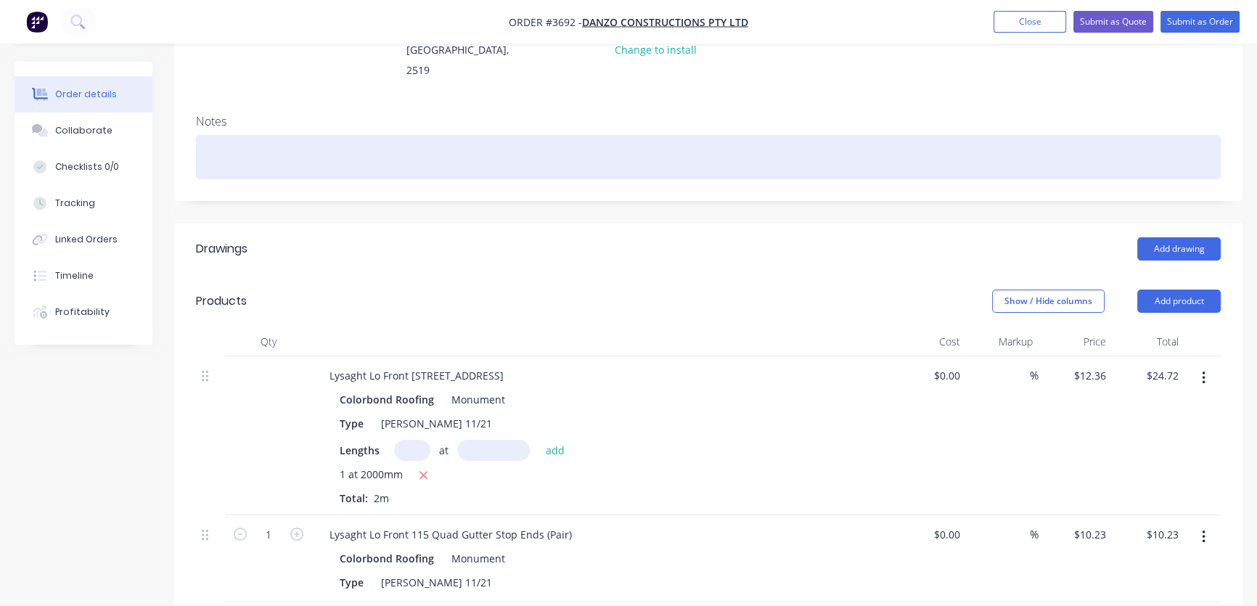
scroll to position [0, 0]
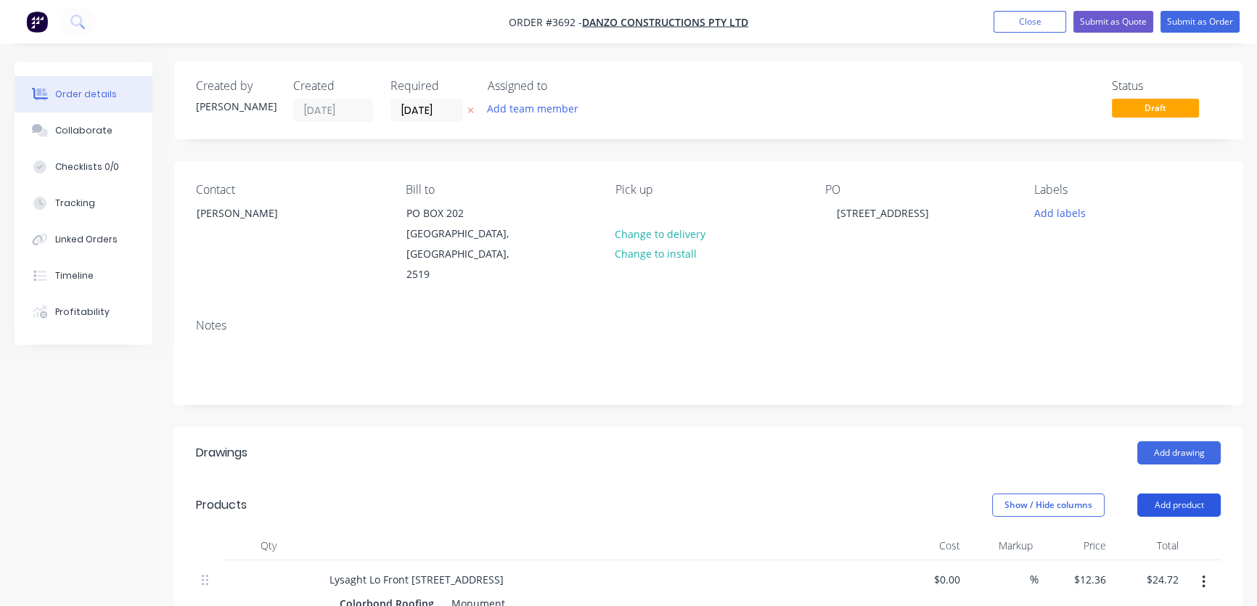
click at [1176, 493] on button "Add product" at bounding box center [1178, 504] width 83 height 23
click at [1136, 531] on div "Product catalogue" at bounding box center [1152, 541] width 112 height 21
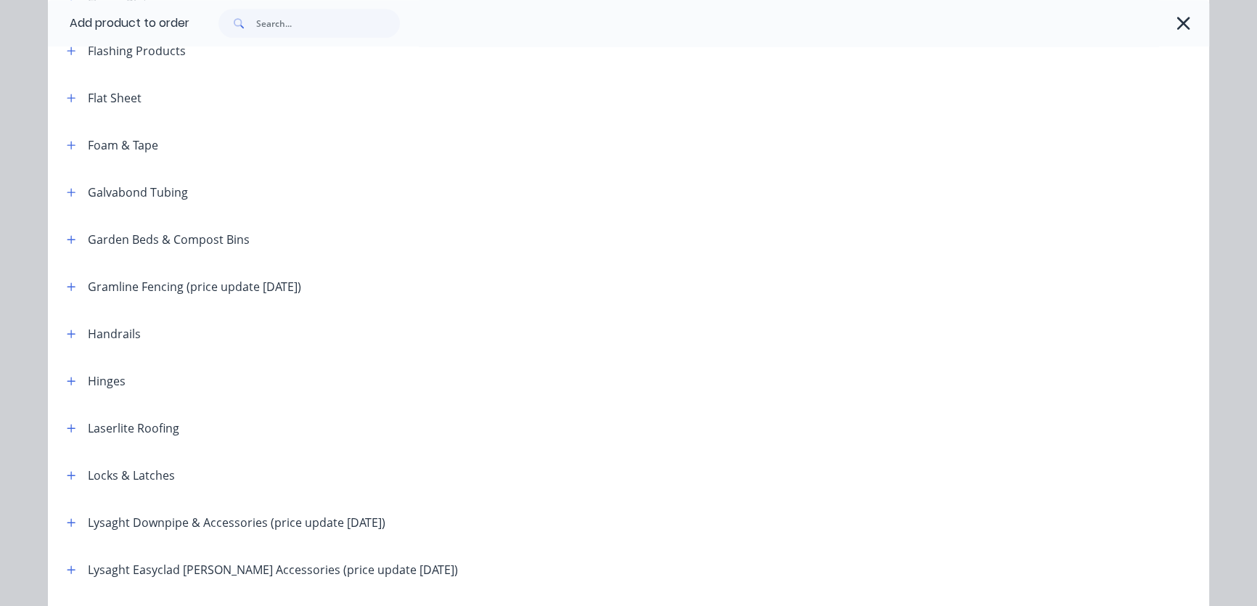
scroll to position [1538, 0]
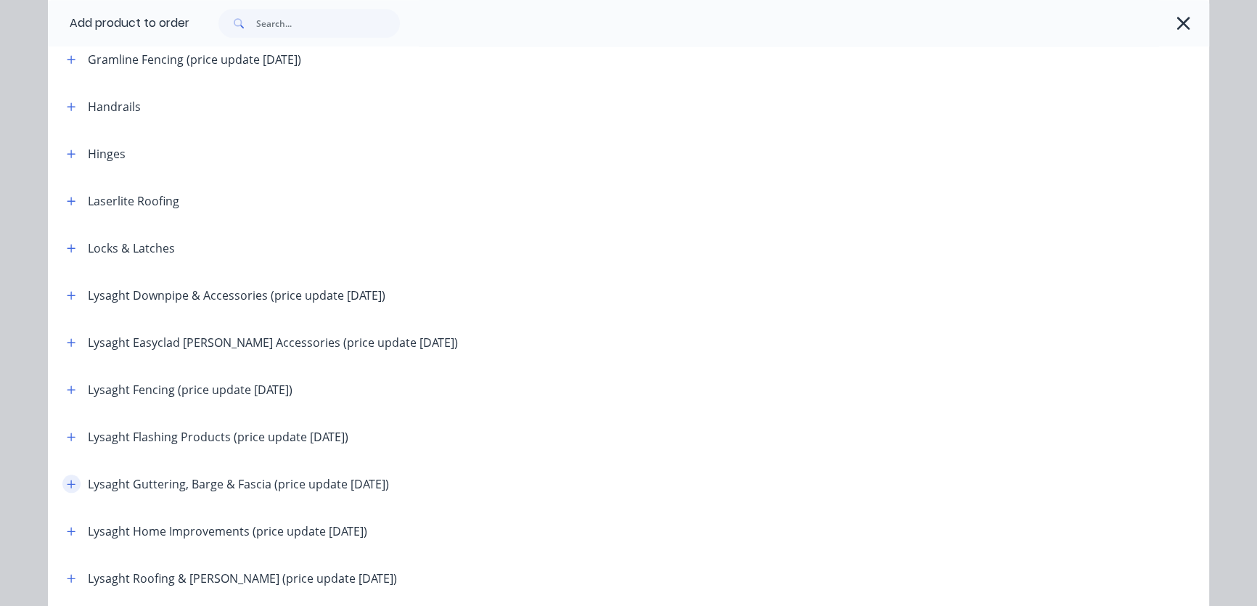
click at [67, 485] on icon "button" at bounding box center [71, 484] width 9 height 10
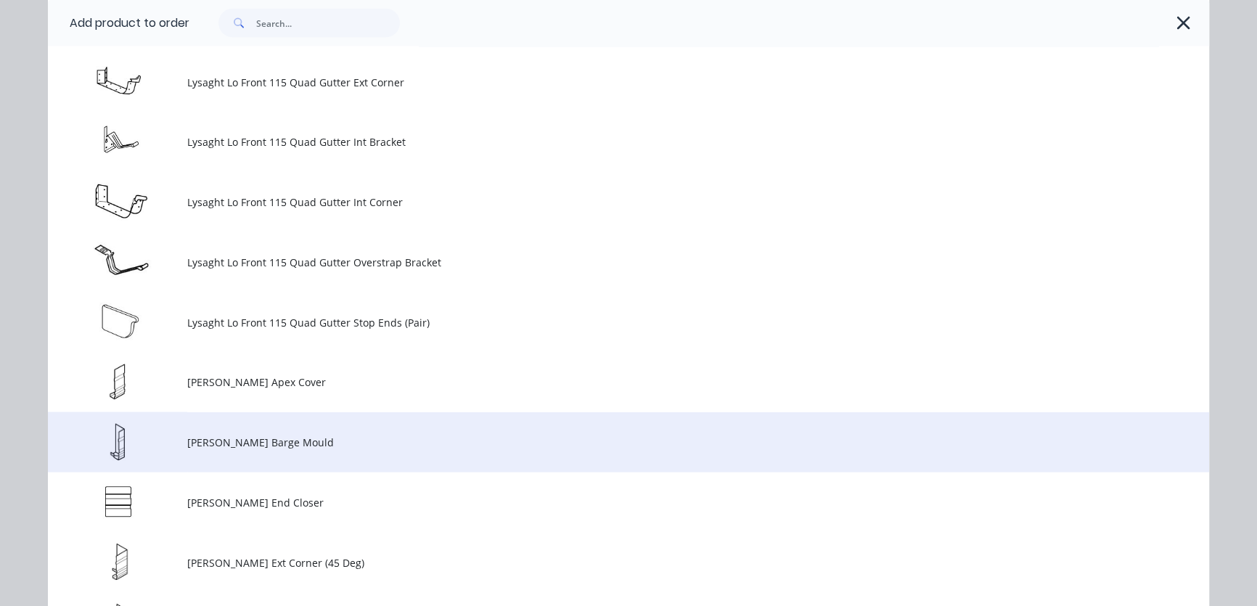
scroll to position [3518, 0]
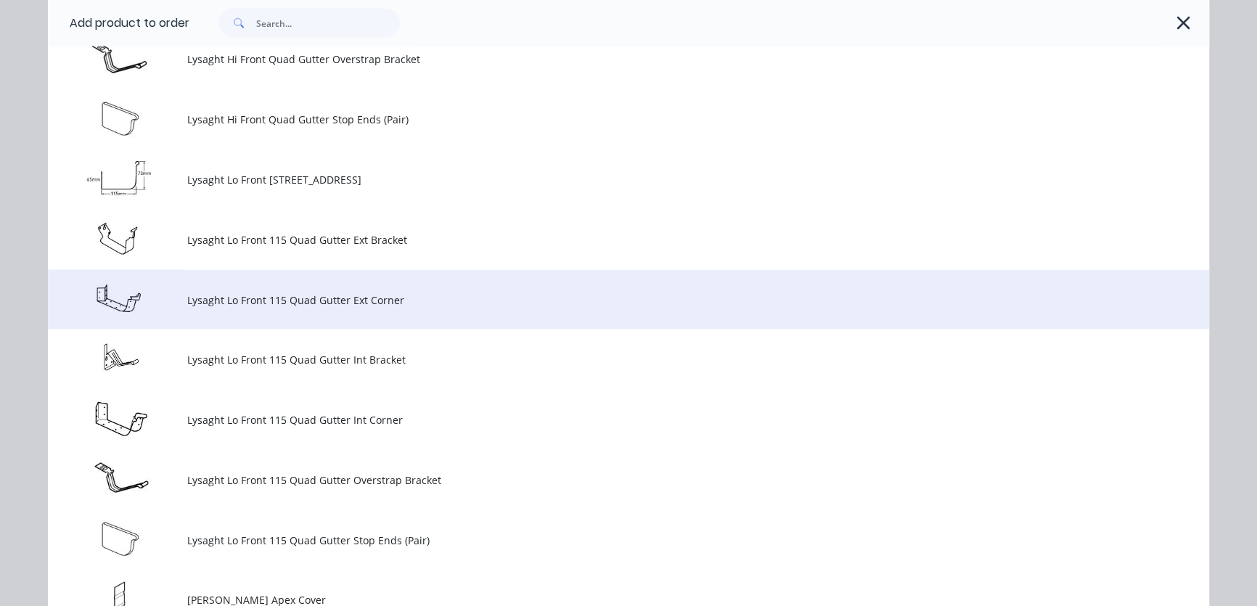
click at [215, 311] on td "Lysaght Lo Front 115 Quad Gutter Ext Corner" at bounding box center [698, 300] width 1022 height 60
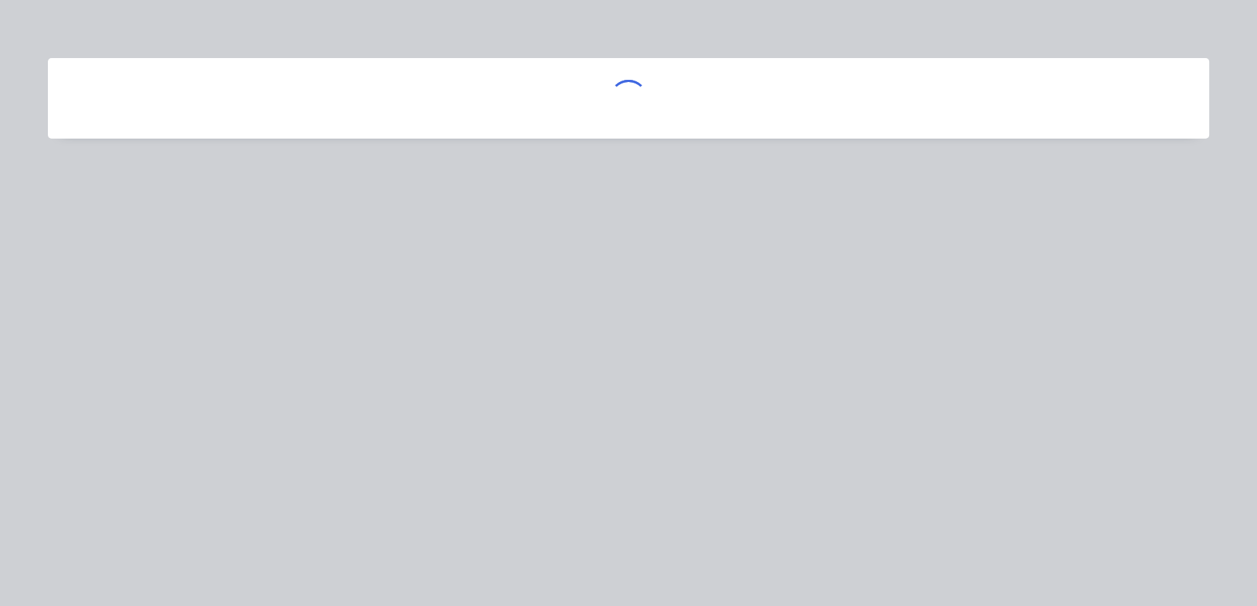
scroll to position [0, 0]
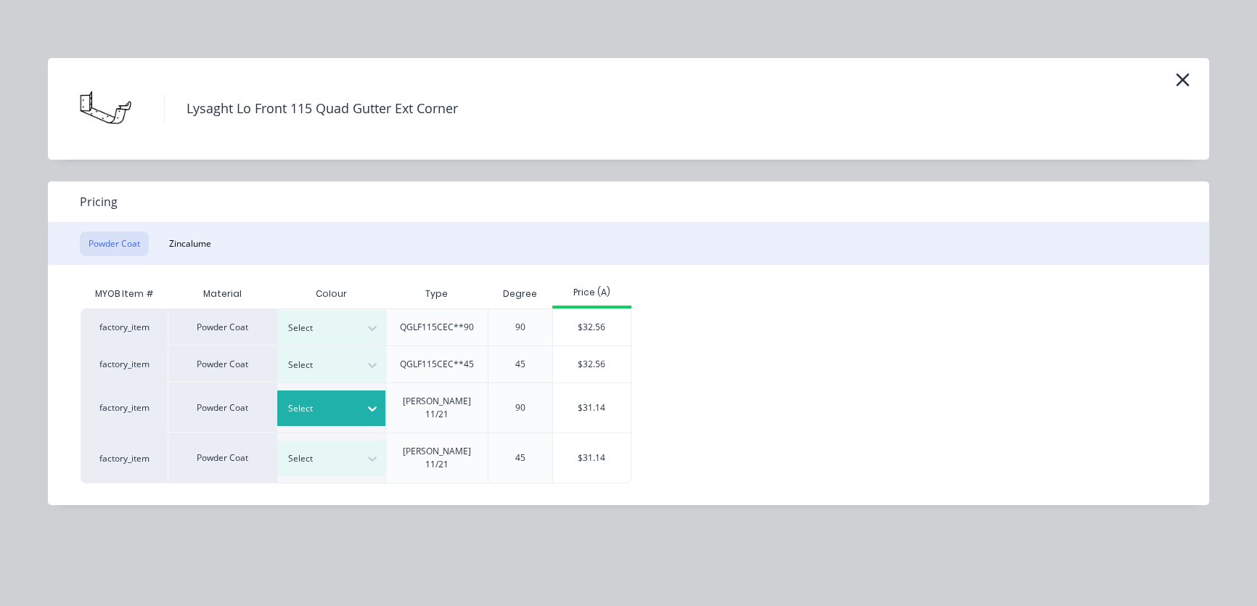
click at [341, 403] on div at bounding box center [320, 409] width 65 height 16
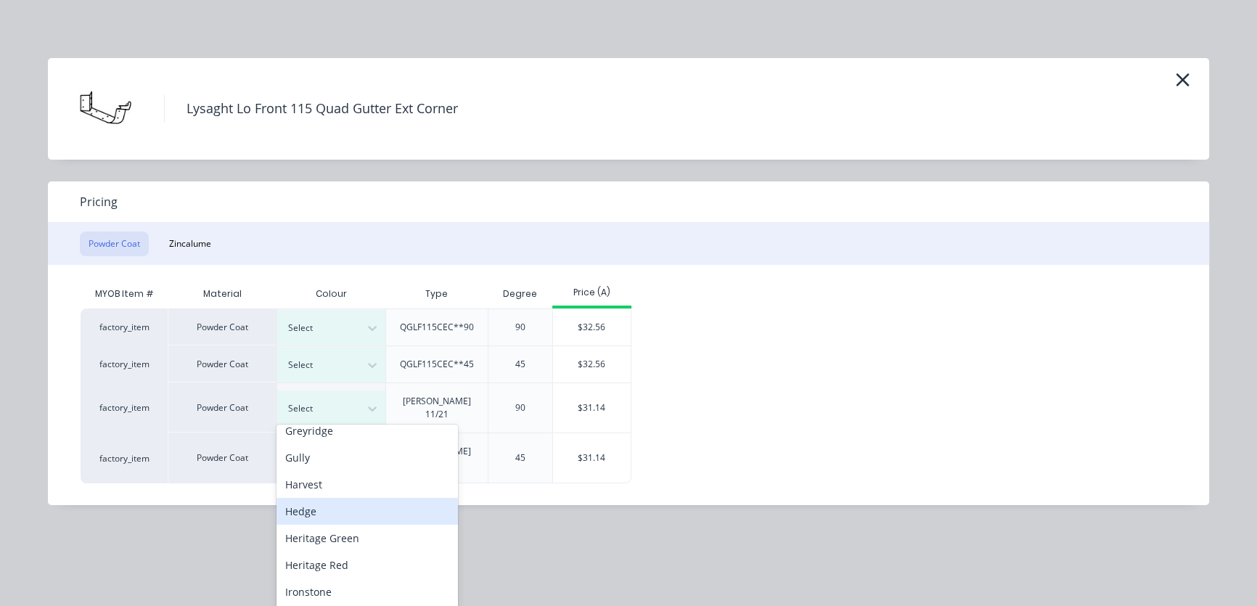
scroll to position [660, 0]
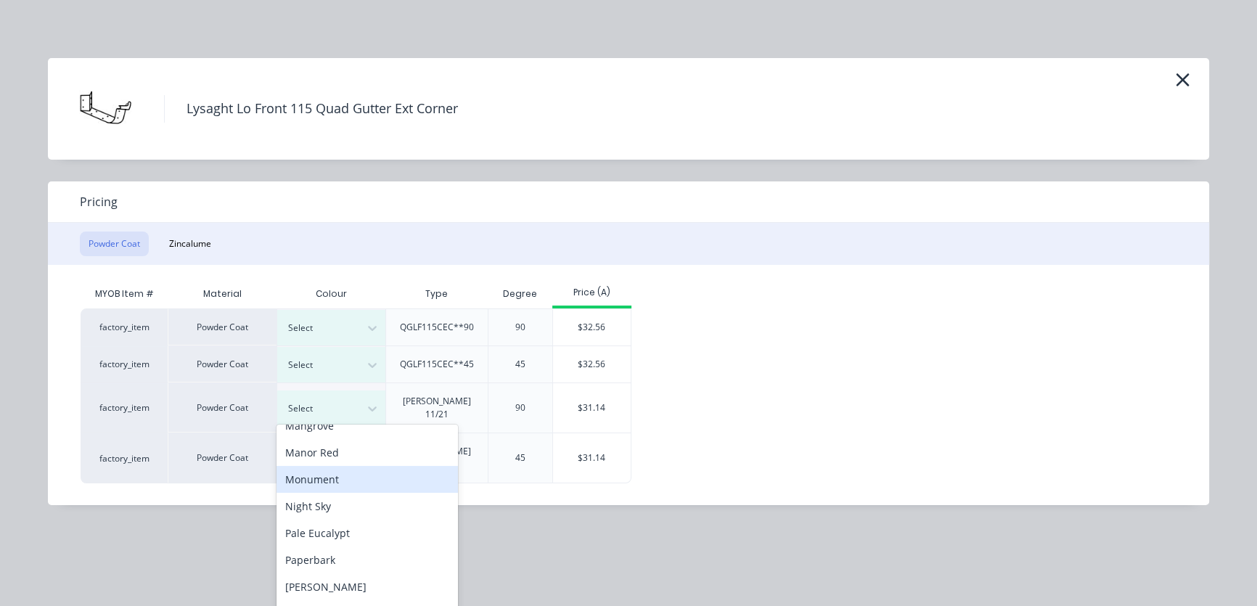
click at [317, 482] on div "Monument" at bounding box center [366, 479] width 181 height 27
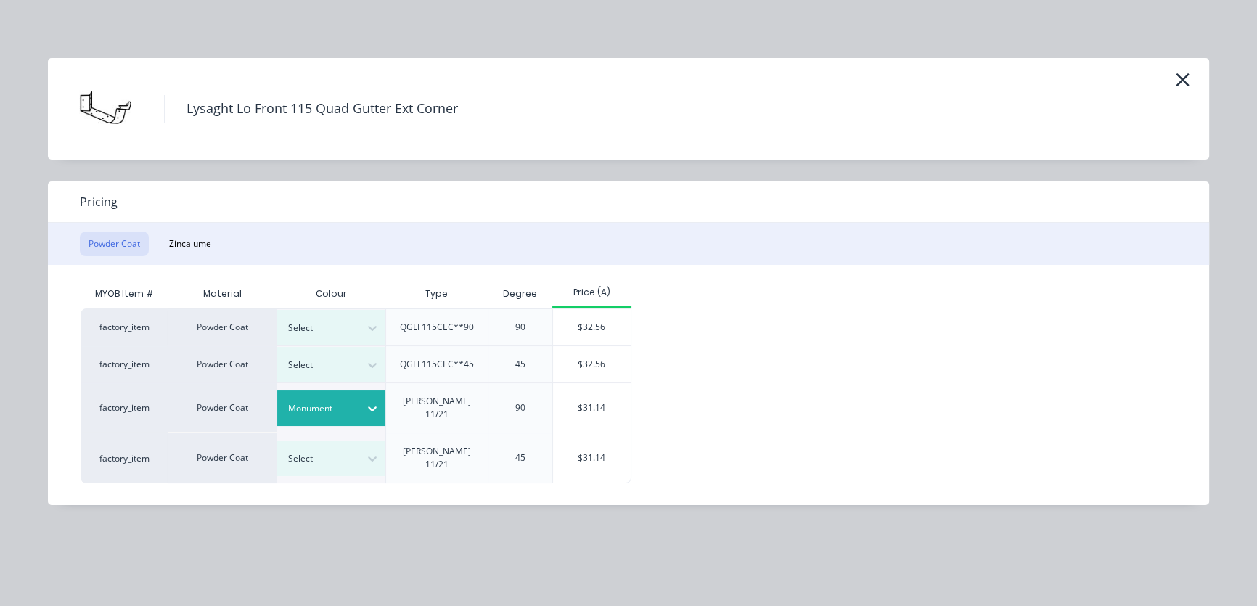
drag, startPoint x: 606, startPoint y: 400, endPoint x: 508, endPoint y: 406, distance: 98.2
click at [596, 402] on div "$31.14" at bounding box center [592, 407] width 78 height 49
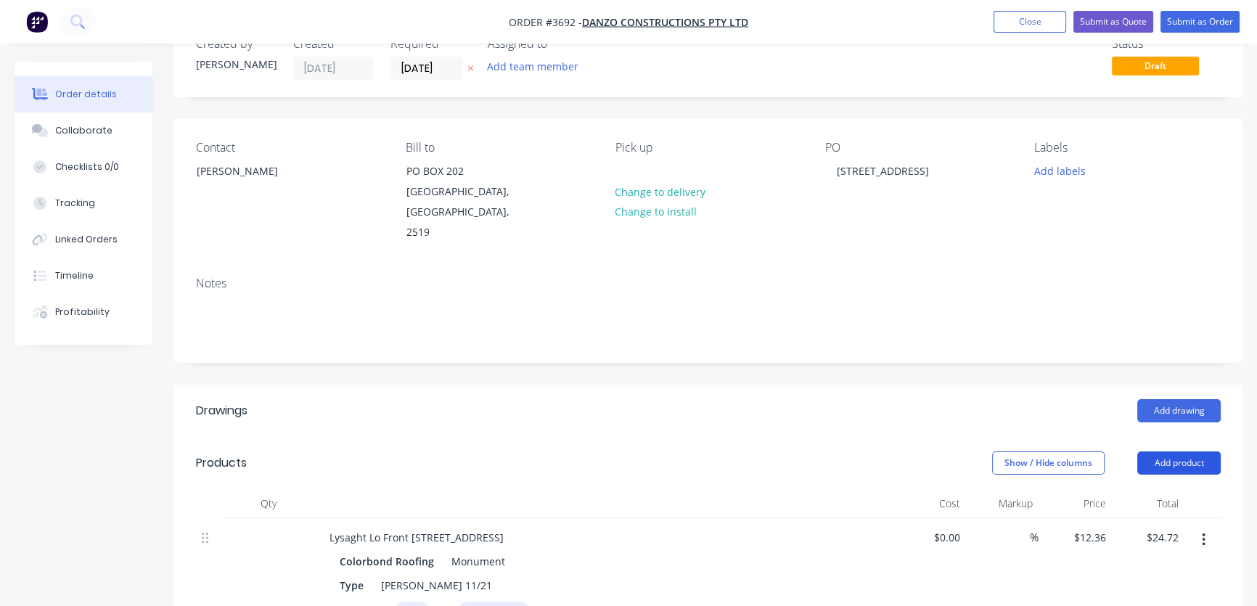
click at [1180, 451] on button "Add product" at bounding box center [1178, 462] width 83 height 23
drag, startPoint x: 1141, startPoint y: 424, endPoint x: 1160, endPoint y: 420, distance: 18.5
click at [1160, 437] on header "Products Show / Hide columns Add product" at bounding box center [708, 463] width 1068 height 52
